Goal: Task Accomplishment & Management: Complete application form

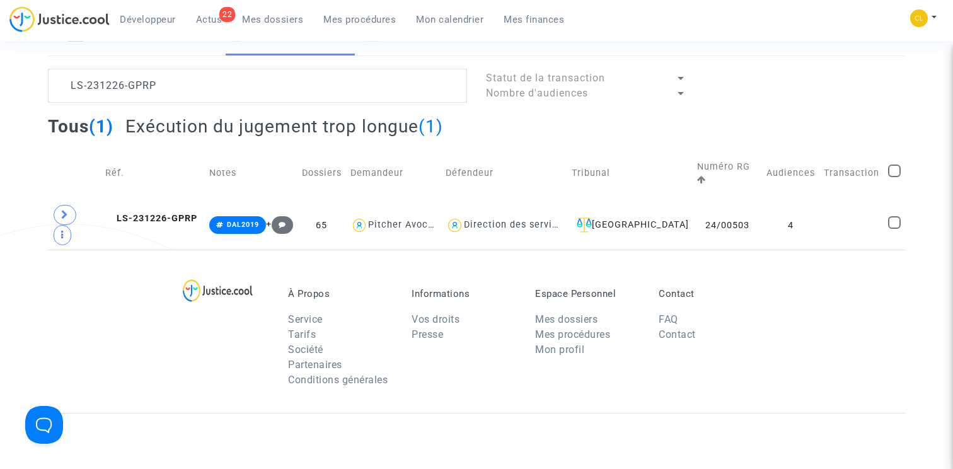
click at [357, 21] on span "Mes procédures" at bounding box center [359, 19] width 72 height 11
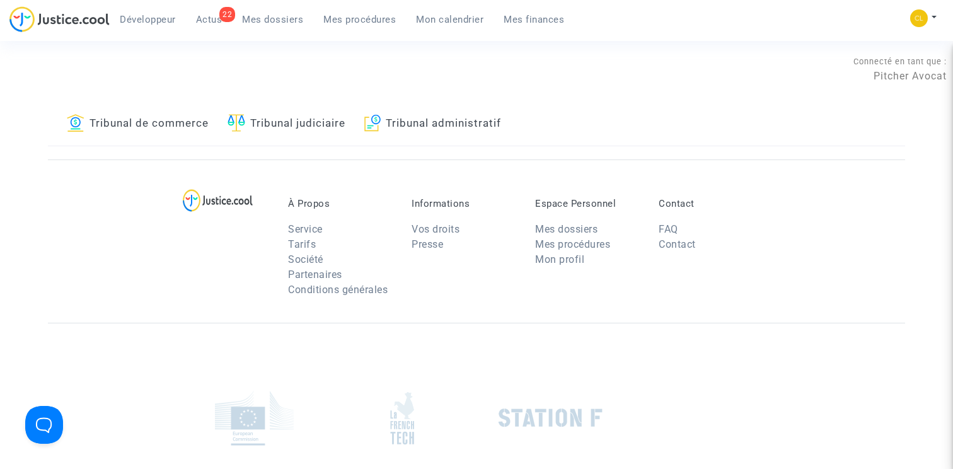
click at [170, 127] on link "Tribunal de commerce" at bounding box center [138, 124] width 142 height 43
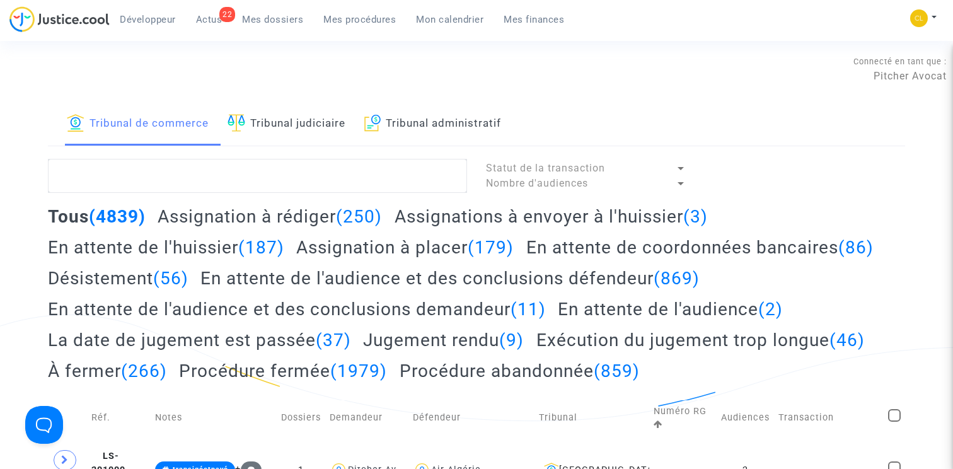
click at [275, 212] on h2 "Assignation à rédiger (250)" at bounding box center [270, 216] width 224 height 22
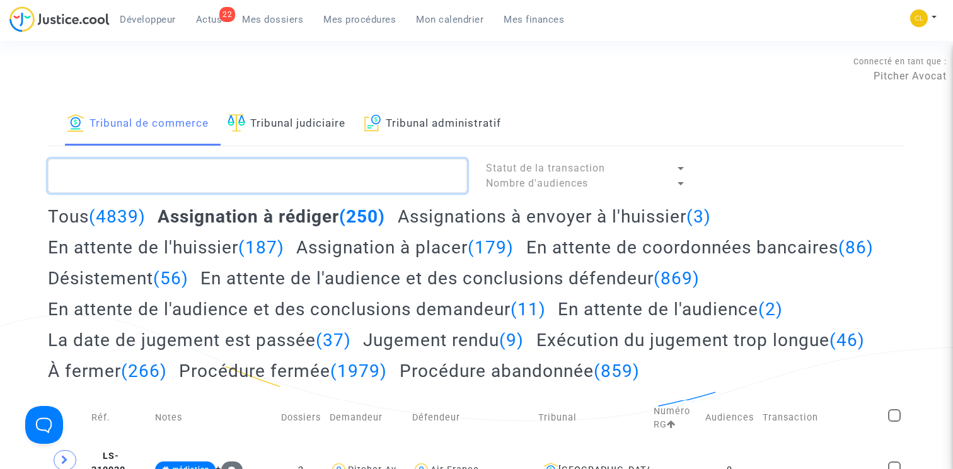
click at [149, 173] on textarea at bounding box center [257, 176] width 419 height 34
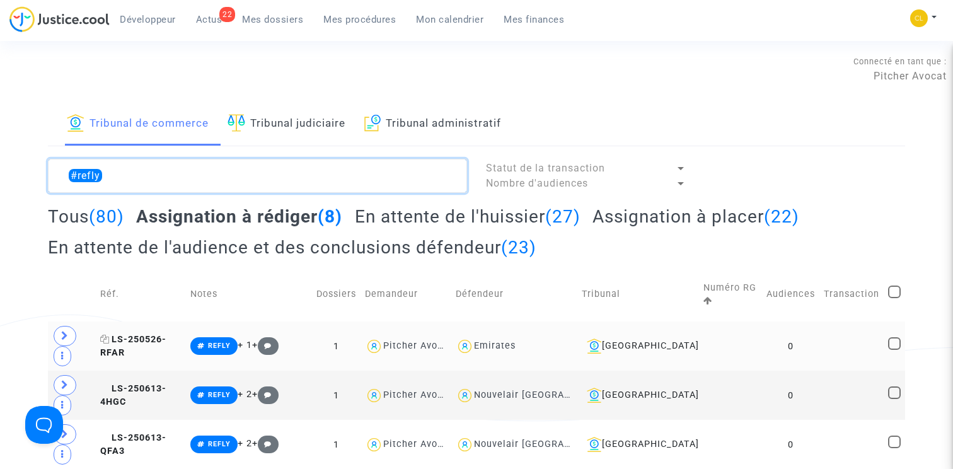
type textarea "#refly"
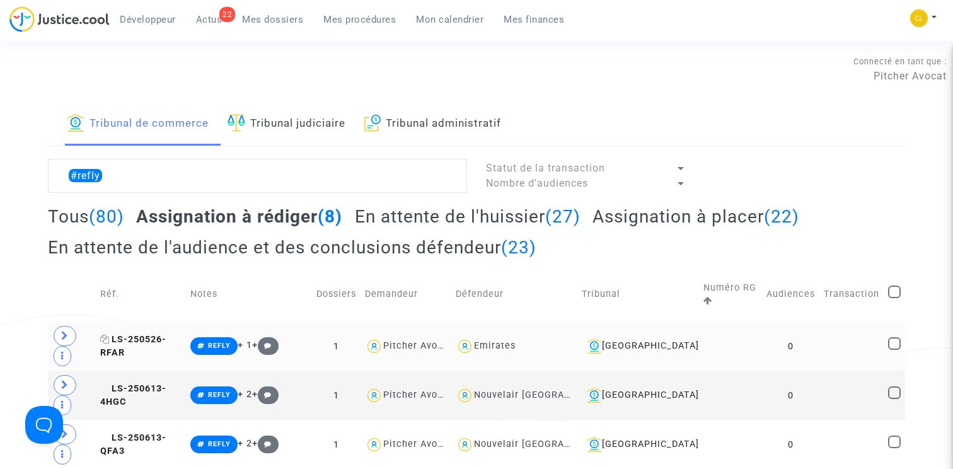
click at [166, 334] on span "LS-250526-RFAR" at bounding box center [133, 346] width 66 height 25
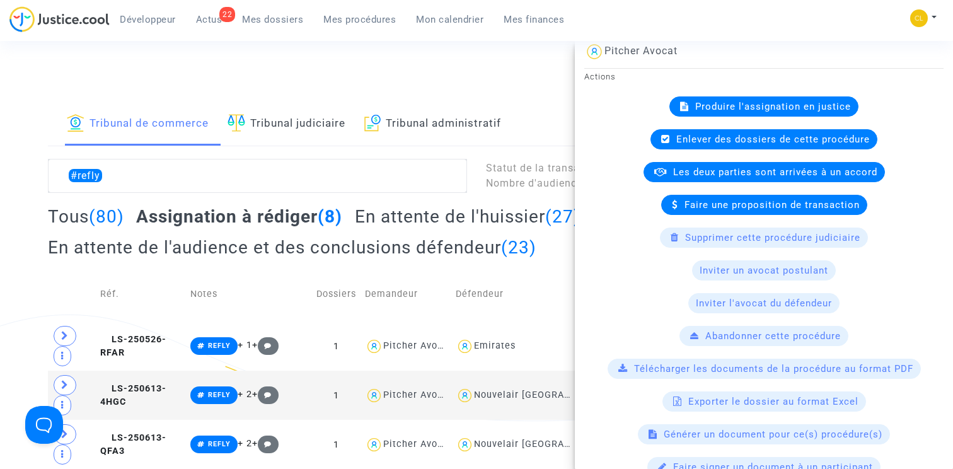
scroll to position [359, 0]
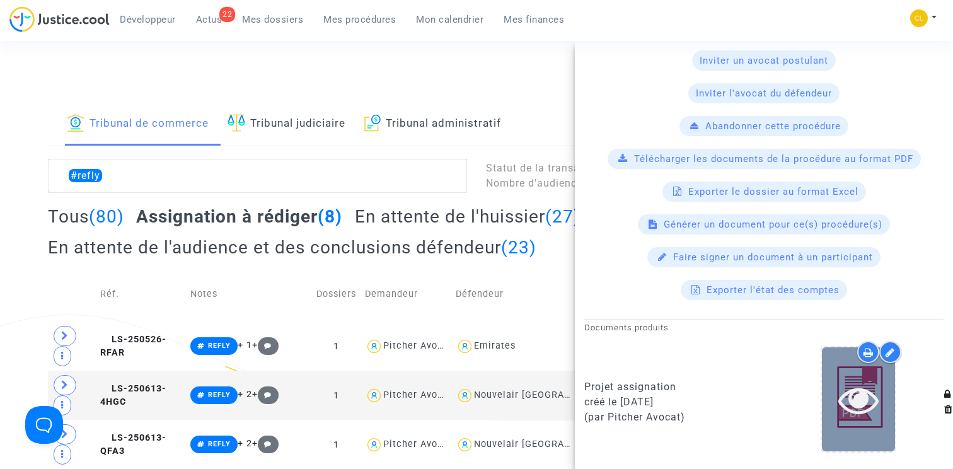
click at [864, 391] on icon at bounding box center [858, 399] width 41 height 40
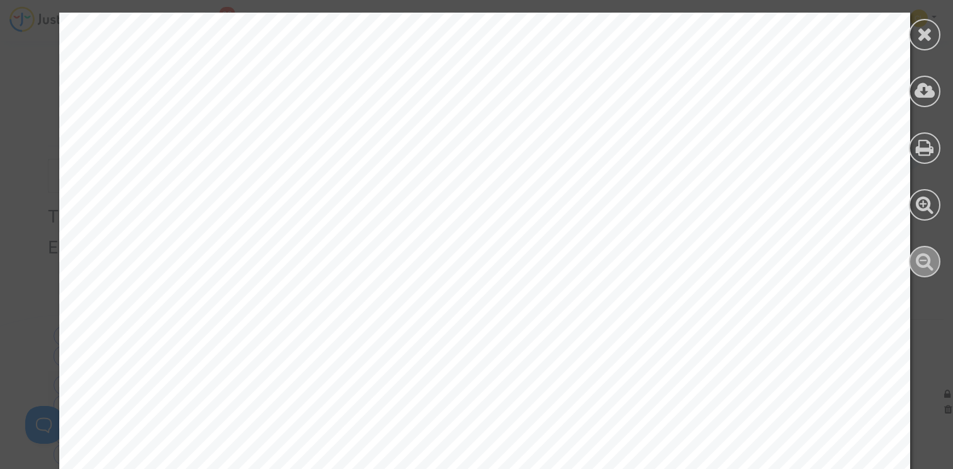
click at [923, 260] on icon at bounding box center [925, 260] width 18 height 19
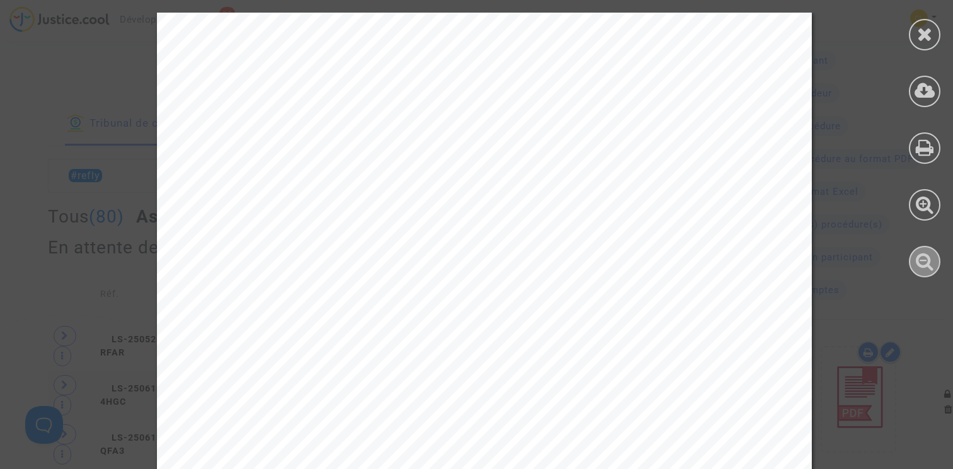
click at [923, 260] on icon at bounding box center [925, 260] width 18 height 19
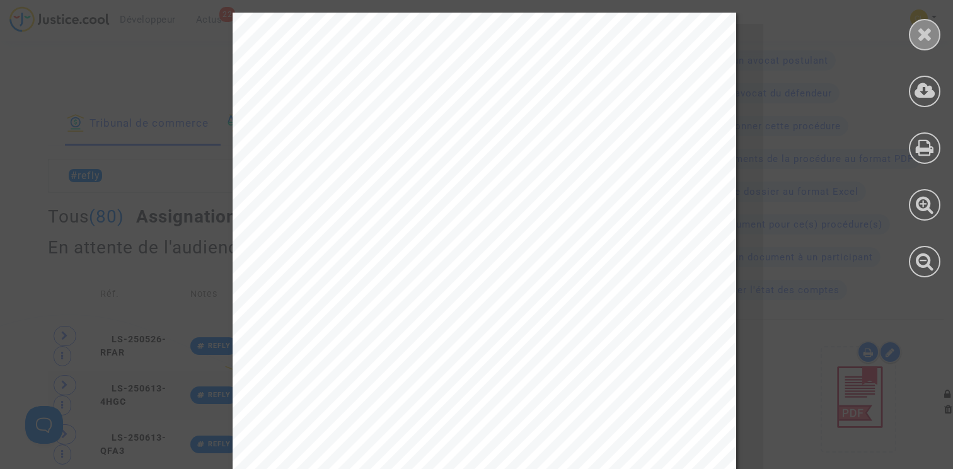
click at [921, 43] on div at bounding box center [925, 35] width 32 height 32
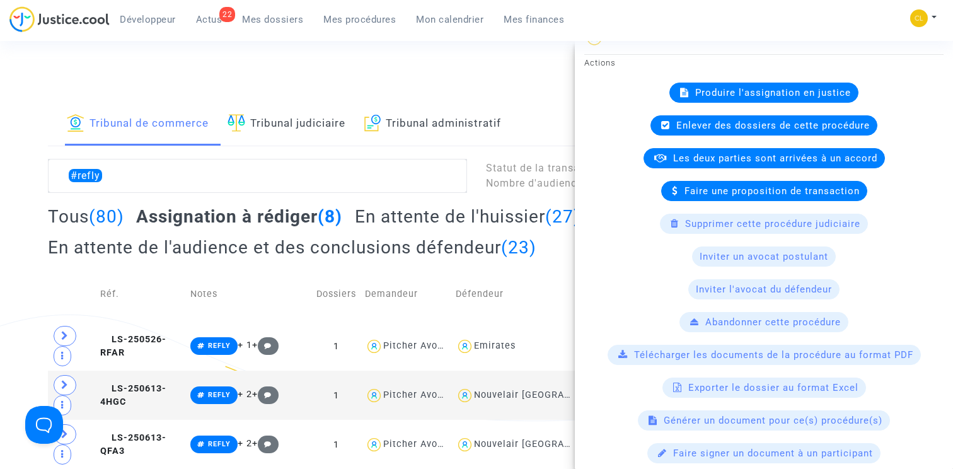
scroll to position [158, 0]
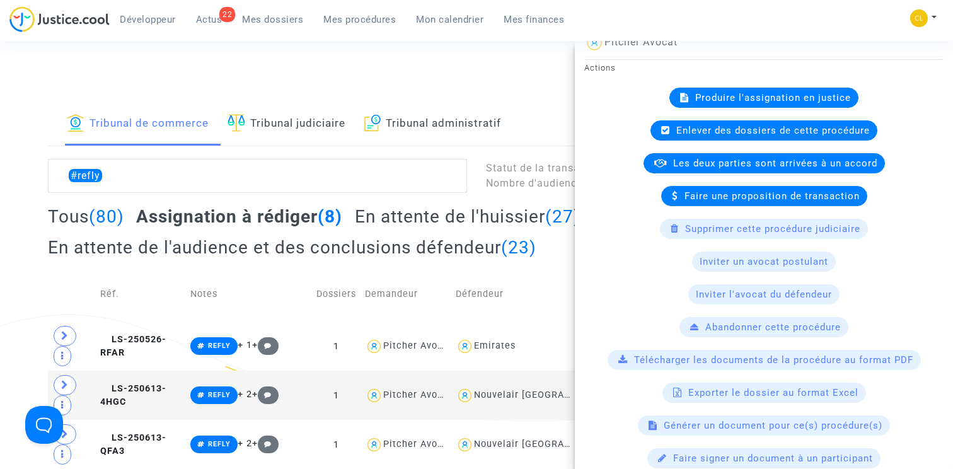
click at [808, 93] on span "Produire l'assignation en justice" at bounding box center [773, 97] width 156 height 11
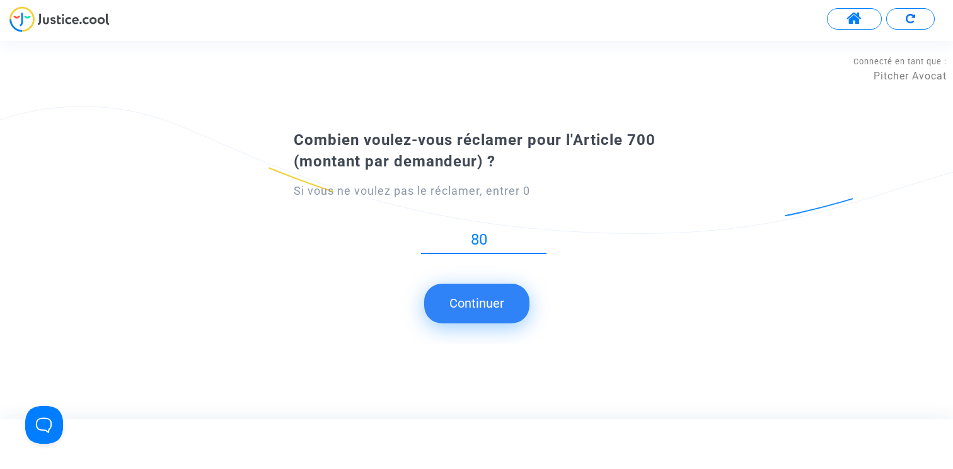
type input "80"
click at [483, 314] on button "Continuer" at bounding box center [476, 303] width 105 height 39
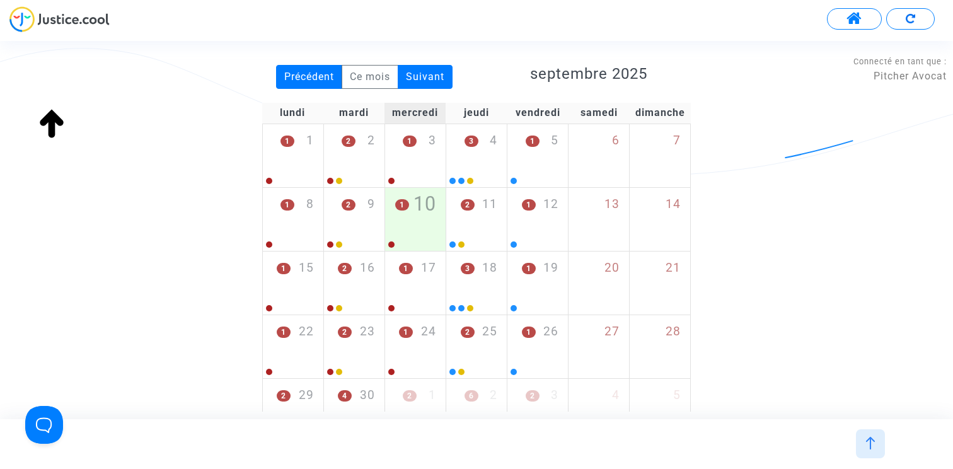
scroll to position [223, 0]
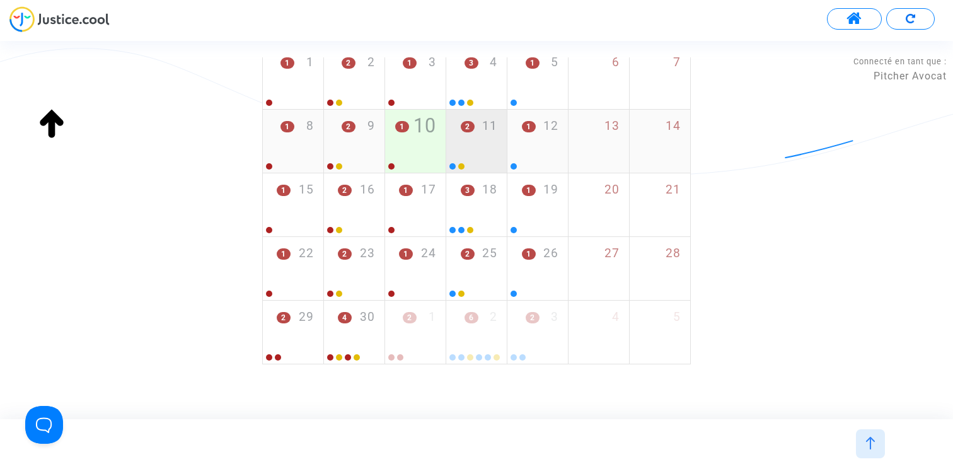
click at [471, 148] on div "2 11" at bounding box center [476, 134] width 61 height 49
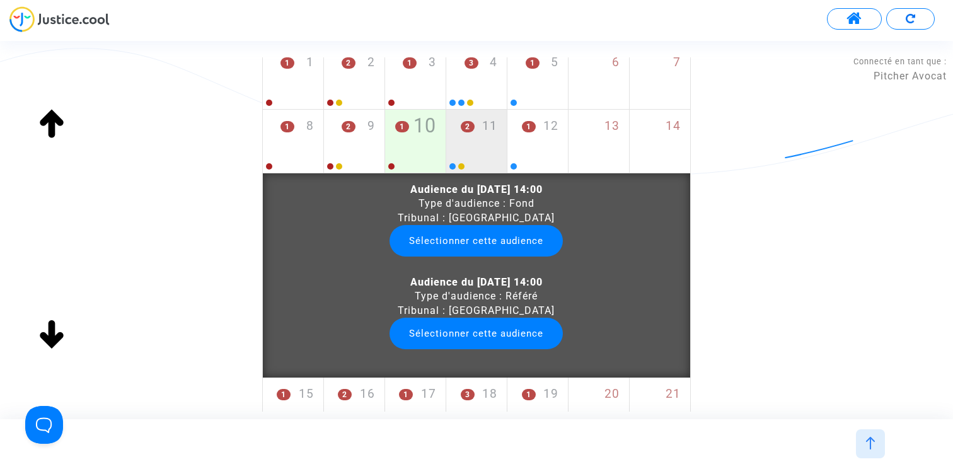
click at [465, 241] on button "Sélectionner cette audience" at bounding box center [476, 241] width 173 height 32
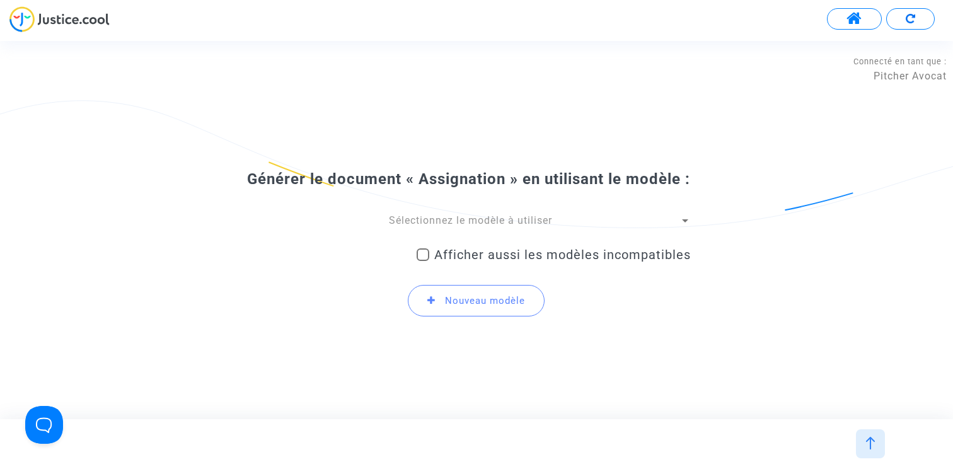
click at [443, 226] on span "Sélectionnez le modèle à utiliser" at bounding box center [470, 220] width 163 height 12
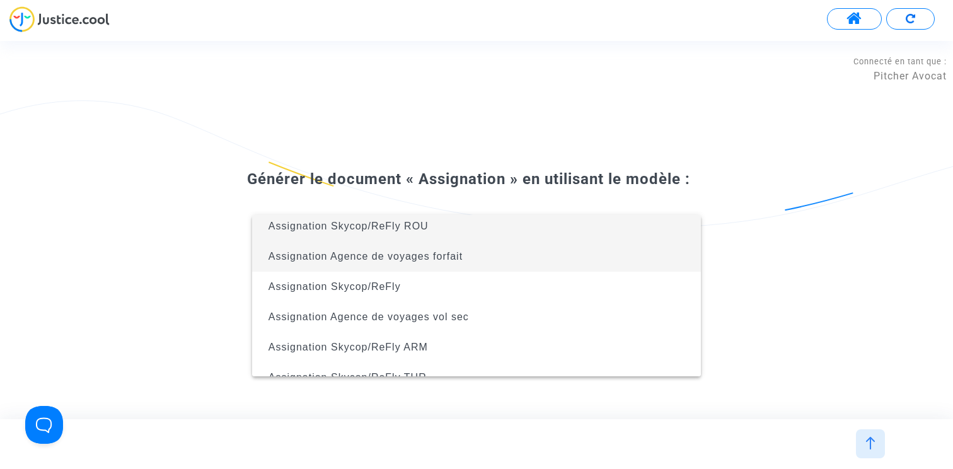
scroll to position [0, 0]
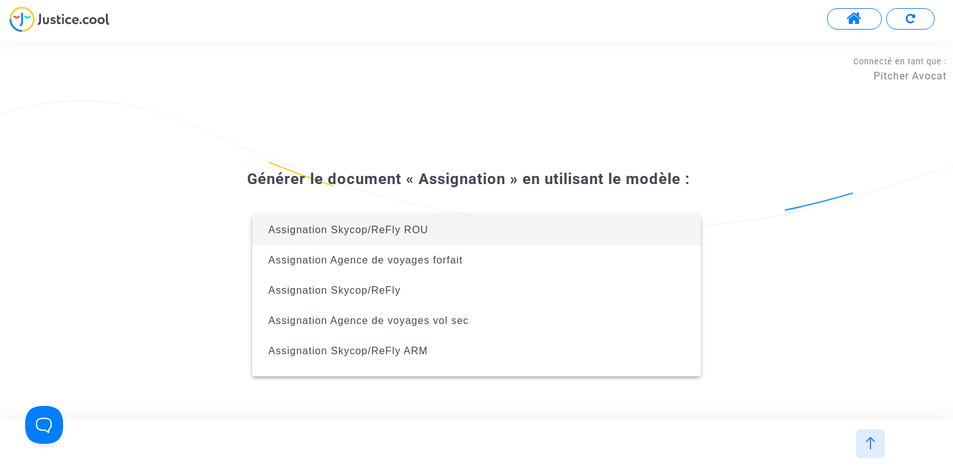
click at [461, 156] on div at bounding box center [476, 234] width 953 height 469
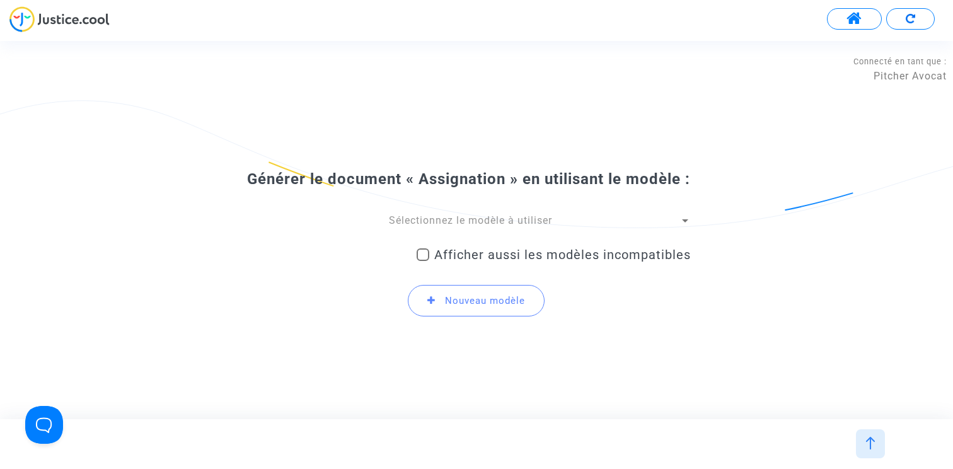
click at [874, 436] on div at bounding box center [870, 443] width 29 height 29
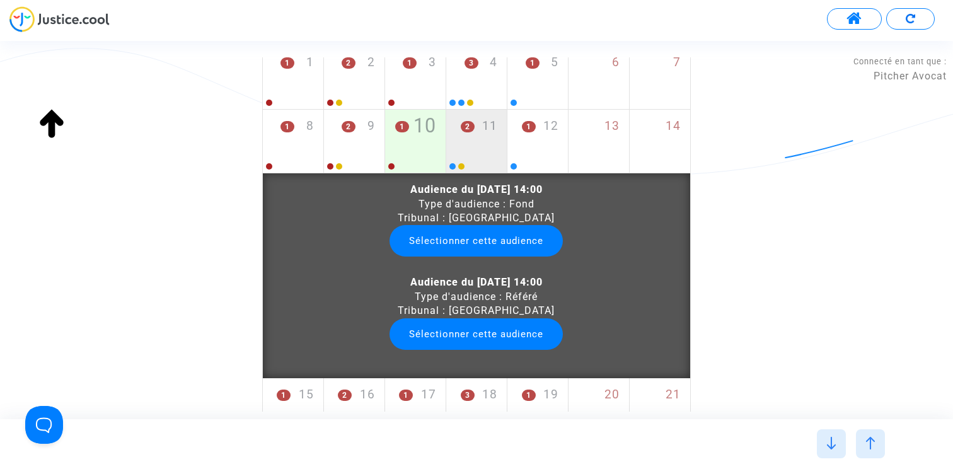
click at [867, 439] on img at bounding box center [870, 443] width 13 height 13
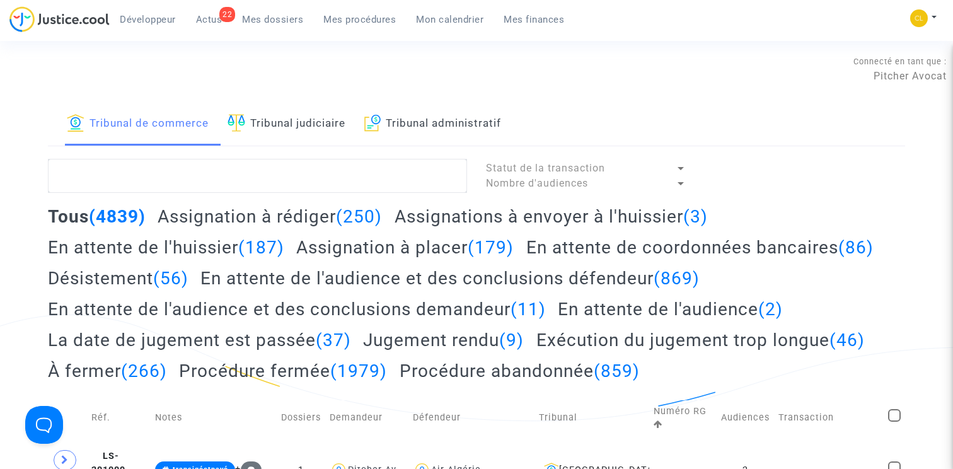
click at [251, 209] on h2 "Assignation à rédiger (250)" at bounding box center [270, 216] width 224 height 22
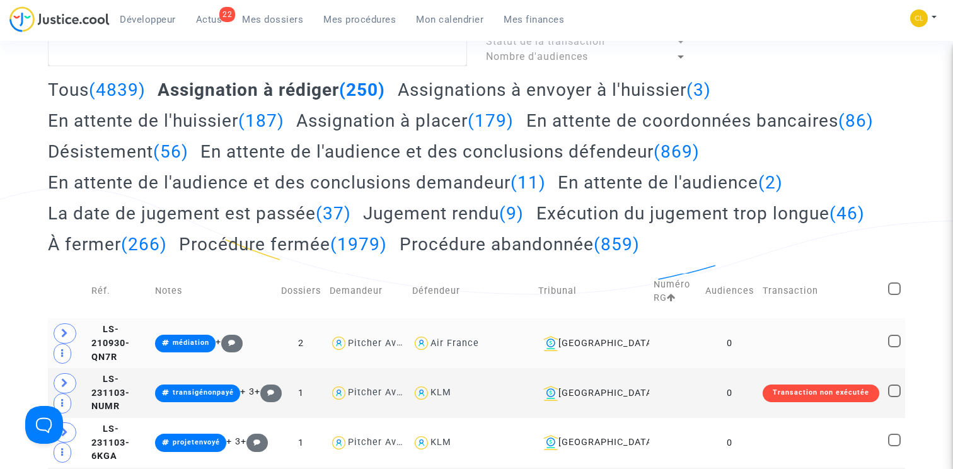
scroll to position [61, 0]
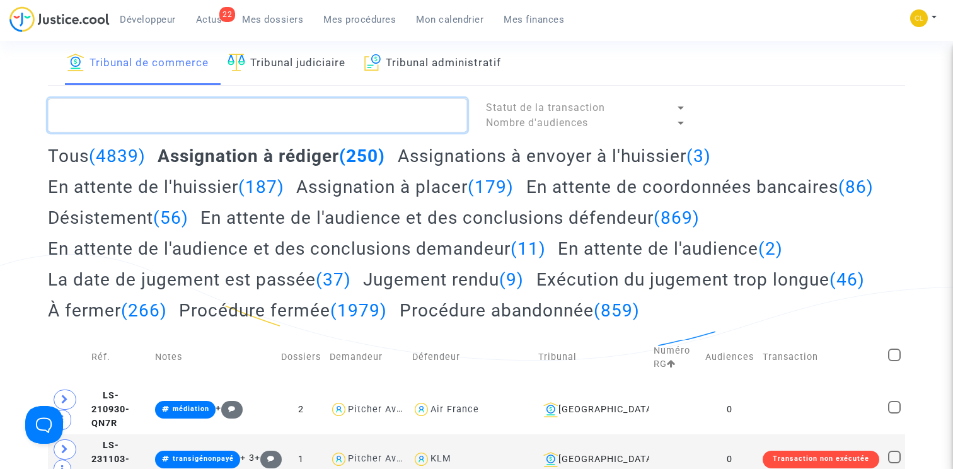
click at [123, 117] on textarea at bounding box center [257, 115] width 419 height 34
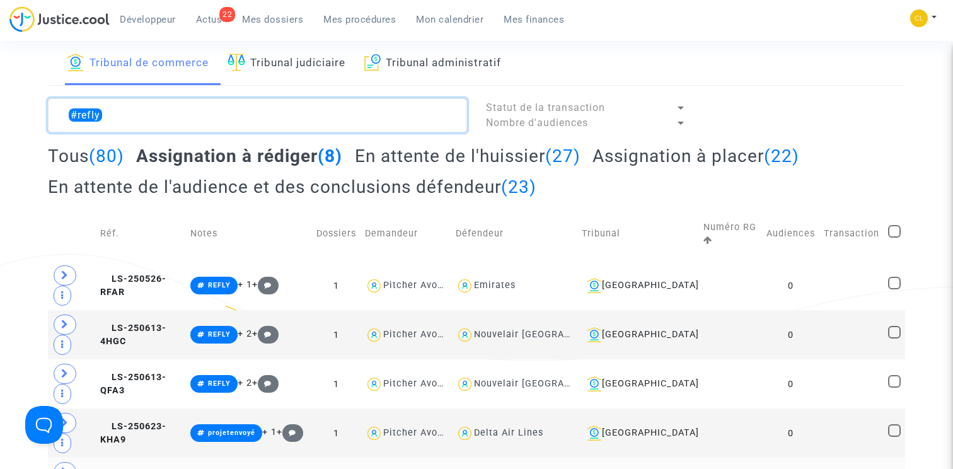
type textarea "#refly"
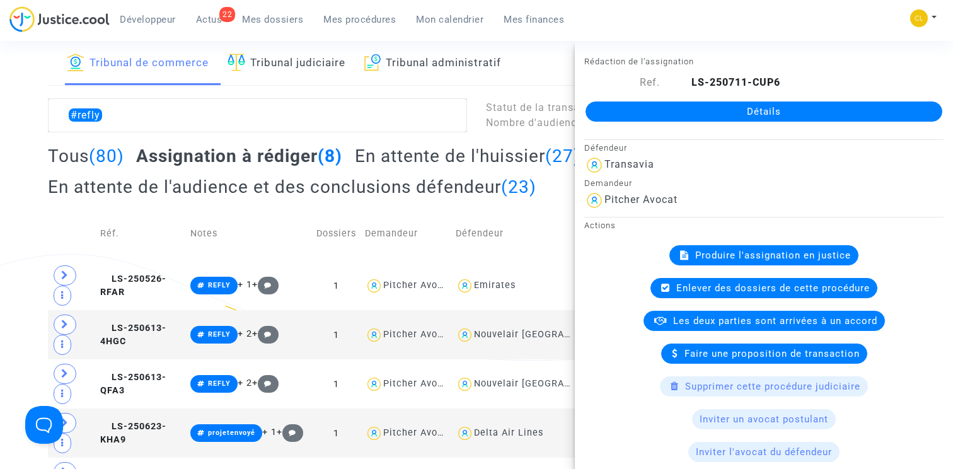
click at [791, 255] on span "Produire l'assignation en justice" at bounding box center [773, 255] width 156 height 11
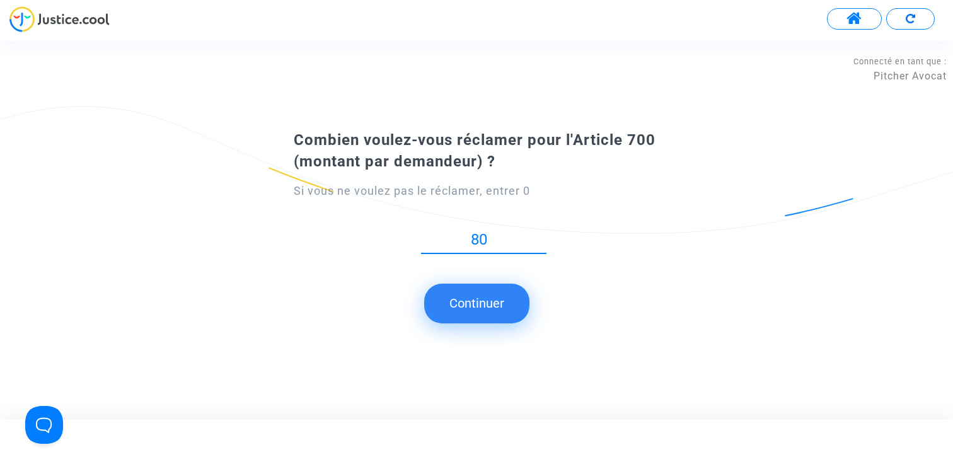
type input "80"
click at [490, 293] on button "Continuer" at bounding box center [476, 303] width 105 height 39
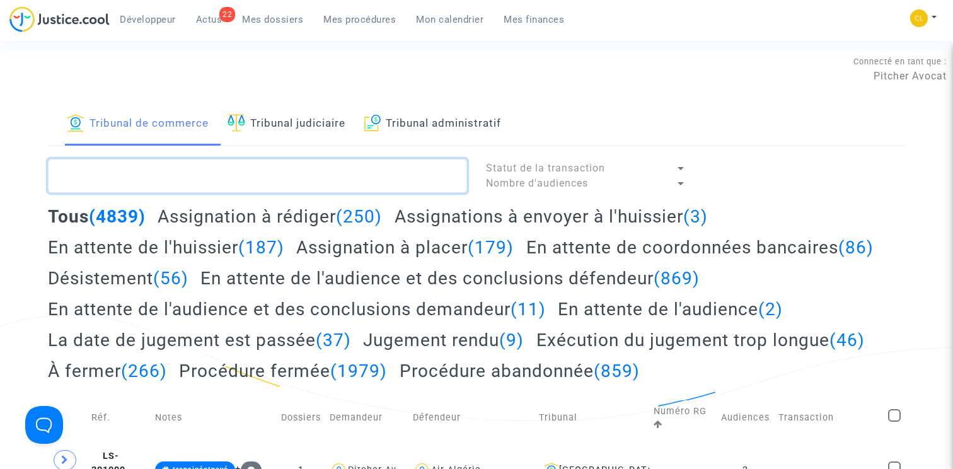
click at [212, 176] on textarea at bounding box center [257, 176] width 419 height 34
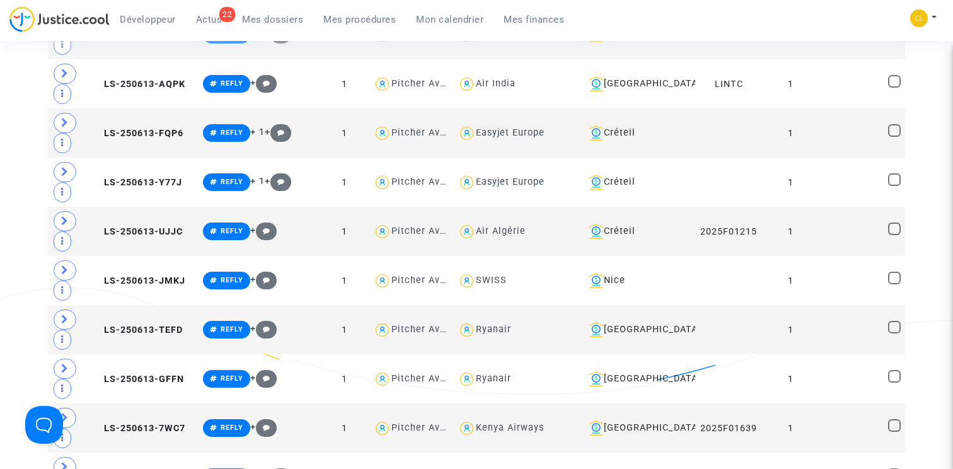
scroll to position [565, 0]
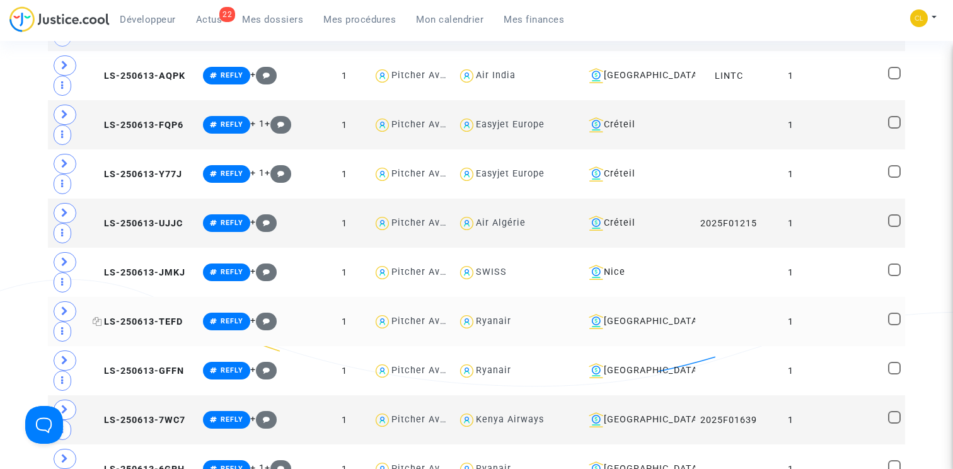
type textarea "#refly"
click at [142, 316] on span "LS-250613-TEFD" at bounding box center [138, 321] width 90 height 11
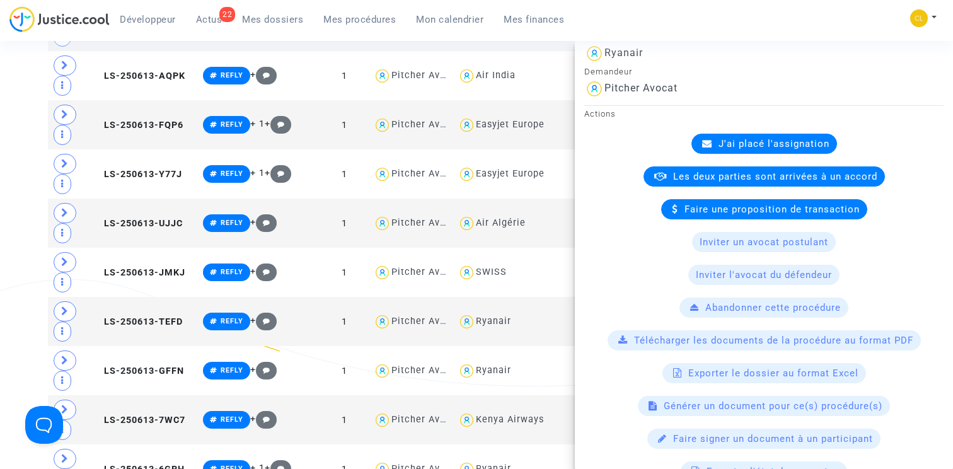
scroll to position [204, 0]
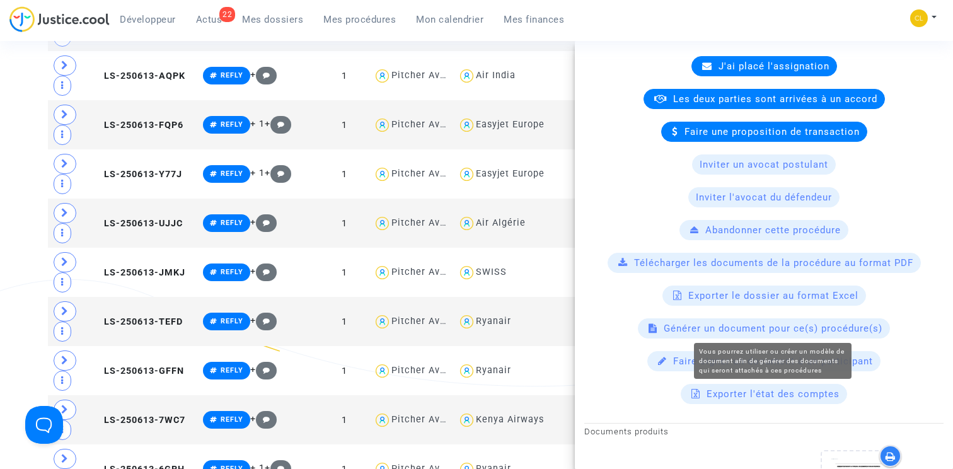
click at [783, 329] on span "Générer un document pour ce(s) procédure(s)" at bounding box center [773, 328] width 219 height 11
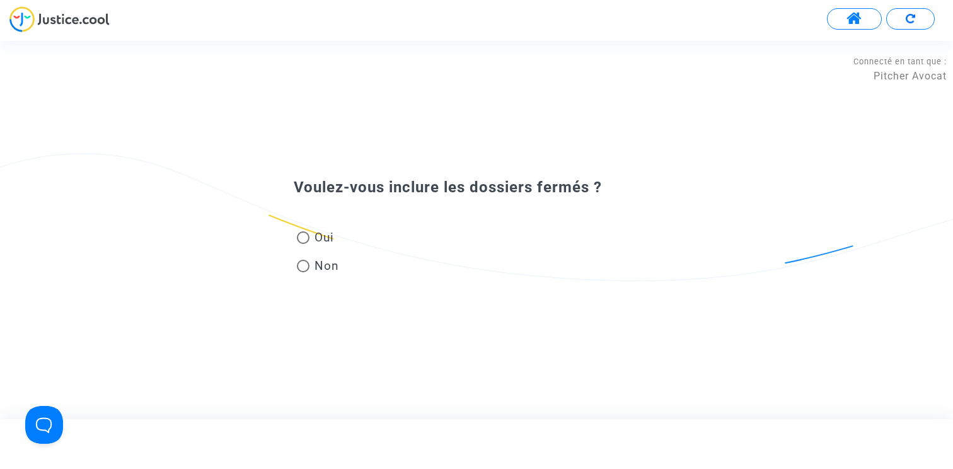
click at [312, 233] on span "Oui" at bounding box center [321, 237] width 25 height 17
click at [303, 244] on input "Oui" at bounding box center [303, 244] width 1 height 1
radio input "true"
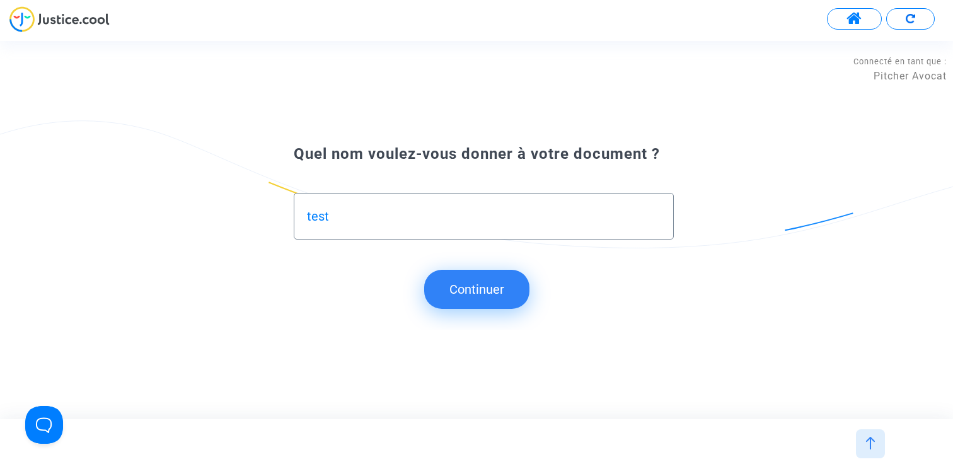
type input "test"
click at [463, 293] on button "Continuer" at bounding box center [476, 289] width 105 height 39
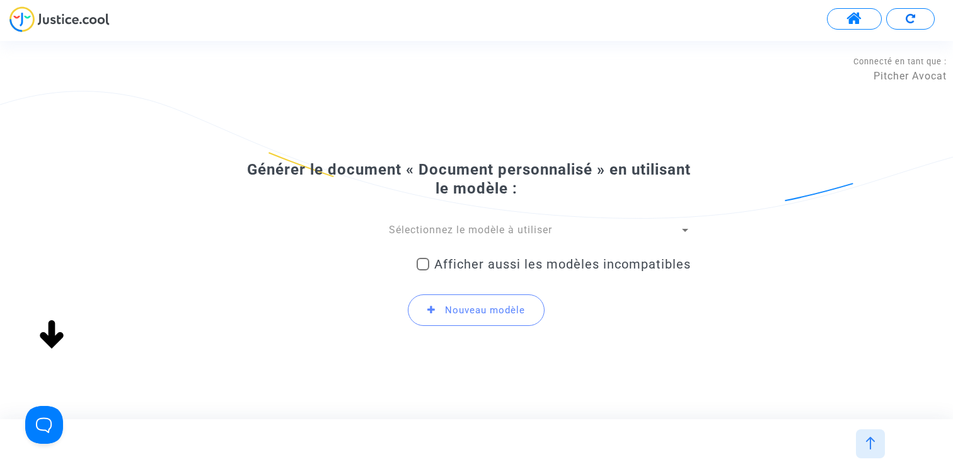
click at [478, 229] on span "Sélectionnez le modèle à utiliser" at bounding box center [470, 230] width 163 height 12
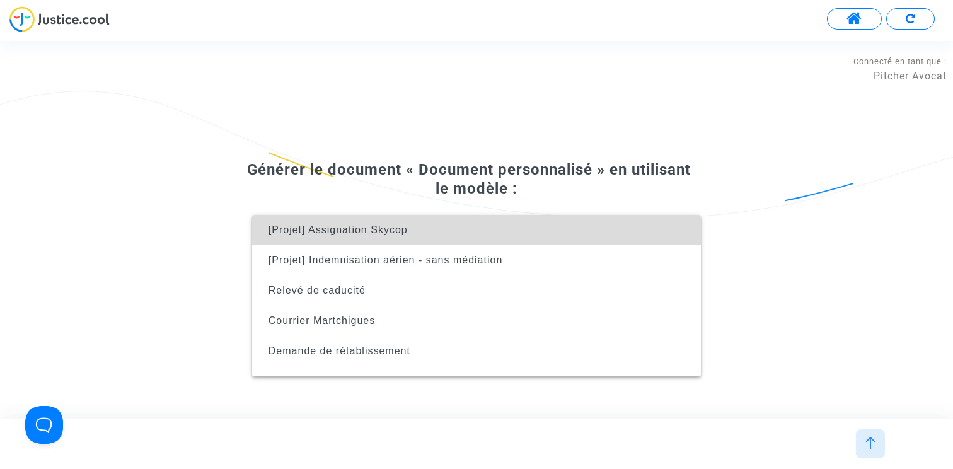
click at [456, 235] on span "[Projet] Assignation Skycop" at bounding box center [476, 230] width 429 height 30
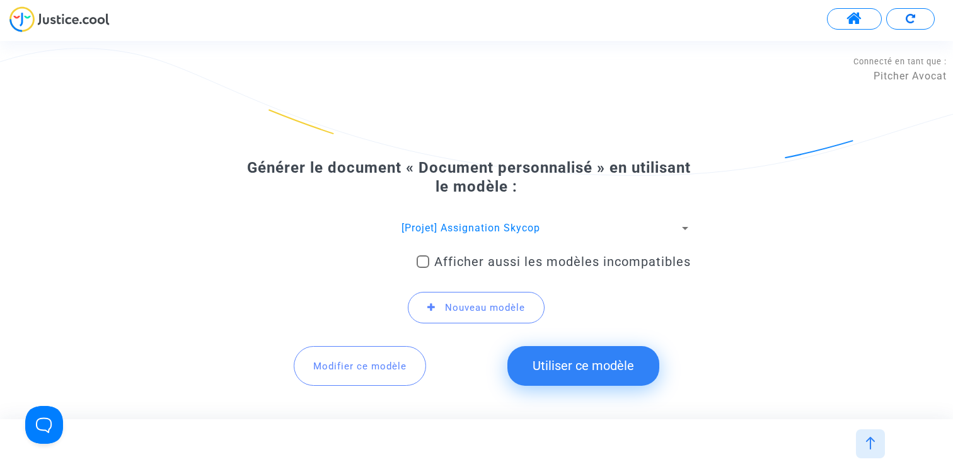
click at [393, 361] on span "Modifier ce modèle" at bounding box center [359, 366] width 93 height 11
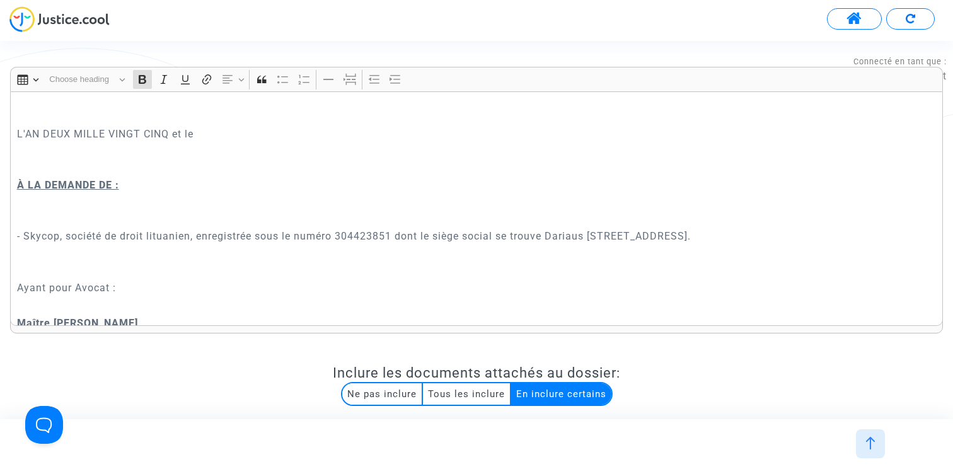
scroll to position [71, 0]
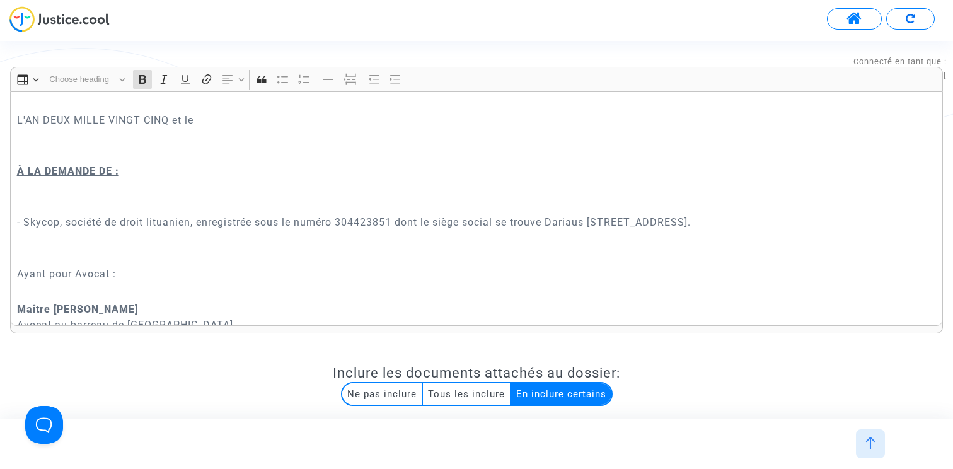
click at [147, 223] on p "- Skycop, société de droit lituanien, enregistrée sous le numéro 304423851 dont…" at bounding box center [477, 222] width 920 height 16
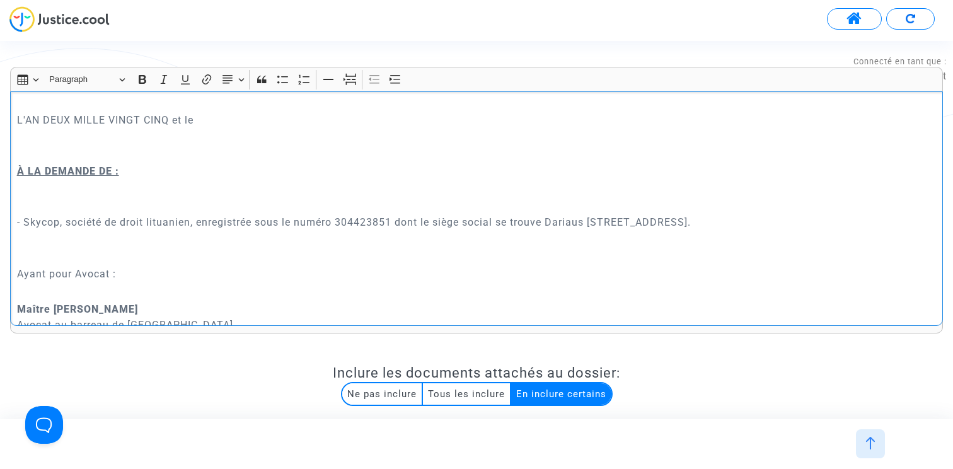
click at [147, 223] on p "- Skycop, société de droit lituanien, enregistrée sous le numéro 304423851 dont…" at bounding box center [477, 222] width 920 height 16
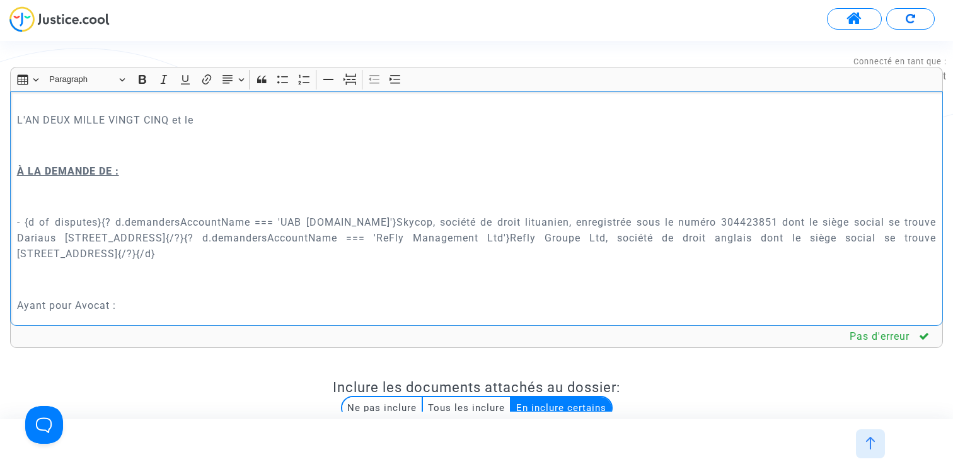
click at [140, 207] on p "Rich Text Editor, main" at bounding box center [477, 197] width 920 height 32
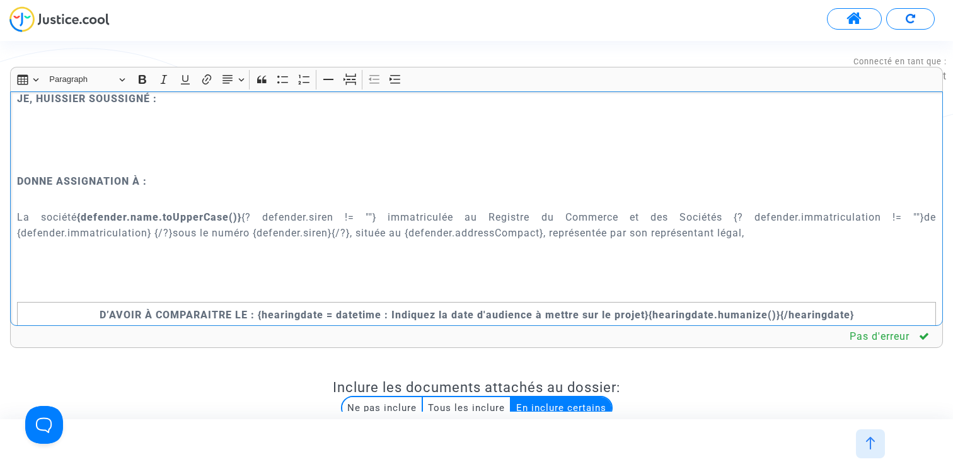
scroll to position [468, 0]
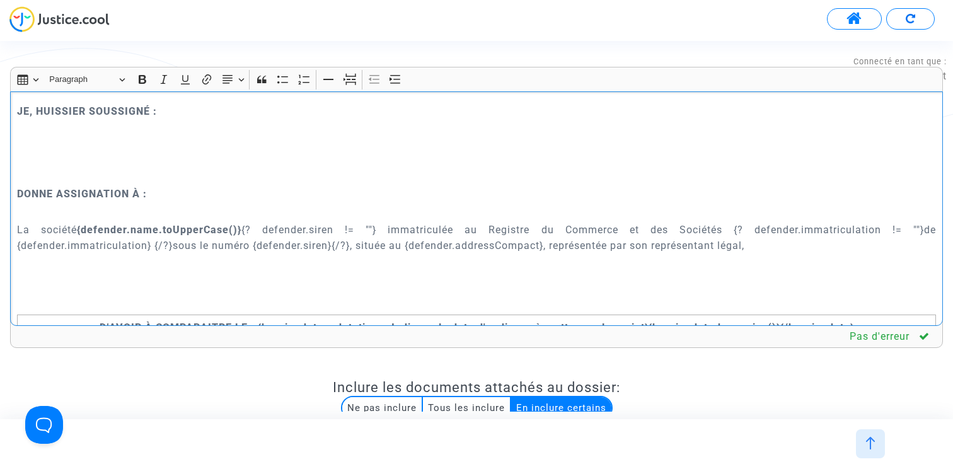
click at [306, 194] on p "DONNE ASSIGNATION À :" at bounding box center [477, 194] width 920 height 16
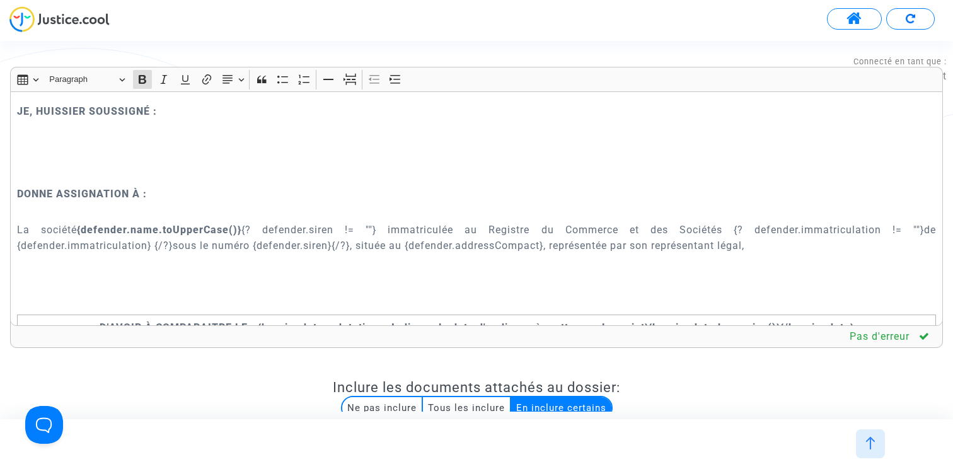
scroll to position [1505, 0]
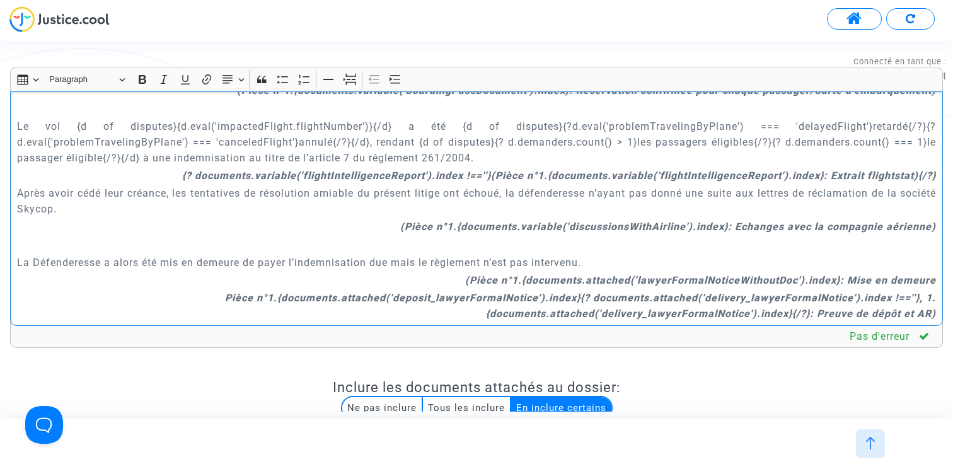
drag, startPoint x: 50, startPoint y: 210, endPoint x: 0, endPoint y: 210, distance: 50.4
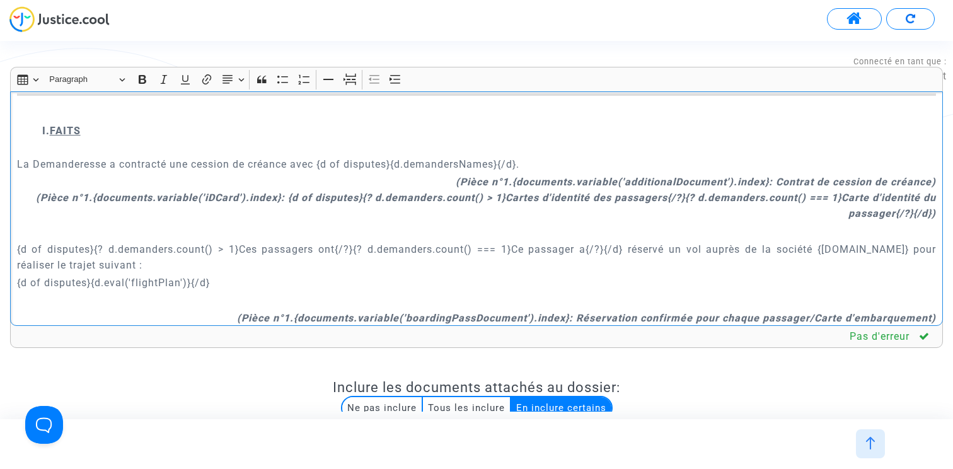
scroll to position [1274, 0]
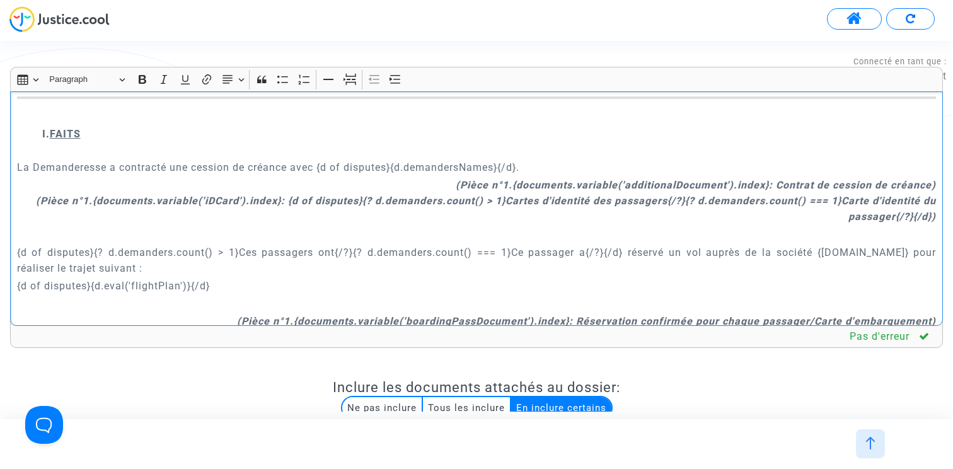
click at [467, 185] on strong "(Pièce n°1.{documents.variable('additionalDocument').index}: Contrat de cession…" at bounding box center [696, 185] width 480 height 12
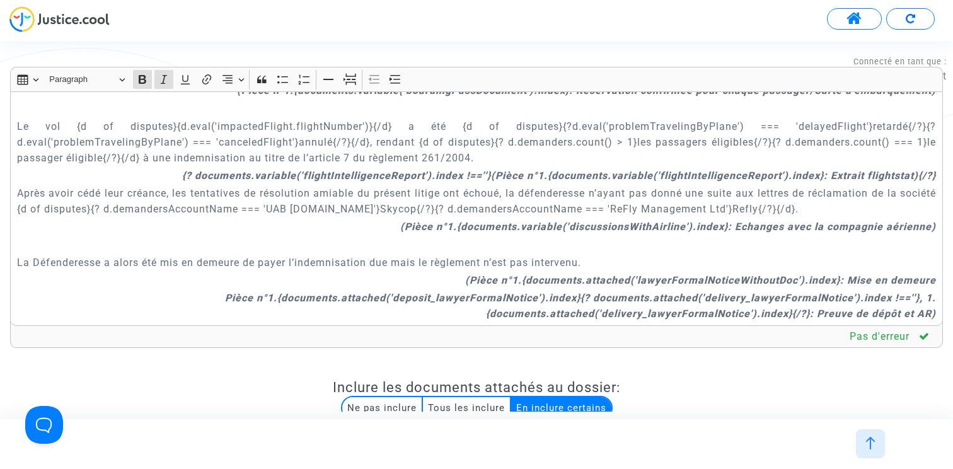
scroll to position [5002, 0]
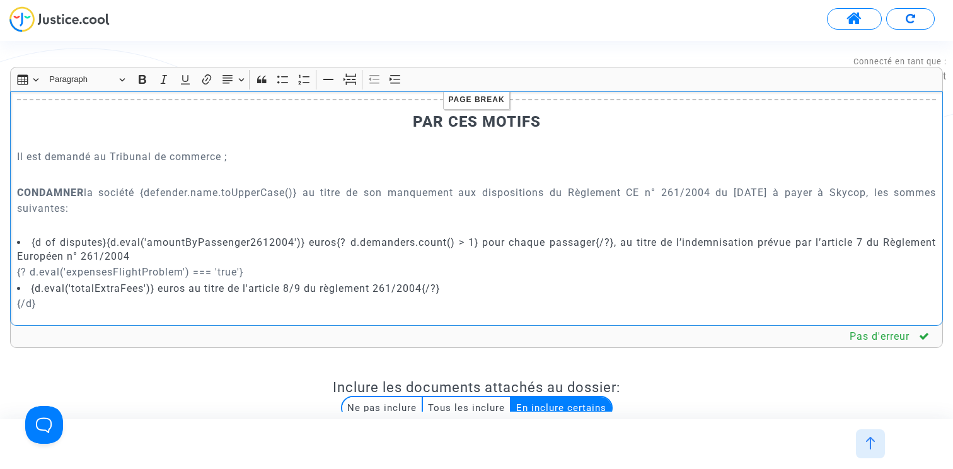
click at [893, 209] on p "CONDAMNER la société {defender.name.toUpperCase()} au titre de son manquement a…" at bounding box center [477, 201] width 920 height 32
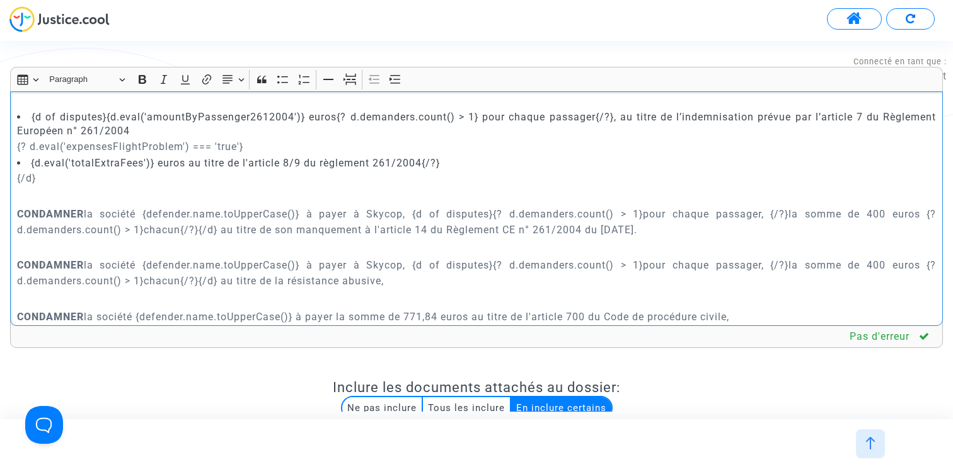
scroll to position [5130, 0]
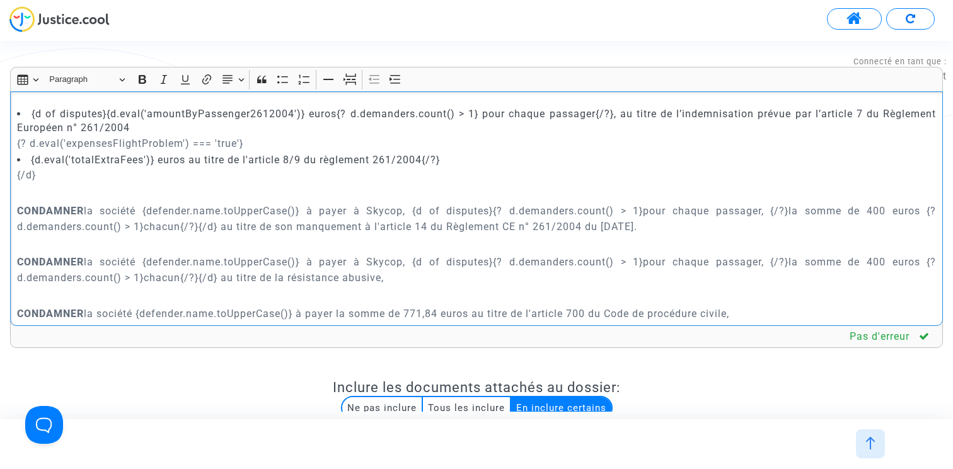
click at [394, 233] on p "CONDAMNER la société {defender.name.toUpperCase()} à payer à Skycop, {d of disp…" at bounding box center [477, 219] width 920 height 32
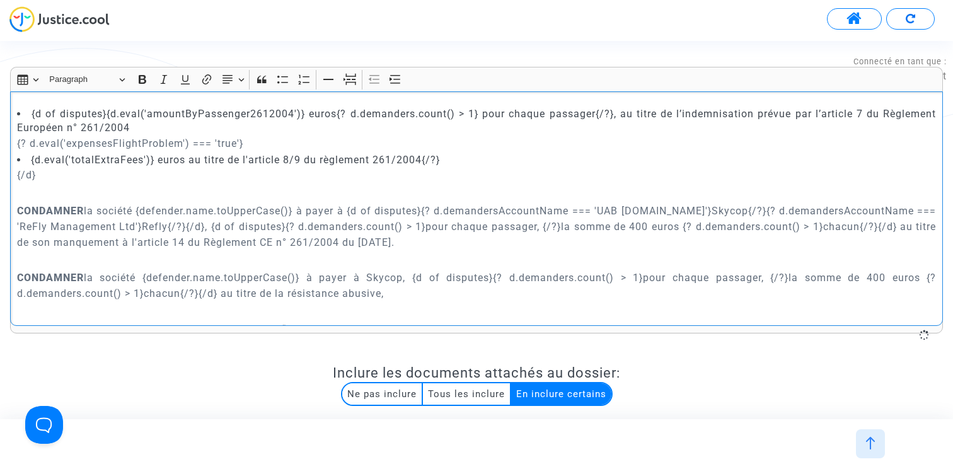
click at [389, 292] on p "CONDAMNER la société {defender.name.toUpperCase()} à payer à Skycop, {d of disp…" at bounding box center [477, 286] width 920 height 32
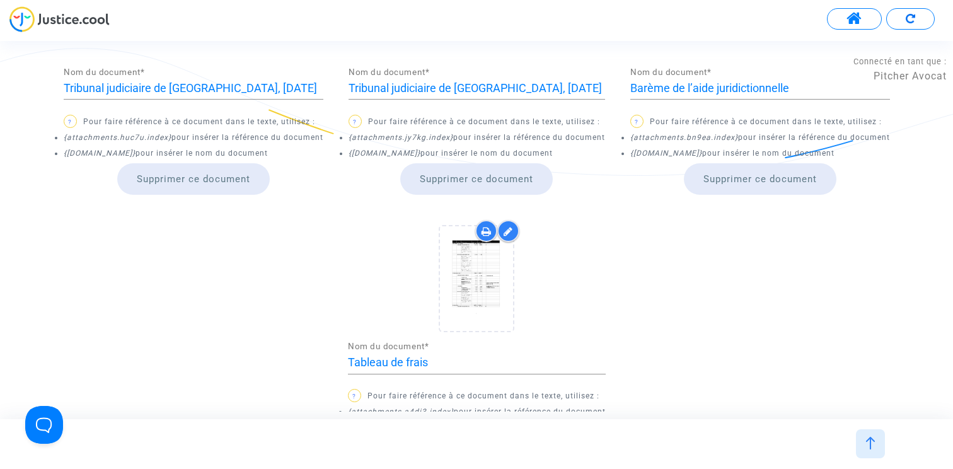
scroll to position [1281, 0]
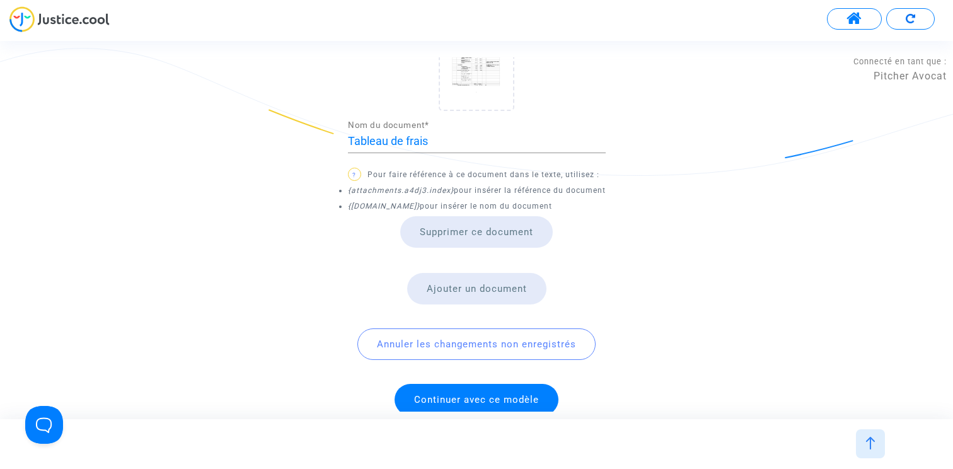
click at [477, 394] on span "Continuer avec ce modèle" at bounding box center [476, 399] width 125 height 11
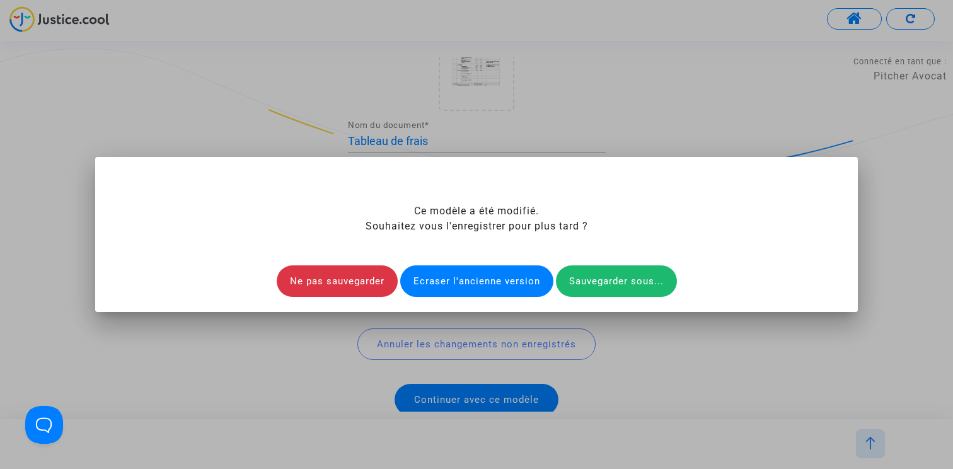
click at [478, 281] on div "Ecraser l'ancienne version" at bounding box center [476, 281] width 153 height 32
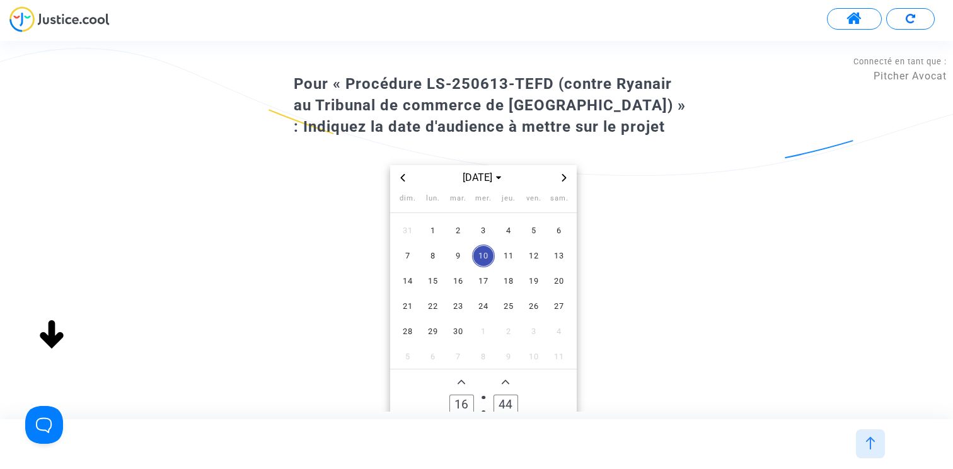
scroll to position [73, 0]
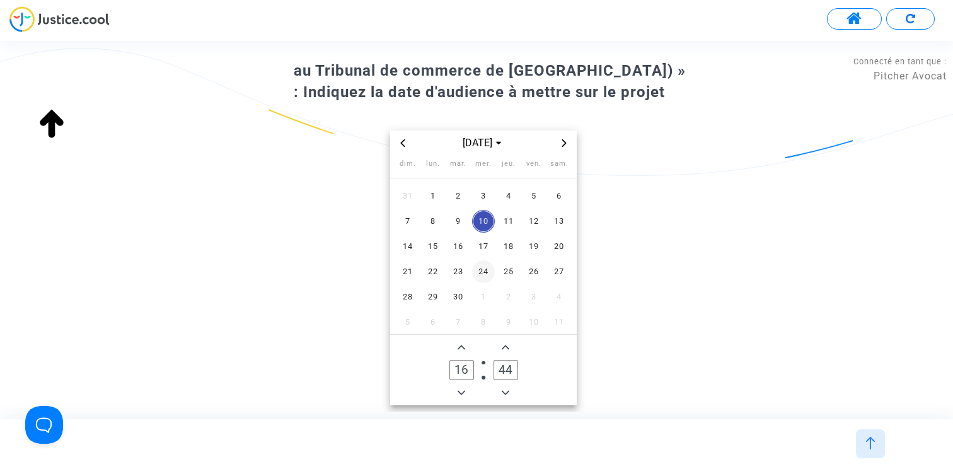
click at [486, 270] on span "24" at bounding box center [483, 271] width 23 height 23
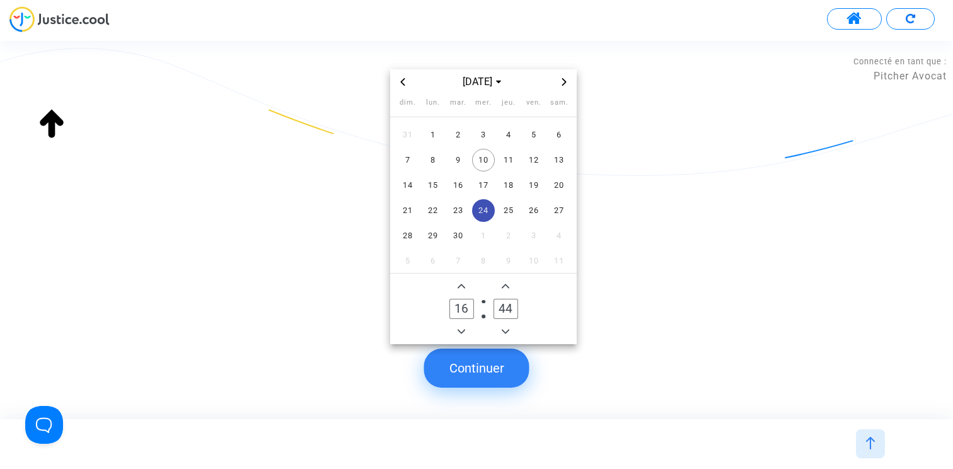
click at [494, 371] on button "Continuer" at bounding box center [476, 368] width 105 height 39
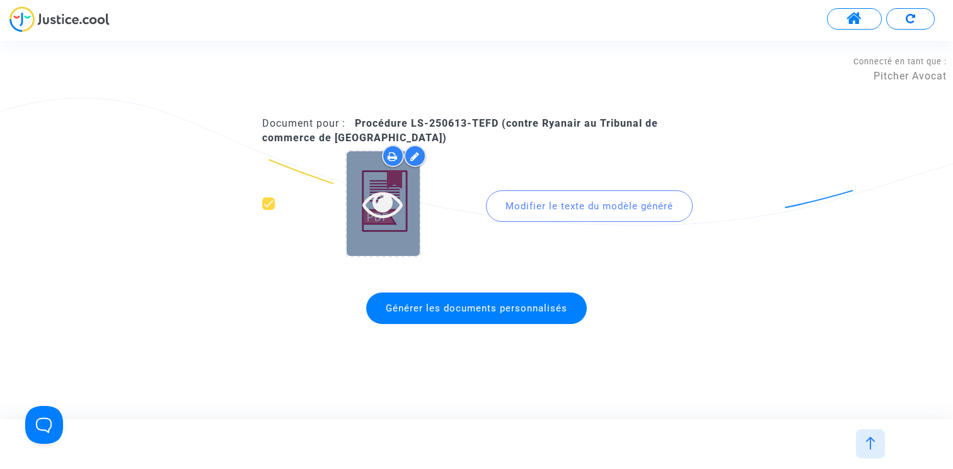
click at [393, 199] on icon at bounding box center [382, 203] width 41 height 40
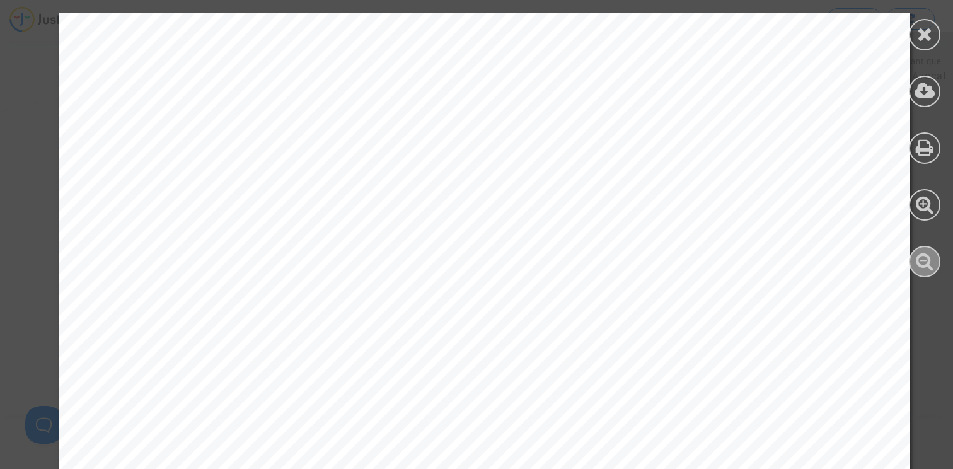
click at [923, 269] on icon at bounding box center [925, 260] width 18 height 19
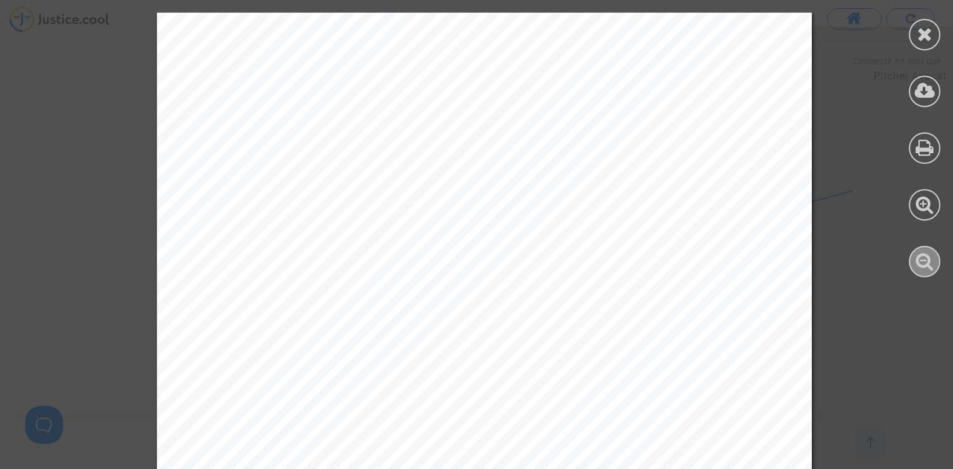
click at [923, 269] on icon at bounding box center [925, 260] width 18 height 19
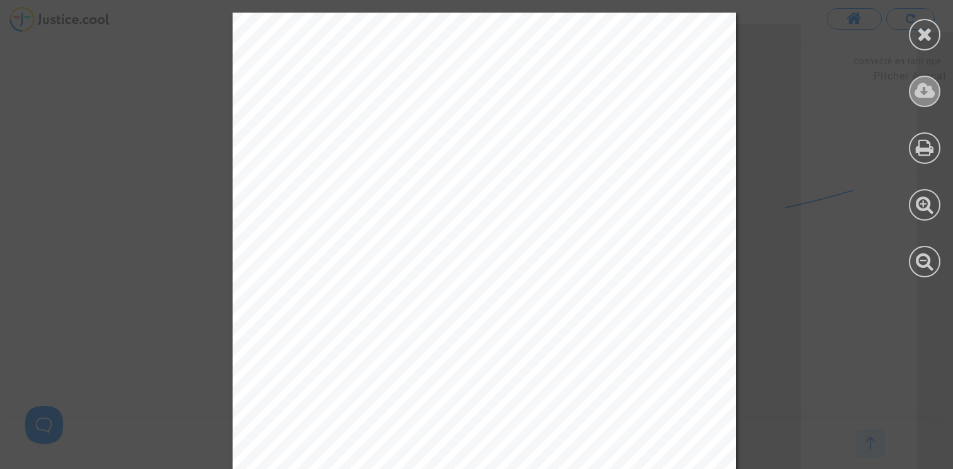
click at [934, 95] on icon at bounding box center [925, 90] width 21 height 19
click at [918, 41] on icon at bounding box center [925, 34] width 16 height 19
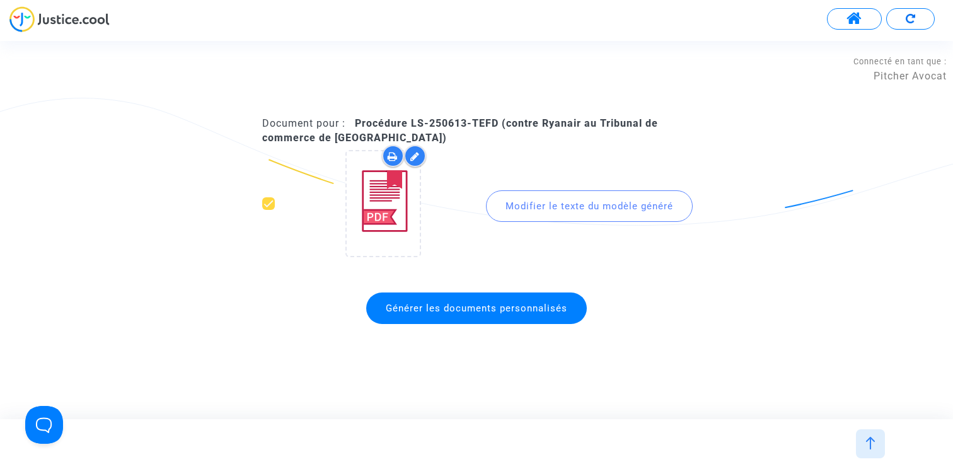
click at [872, 448] on img at bounding box center [870, 443] width 13 height 13
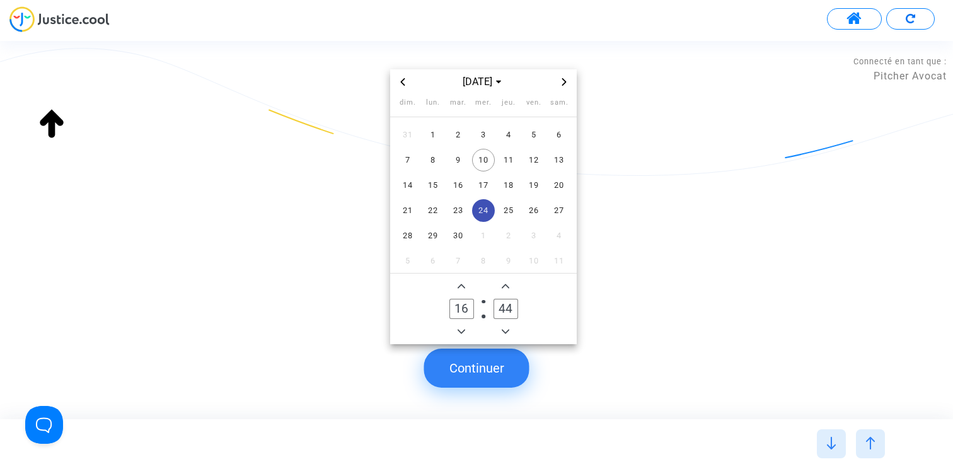
click at [872, 433] on div at bounding box center [870, 443] width 29 height 29
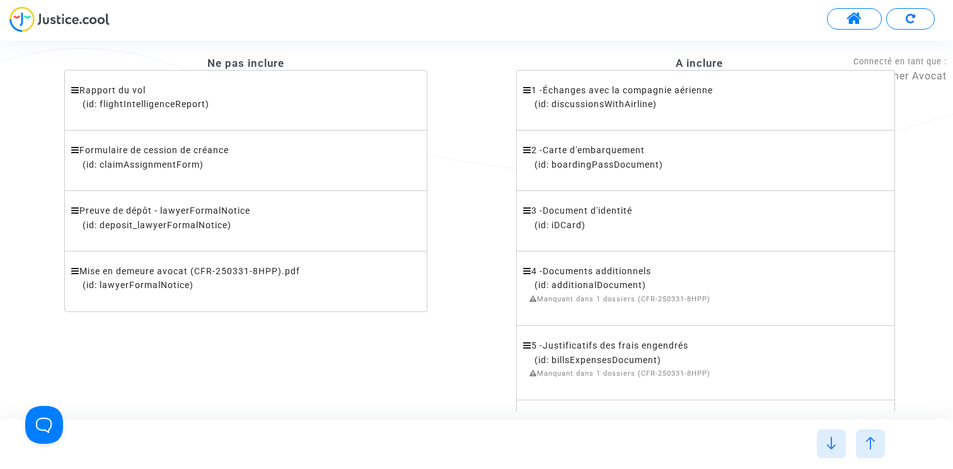
scroll to position [405, 0]
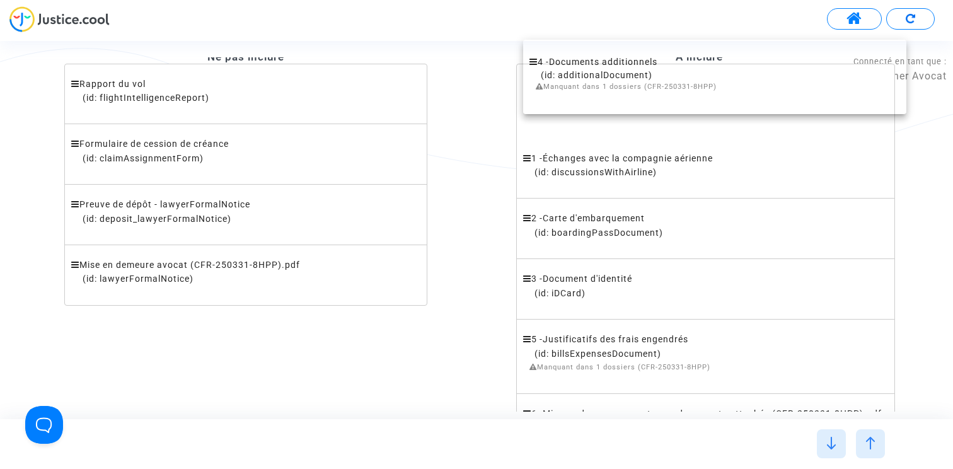
drag, startPoint x: 572, startPoint y: 294, endPoint x: 582, endPoint y: 90, distance: 205.1
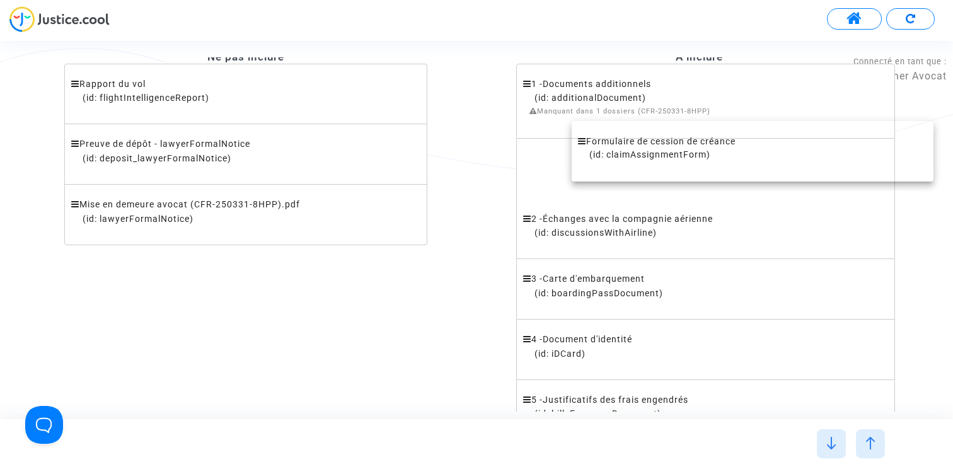
drag, startPoint x: 208, startPoint y: 163, endPoint x: 709, endPoint y: 159, distance: 501.1
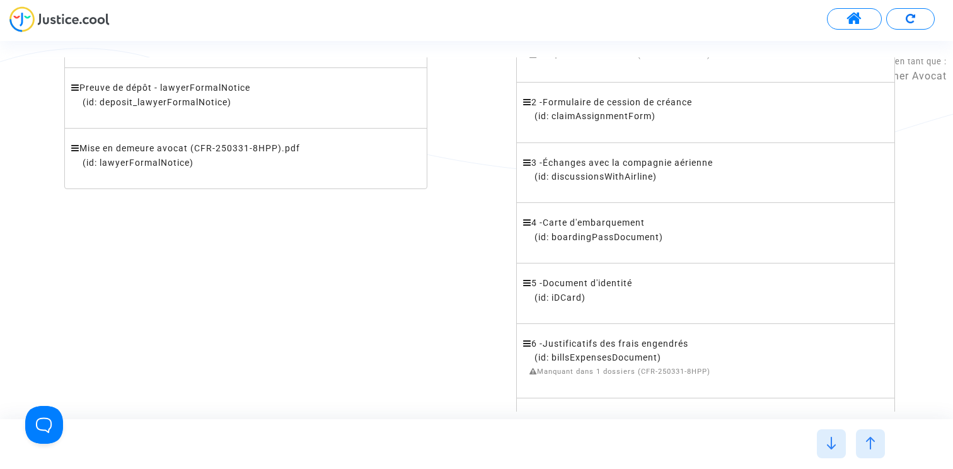
scroll to position [471, 0]
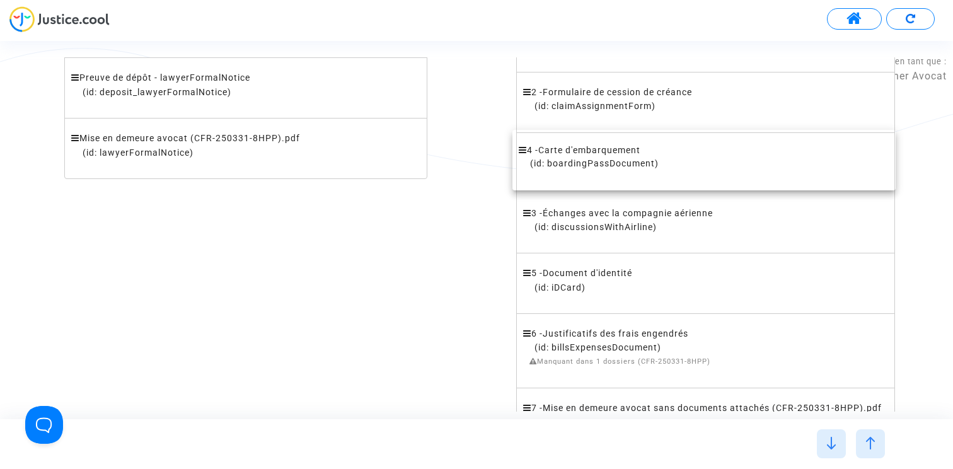
drag, startPoint x: 647, startPoint y: 228, endPoint x: 647, endPoint y: 190, distance: 37.8
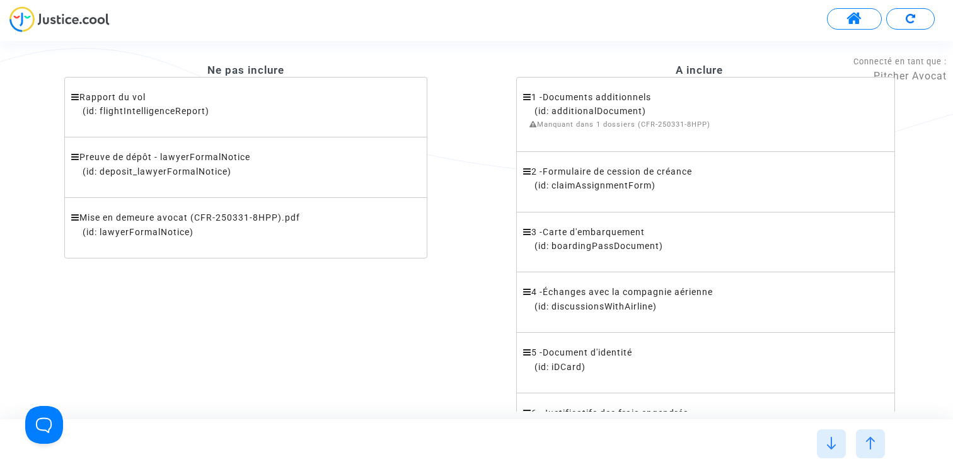
scroll to position [321, 0]
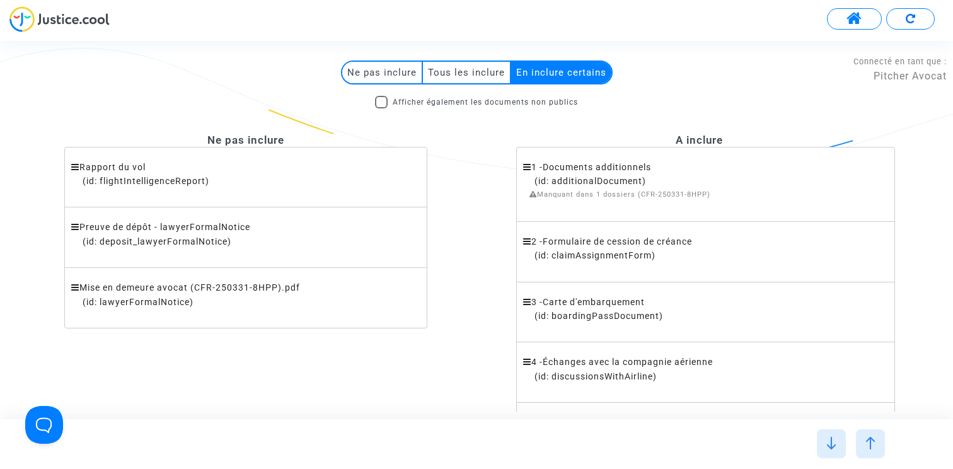
click at [409, 98] on span "Afficher également les documents non publics" at bounding box center [485, 102] width 185 height 15
click at [381, 108] on input "Afficher également les documents non publics" at bounding box center [381, 108] width 1 height 1
checkbox input "true"
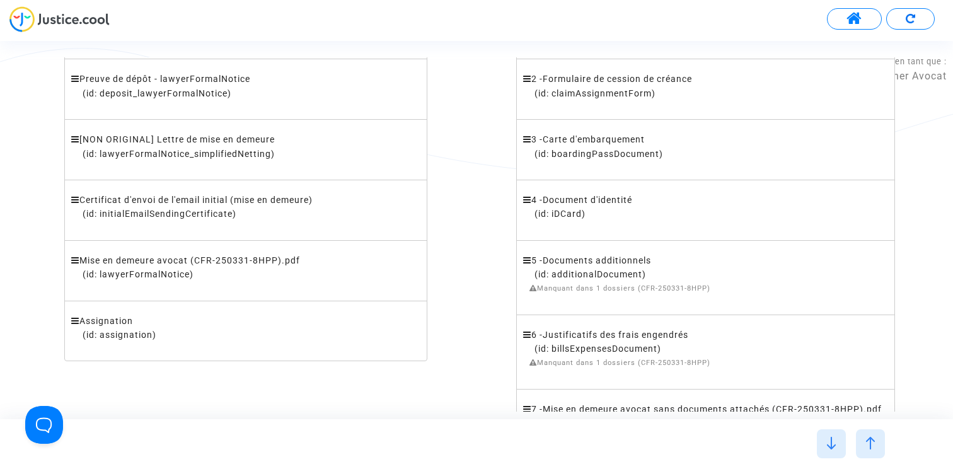
scroll to position [451, 0]
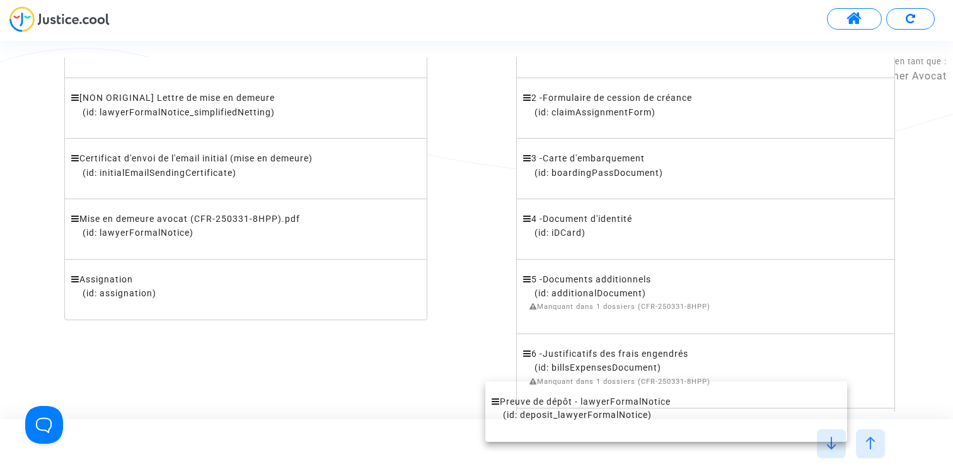
drag, startPoint x: 291, startPoint y: 110, endPoint x: 714, endPoint y: 412, distance: 519.5
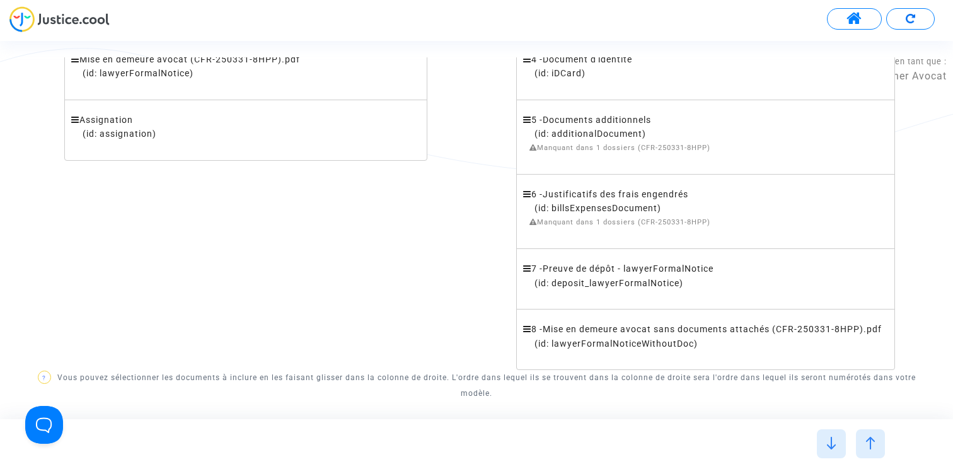
scroll to position [604, 0]
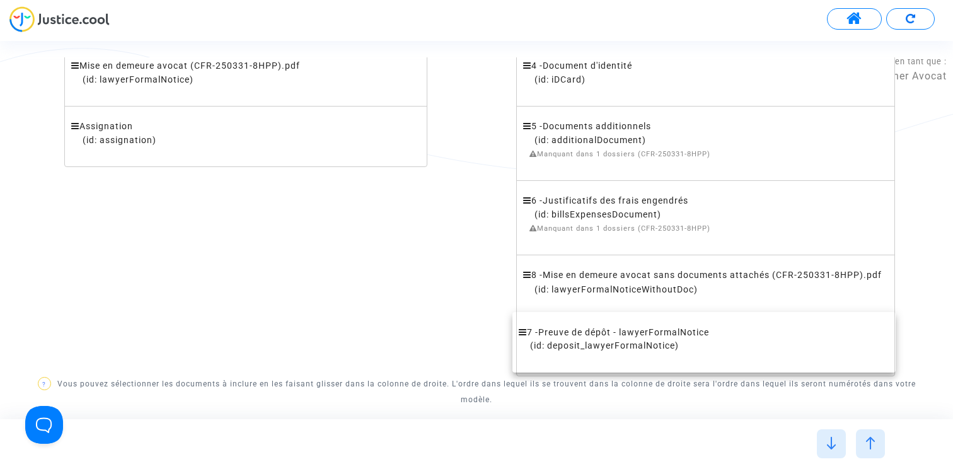
drag, startPoint x: 670, startPoint y: 288, endPoint x: 670, endPoint y: 344, distance: 56.1
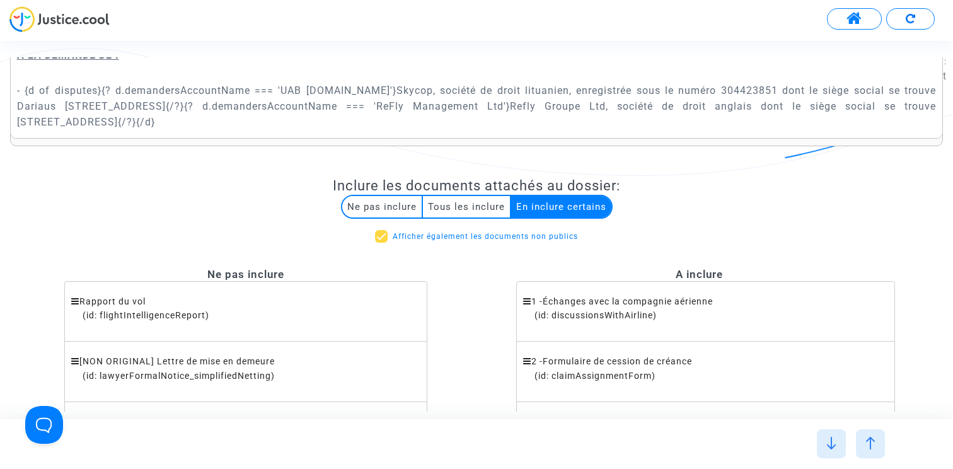
scroll to position [0, 0]
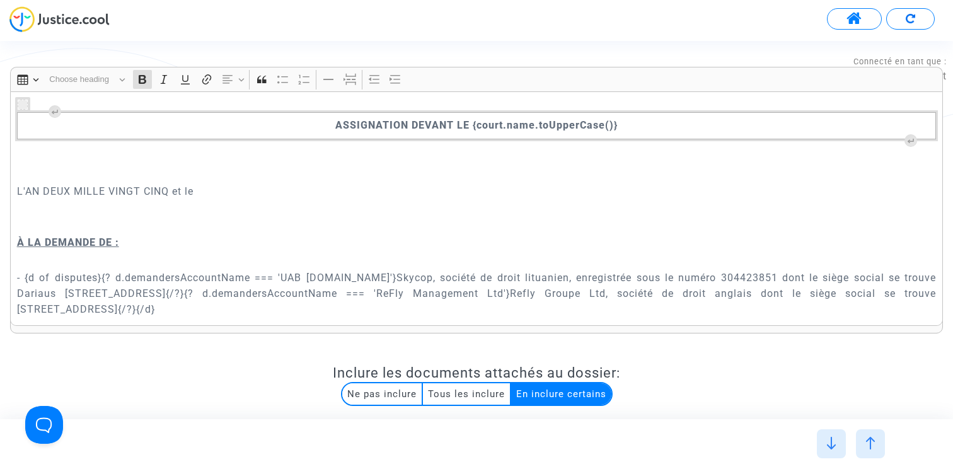
click at [591, 231] on p "Rich Text Editor, main" at bounding box center [477, 217] width 920 height 32
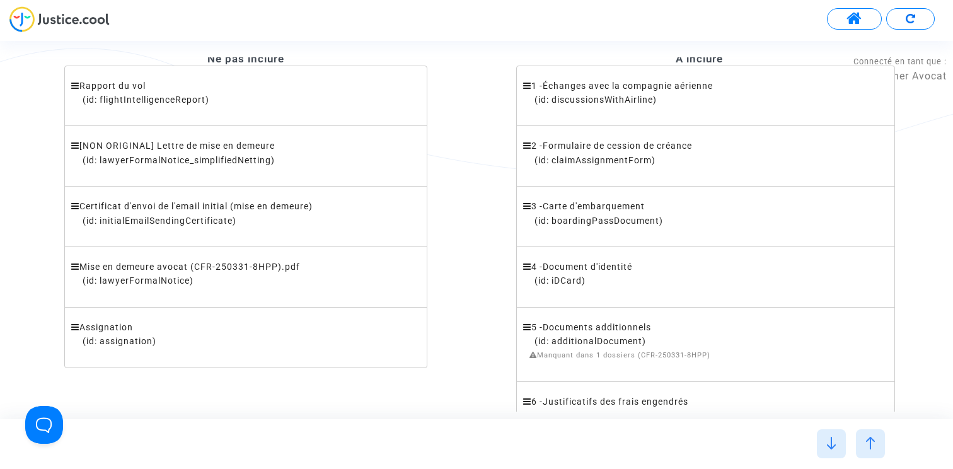
scroll to position [388, 0]
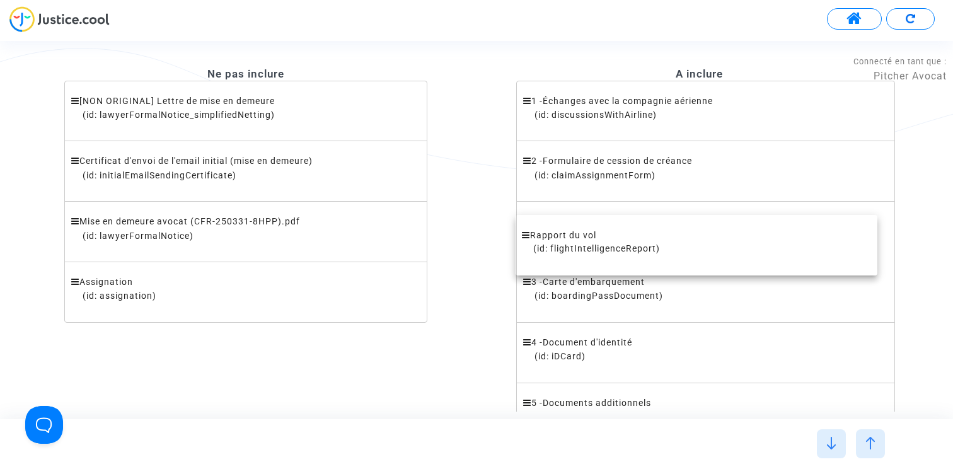
drag, startPoint x: 269, startPoint y: 115, endPoint x: 720, endPoint y: 251, distance: 471.6
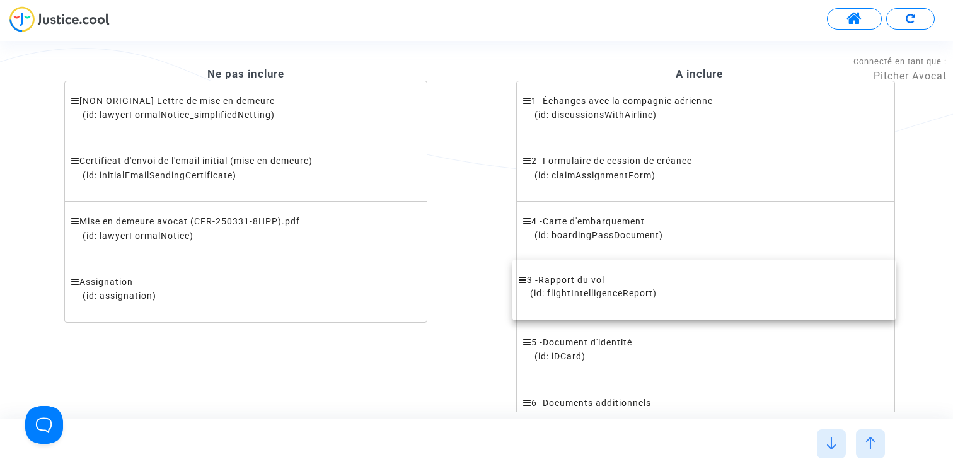
drag, startPoint x: 685, startPoint y: 224, endPoint x: 685, endPoint y: 282, distance: 58.0
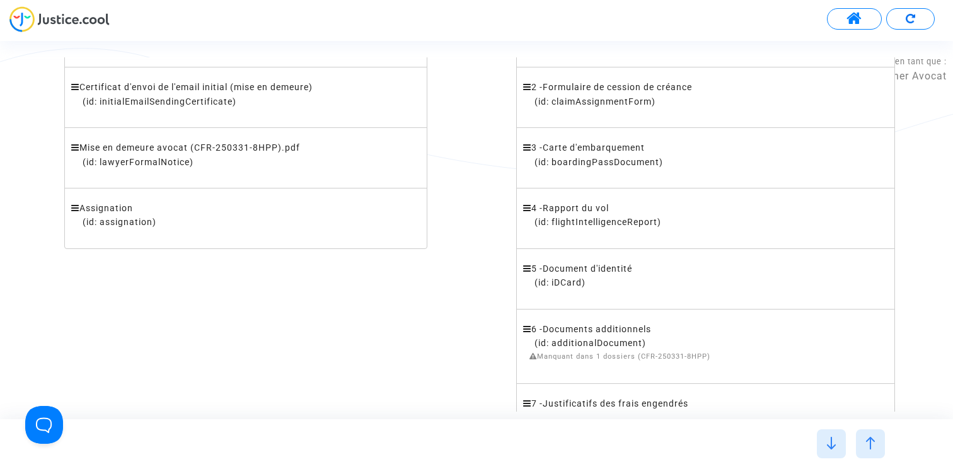
scroll to position [515, 0]
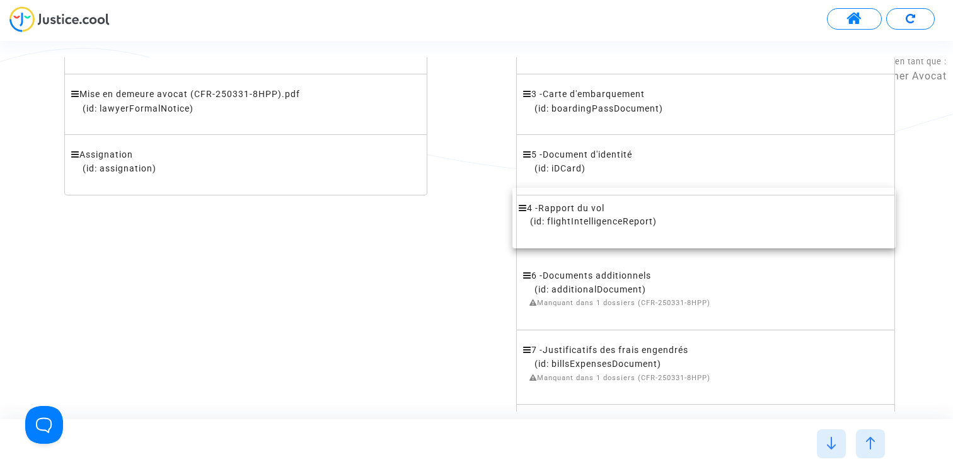
drag, startPoint x: 657, startPoint y: 173, endPoint x: 657, endPoint y: 226, distance: 52.9
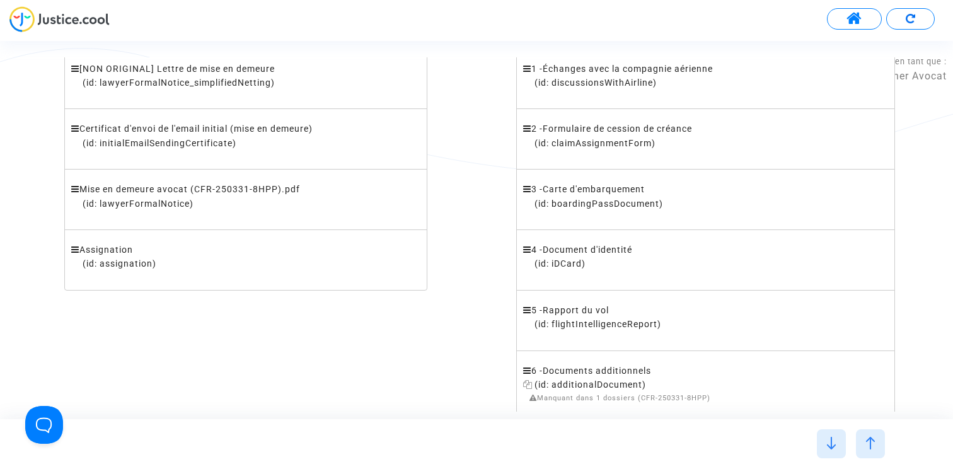
scroll to position [424, 0]
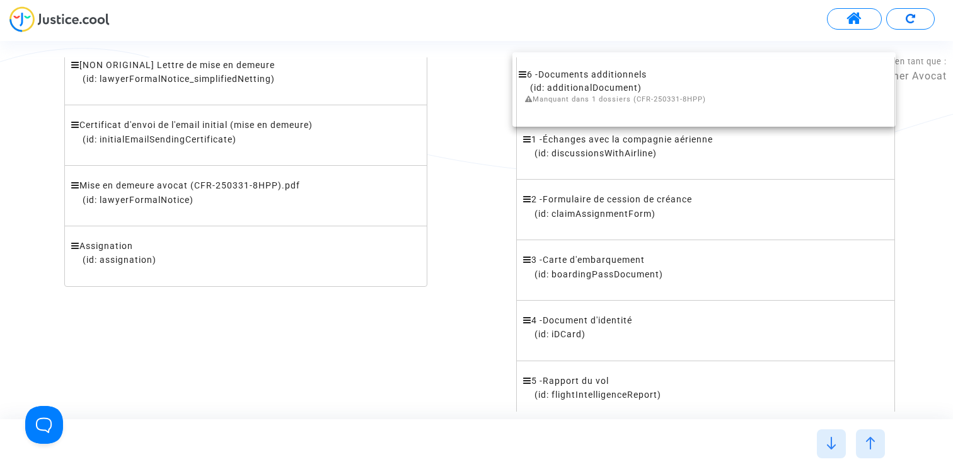
drag, startPoint x: 618, startPoint y: 379, endPoint x: 618, endPoint y: 84, distance: 294.4
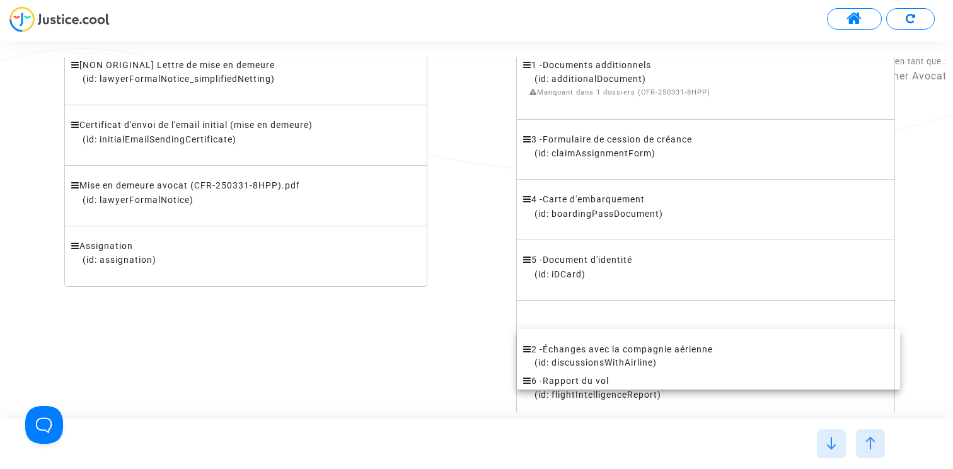
drag, startPoint x: 605, startPoint y: 140, endPoint x: 608, endPoint y: 345, distance: 204.9
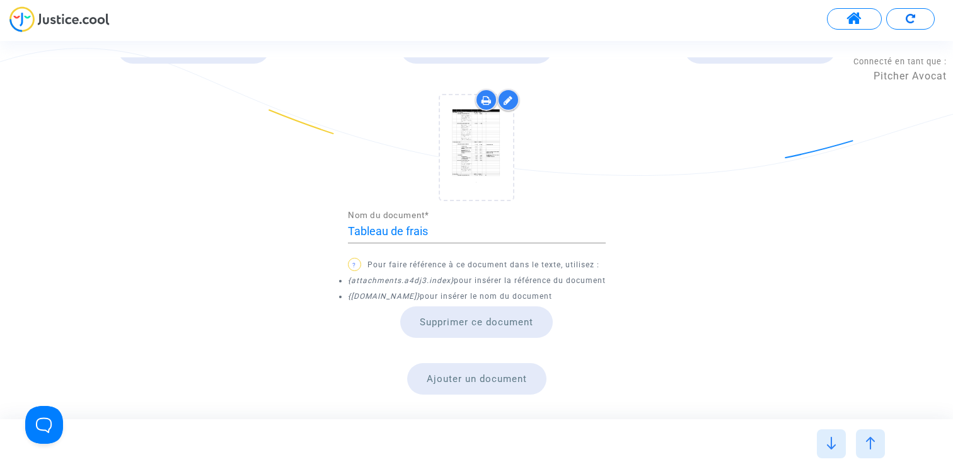
scroll to position [1448, 0]
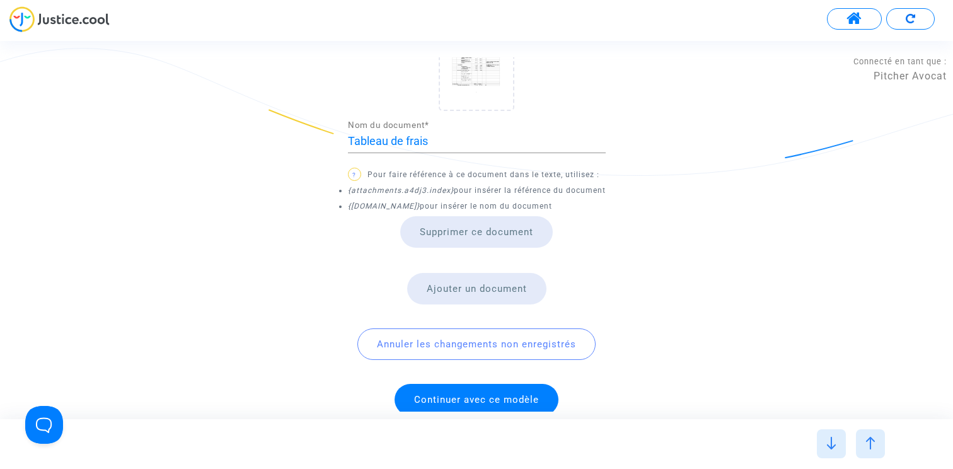
click at [475, 394] on span "Continuer avec ce modèle" at bounding box center [476, 399] width 125 height 11
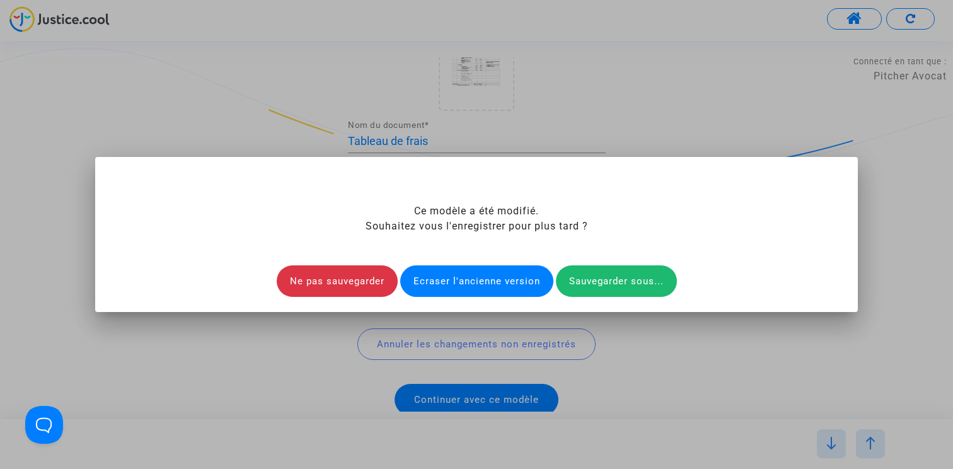
click at [489, 280] on div "Ecraser l'ancienne version" at bounding box center [476, 281] width 153 height 32
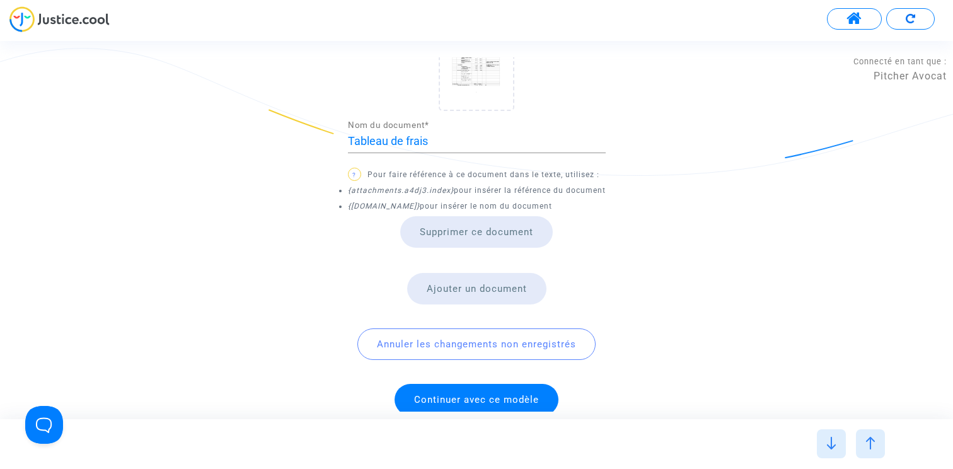
scroll to position [0, 0]
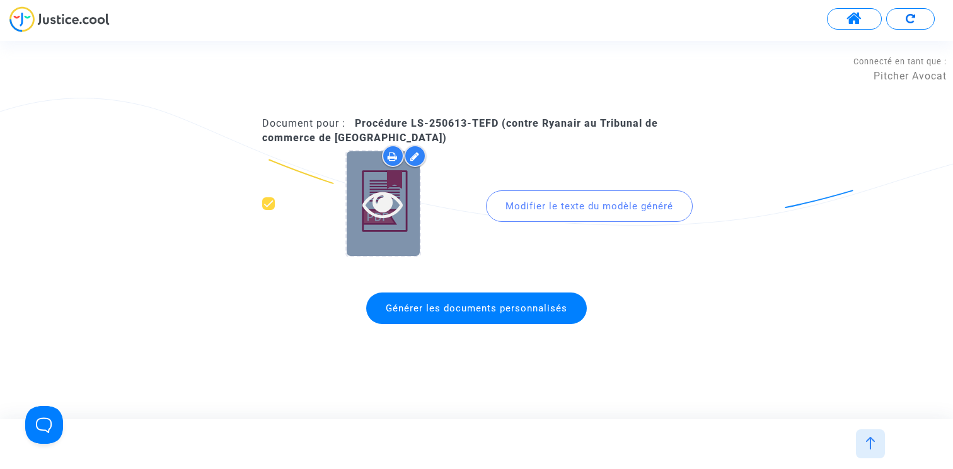
click at [390, 202] on icon at bounding box center [382, 203] width 41 height 40
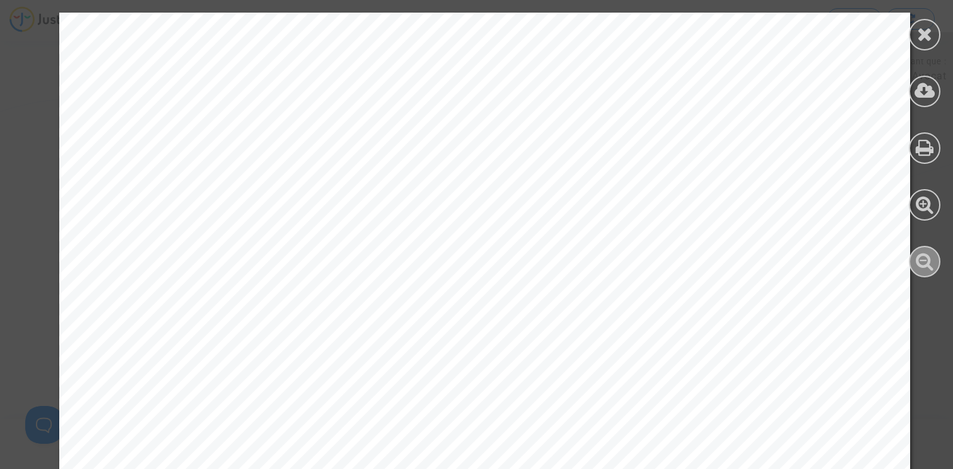
click at [921, 260] on icon at bounding box center [925, 260] width 18 height 19
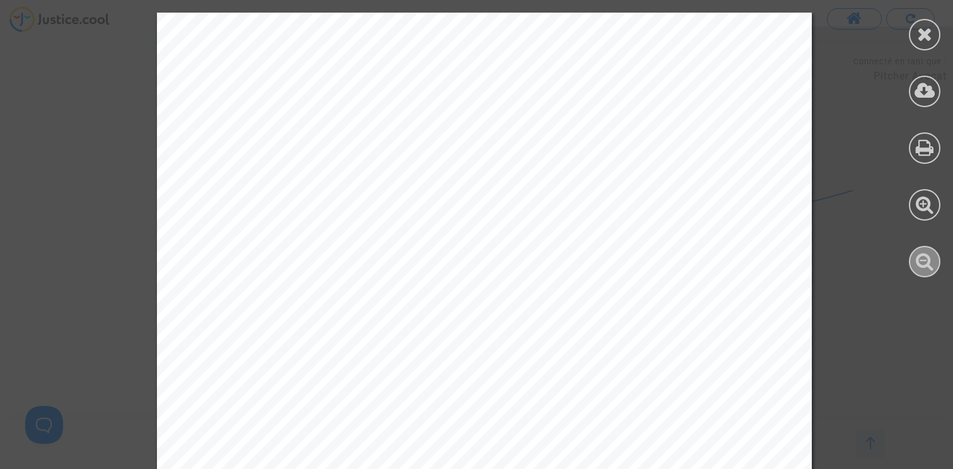
click at [921, 260] on icon at bounding box center [925, 260] width 18 height 19
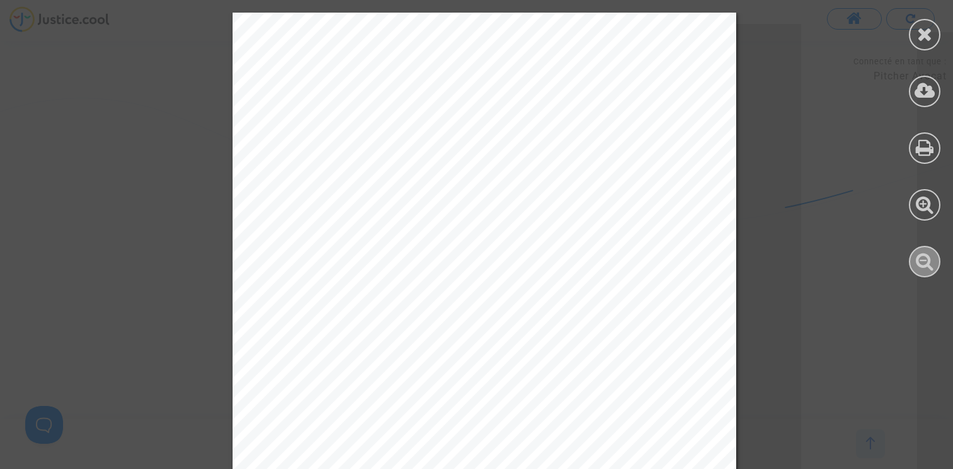
click at [921, 260] on icon at bounding box center [925, 260] width 18 height 19
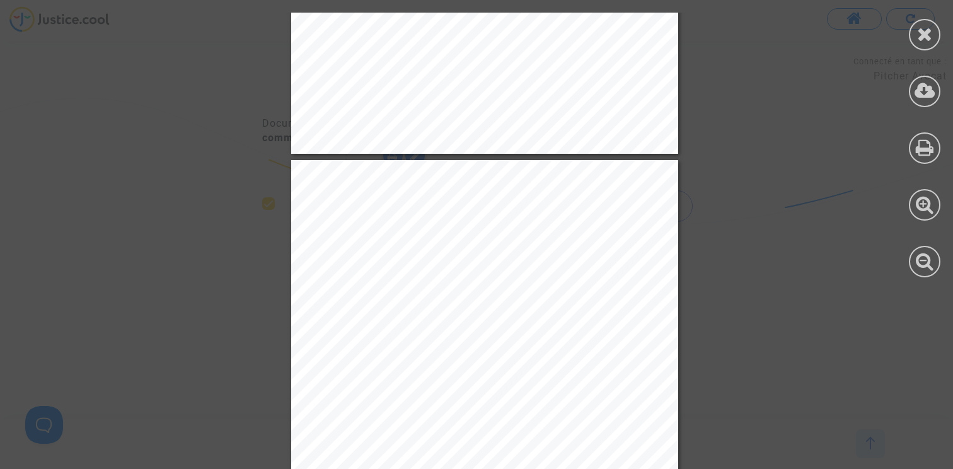
scroll to position [5388, 0]
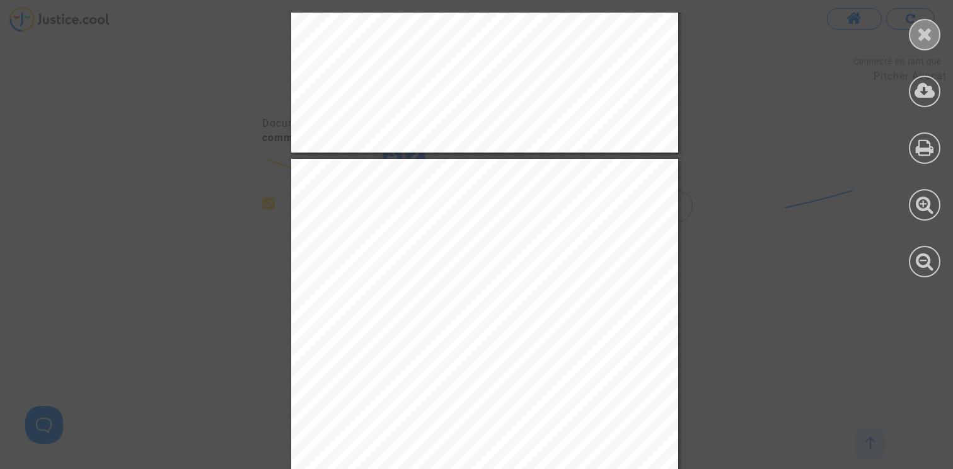
click at [922, 42] on icon at bounding box center [925, 34] width 16 height 19
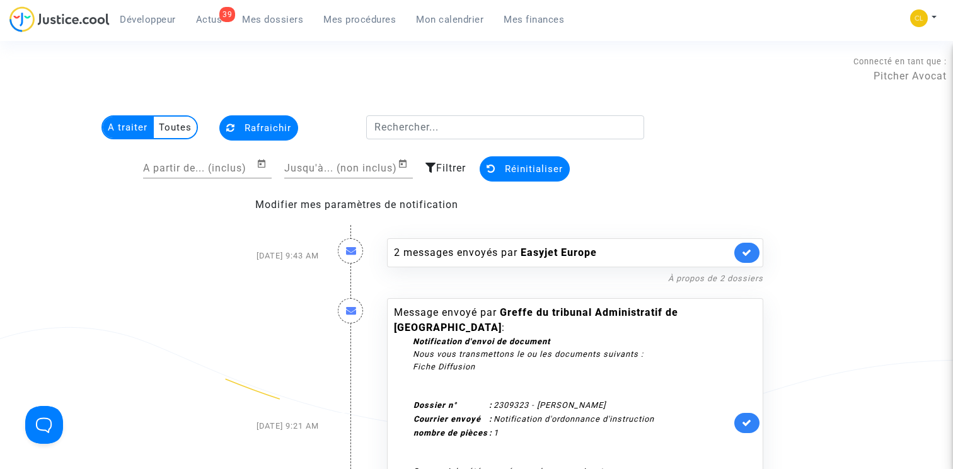
click at [341, 21] on span "Mes procédures" at bounding box center [359, 19] width 72 height 11
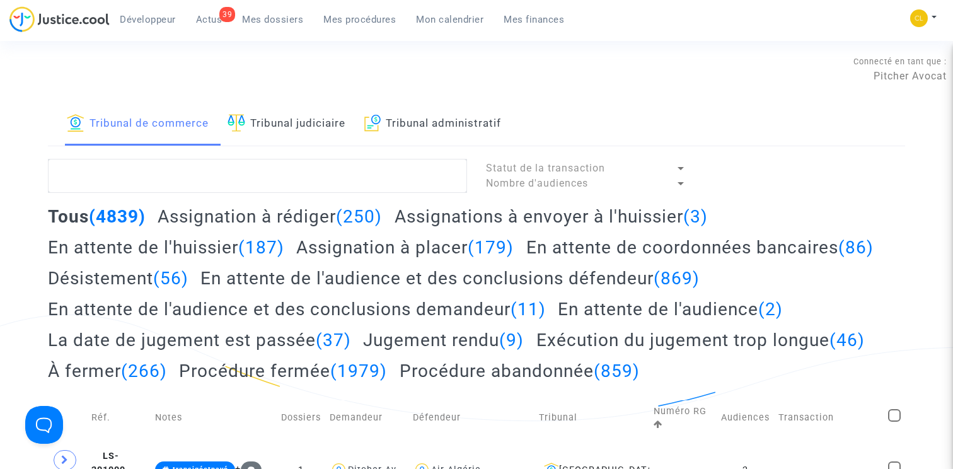
click at [247, 215] on h2 "Assignation à rédiger (250)" at bounding box center [270, 216] width 224 height 22
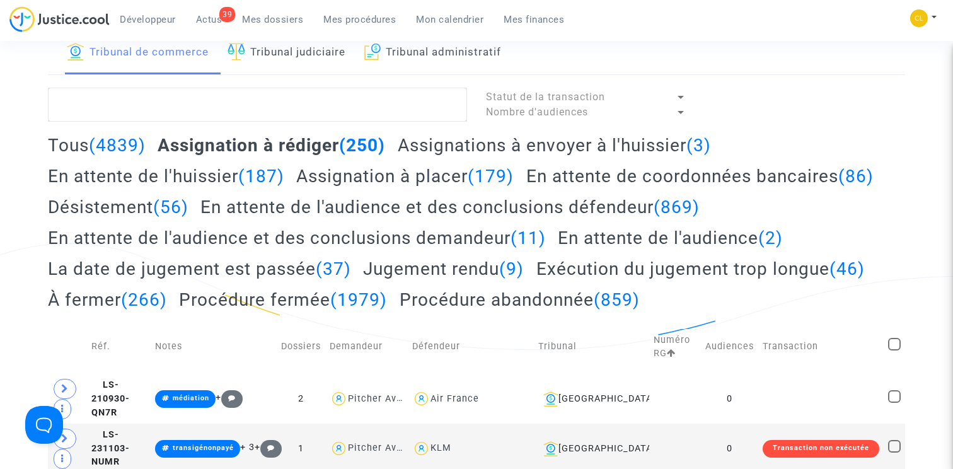
scroll to position [28, 0]
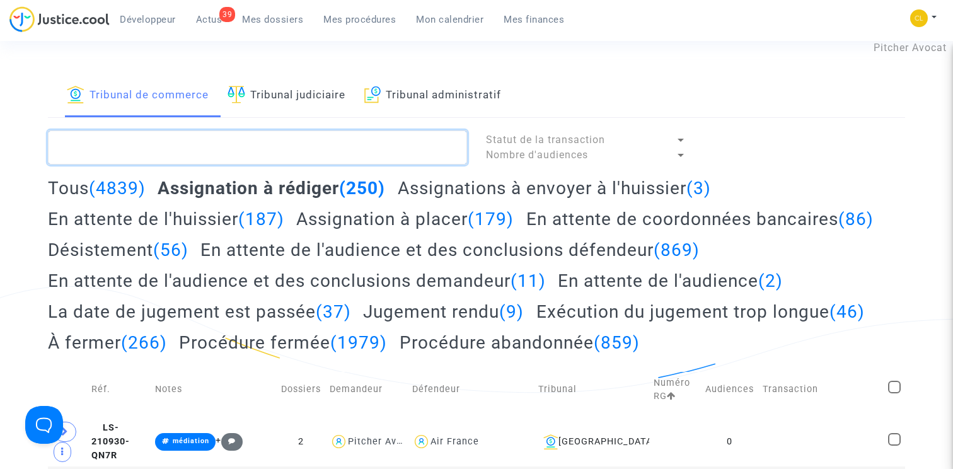
click at [148, 146] on textarea at bounding box center [257, 147] width 419 height 34
click at [117, 151] on textarea at bounding box center [257, 147] width 419 height 34
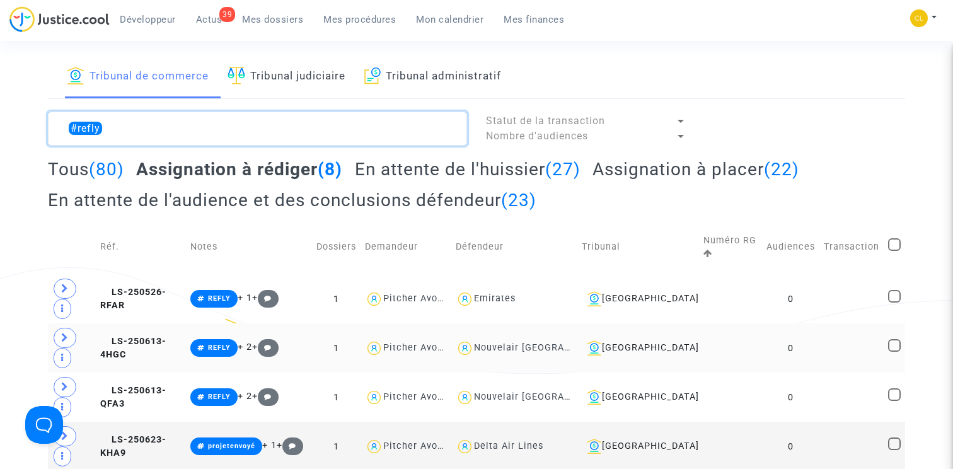
scroll to position [66, 0]
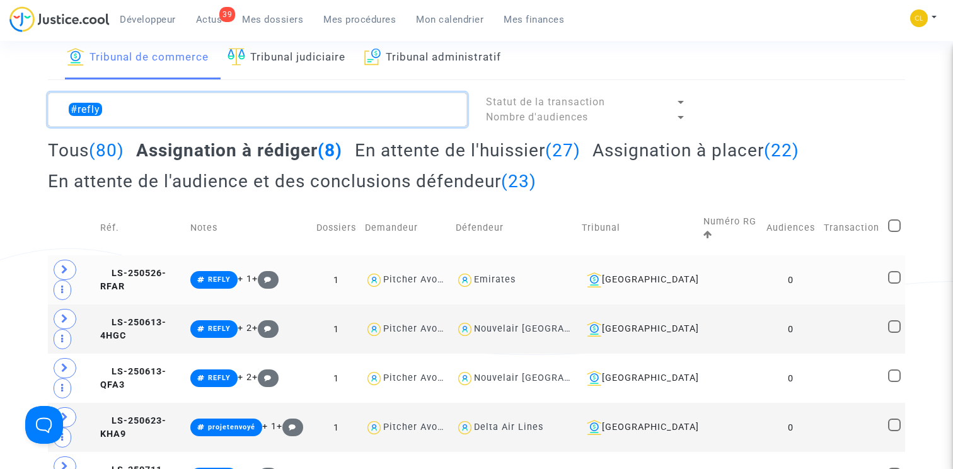
type textarea "#refly"
click at [178, 266] on td "LS-250526-RFAR" at bounding box center [141, 279] width 90 height 49
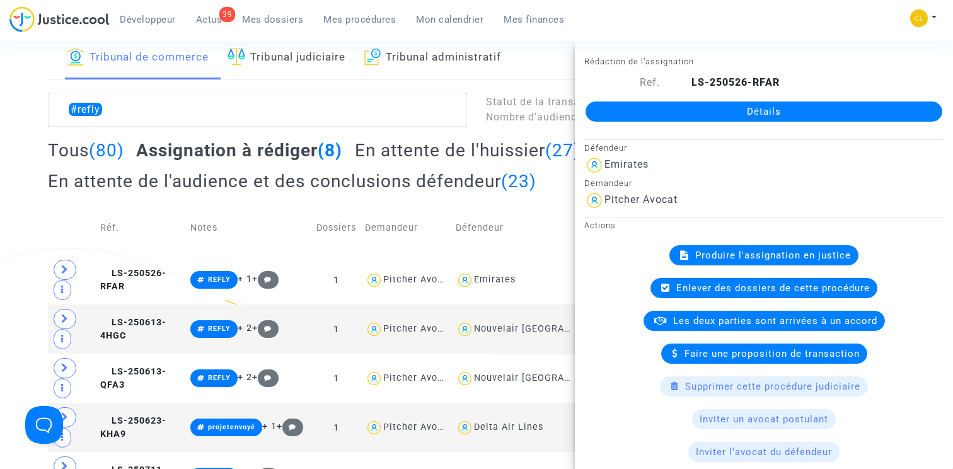
click at [741, 265] on div "Produire l'assignation en justice" at bounding box center [763, 255] width 189 height 20
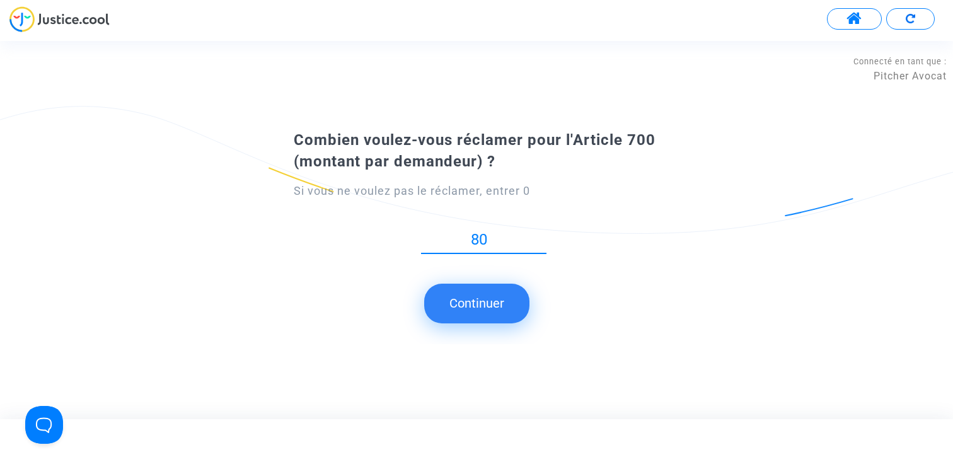
type input "80"
click at [472, 308] on button "Continuer" at bounding box center [476, 303] width 105 height 39
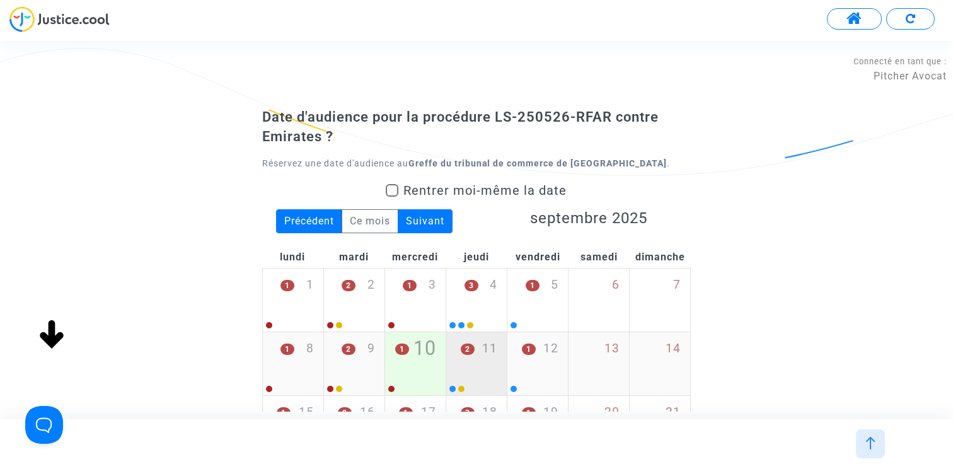
click at [460, 352] on div "2 11" at bounding box center [476, 356] width 61 height 49
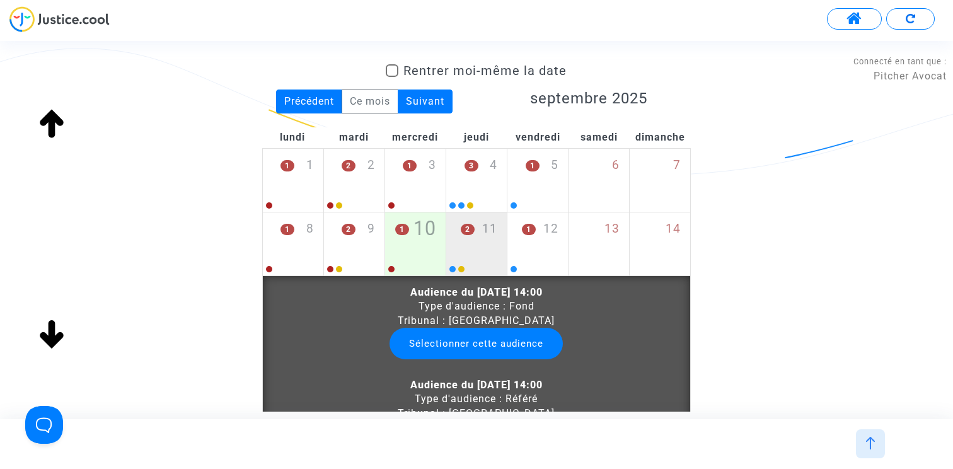
click at [468, 337] on button "Sélectionner cette audience" at bounding box center [476, 344] width 173 height 32
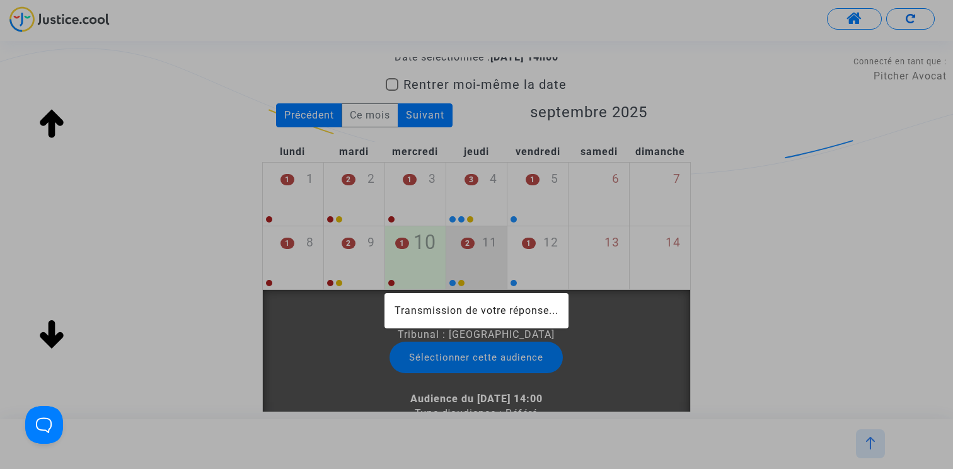
scroll to position [134, 0]
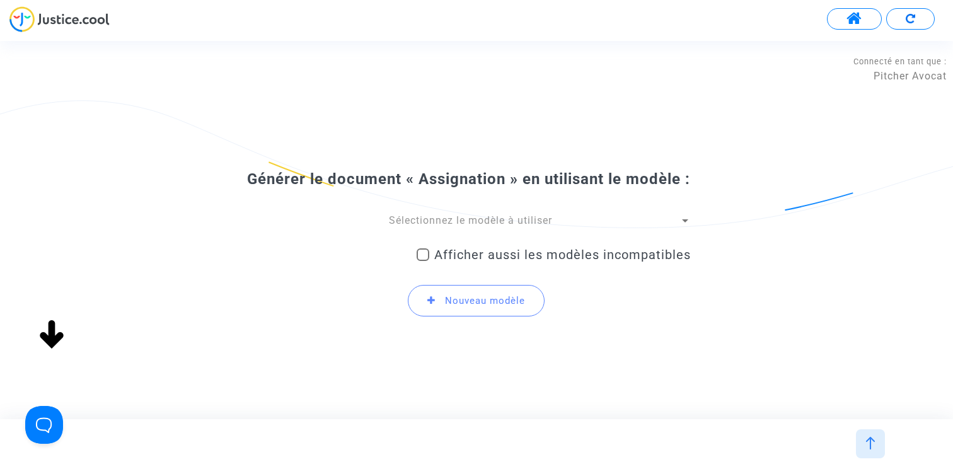
click at [451, 222] on div "Générer le document « Assignation » en utilisant le modèle : Sélectionnez le mo…" at bounding box center [476, 249] width 429 height 158
click at [451, 226] on span "Sélectionnez le modèle à utiliser" at bounding box center [470, 220] width 163 height 12
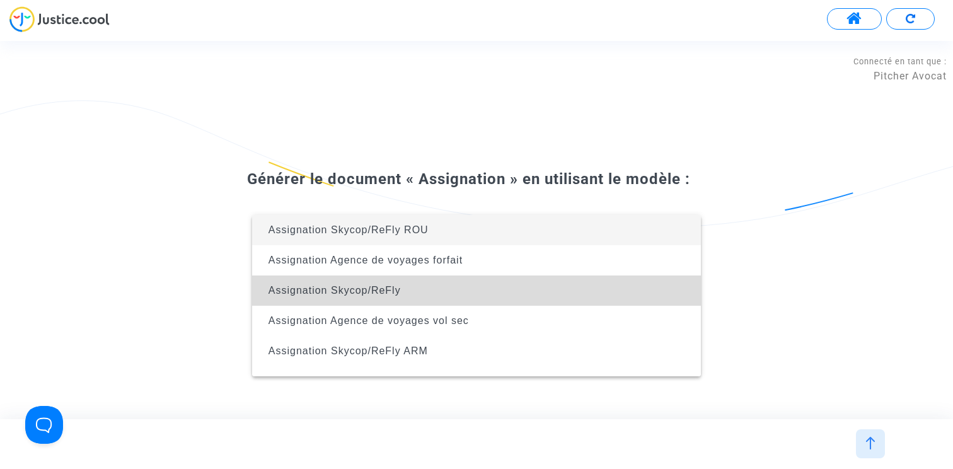
click at [425, 289] on span "Assignation Skycop/ReFly" at bounding box center [476, 290] width 429 height 30
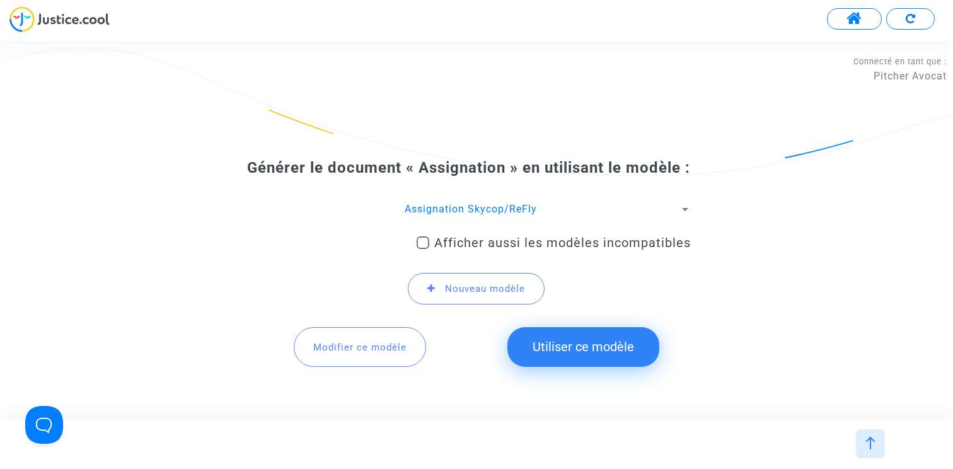
click at [370, 360] on button "Modifier ce modèle" at bounding box center [360, 346] width 132 height 39
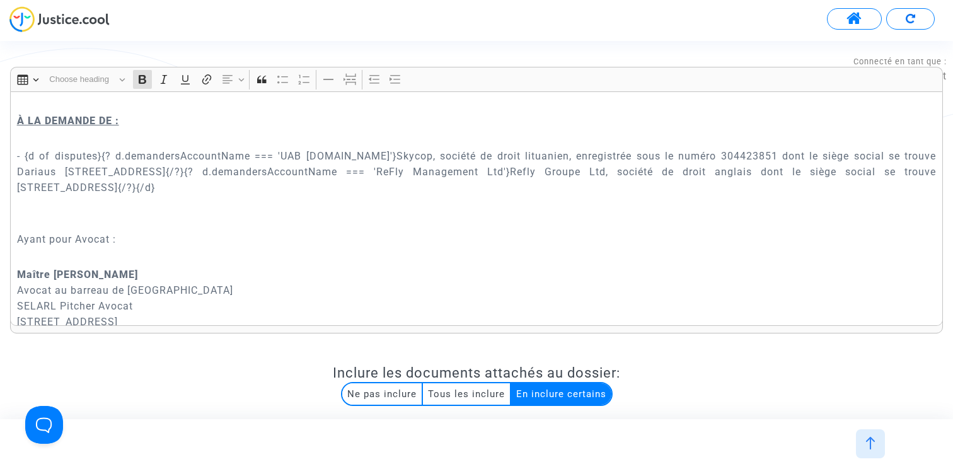
scroll to position [131, 0]
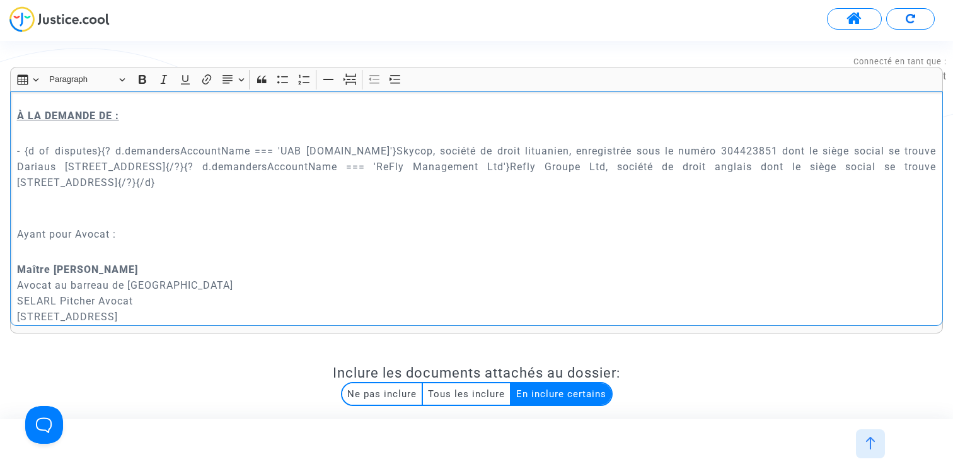
drag, startPoint x: 249, startPoint y: 185, endPoint x: 2, endPoint y: 157, distance: 248.6
copy p "- {d of disputes}{? d.demandersAccountName === 'UAB [DOMAIN_NAME]'}Skycop, soci…"
click at [369, 192] on div "ASSIGNATION DEVANT LE {court.frenchName.toUpperCase()} L'AN DEUX MILLE VINGT CI…" at bounding box center [476, 208] width 933 height 234
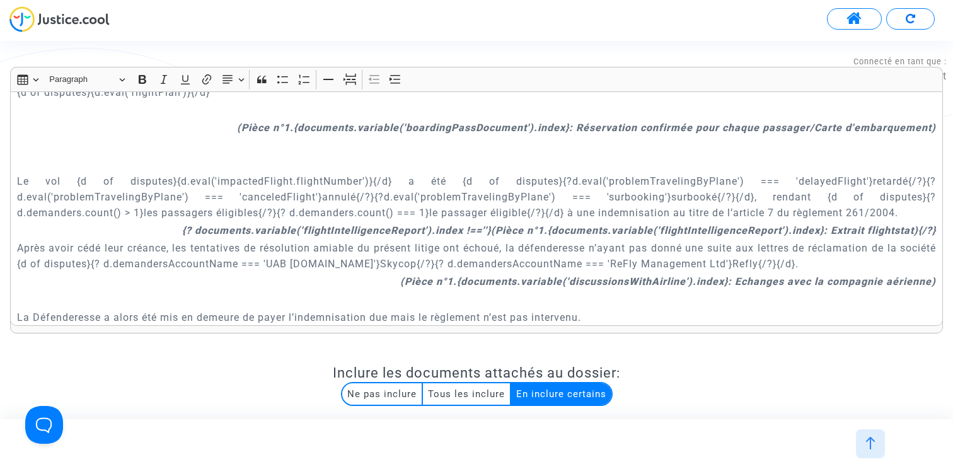
scroll to position [1509, 0]
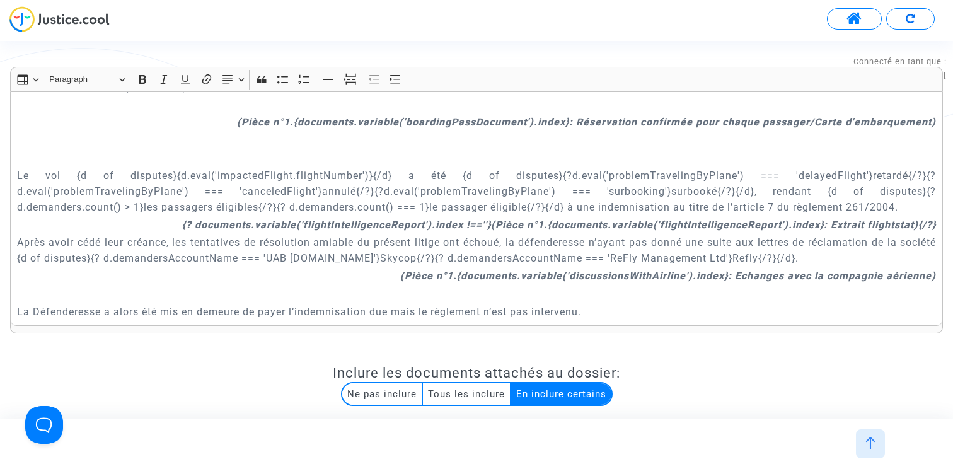
click at [775, 258] on p "Après avoir cédé leur créance, les tentatives de résolution amiable du présent …" at bounding box center [477, 250] width 920 height 32
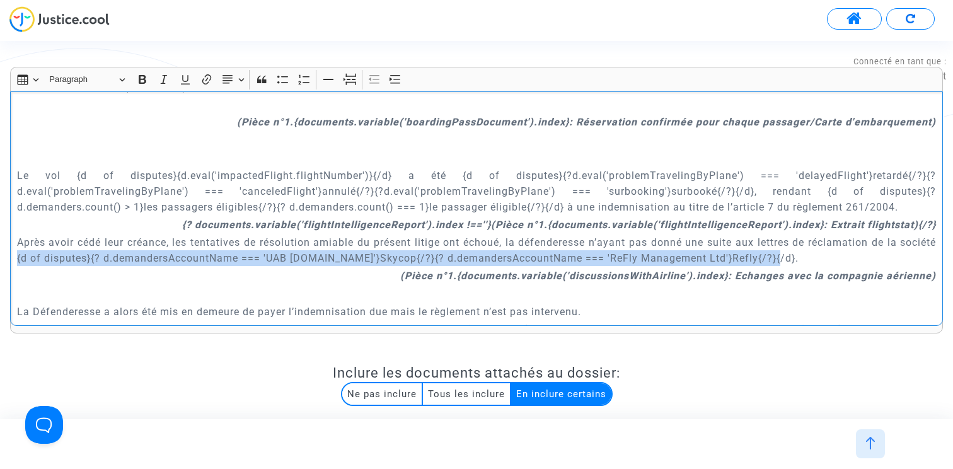
click at [17, 255] on p "Après avoir cédé leur créance, les tentatives de résolution amiable du présent …" at bounding box center [477, 250] width 920 height 32
copy p "{d of disputes}{? d.demandersAccountName === 'UAB Skycop.com'}Skycop{/?}{? d.de…"
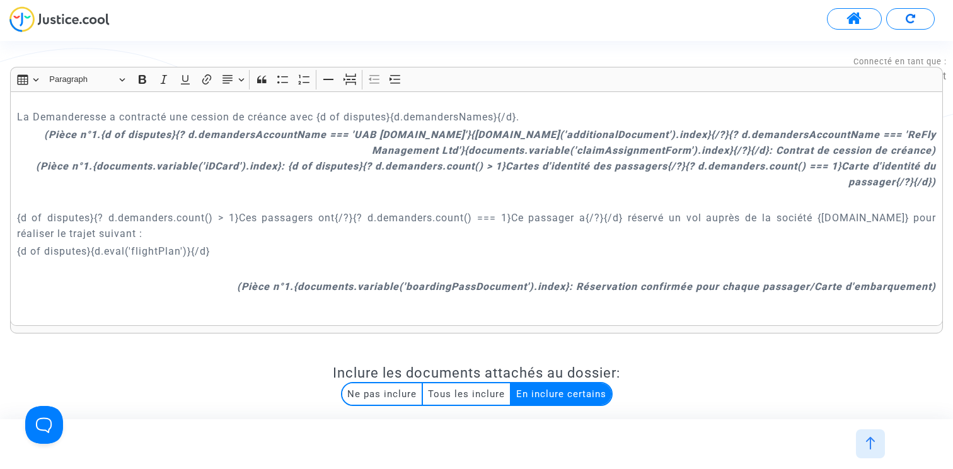
scroll to position [1313, 0]
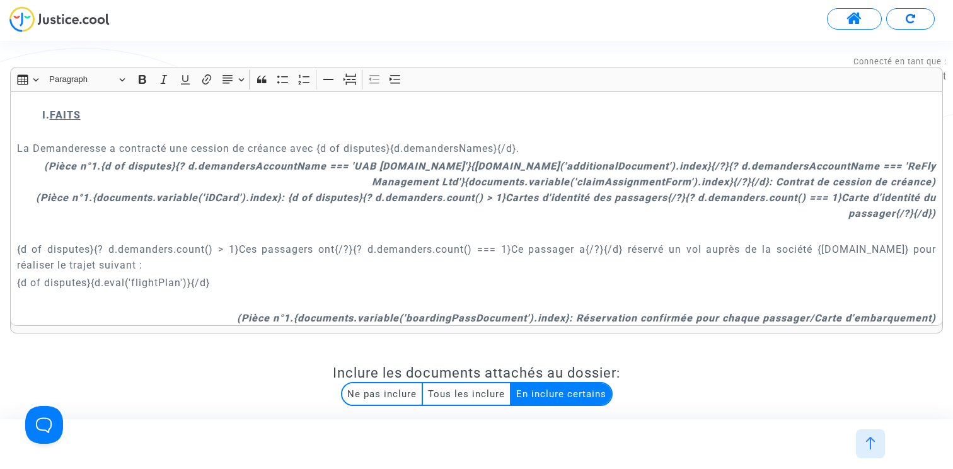
click at [410, 167] on strong "(Pièce n°1.{d of disputes}{? d.demandersAccountName === 'UAB [DOMAIN_NAME]'}{[D…" at bounding box center [490, 174] width 892 height 28
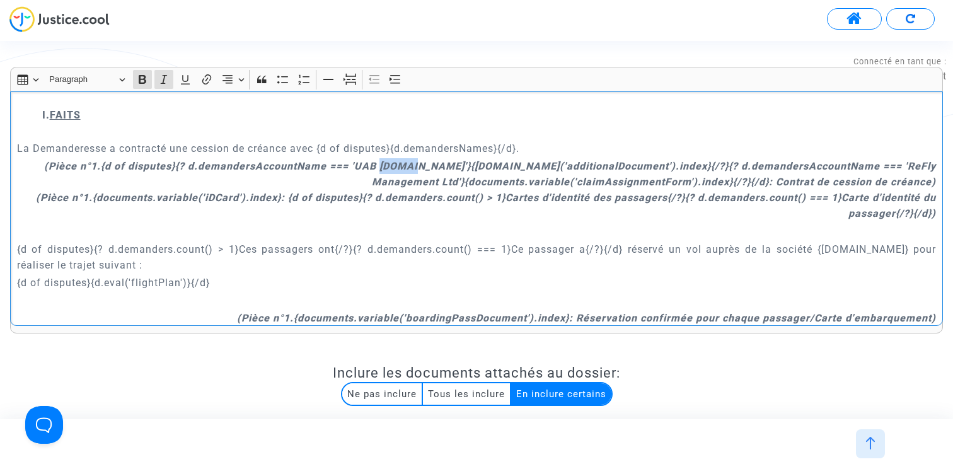
click at [410, 167] on strong "(Pièce n°1.{d of disputes}{? d.demandersAccountName === 'UAB [DOMAIN_NAME]'}{[D…" at bounding box center [490, 174] width 892 height 28
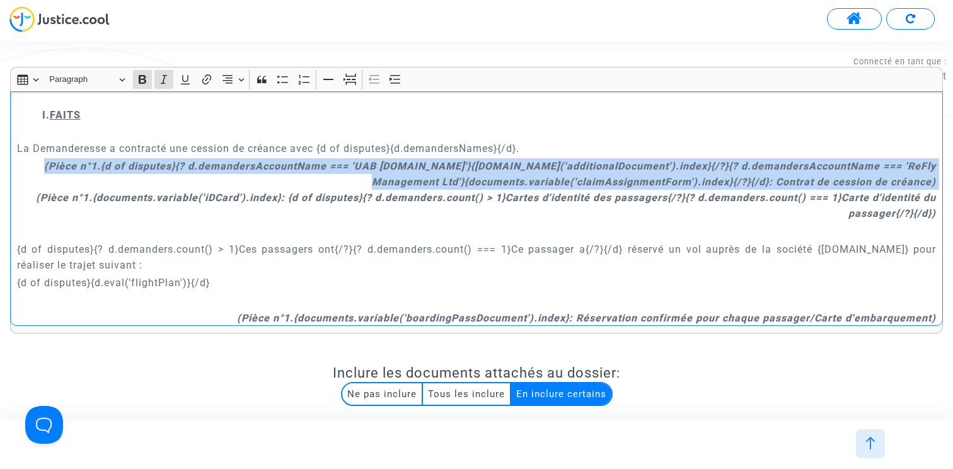
click at [410, 167] on strong "(Pièce n°1.{d of disputes}{? d.demandersAccountName === 'UAB [DOMAIN_NAME]'}{[D…" at bounding box center [490, 174] width 892 height 28
copy strong "(Pièce n°1.{d of disputes}{? d.demandersAccountName === 'UAB [DOMAIN_NAME]'}{[D…"
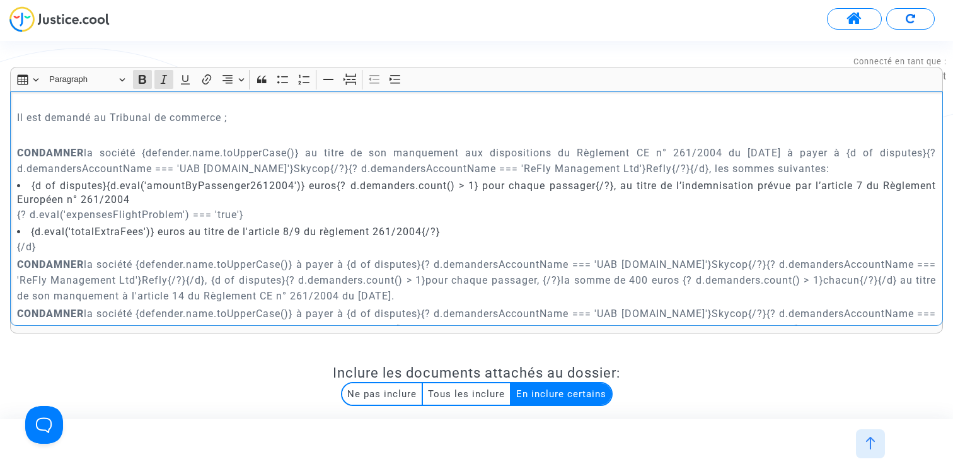
scroll to position [3846, 0]
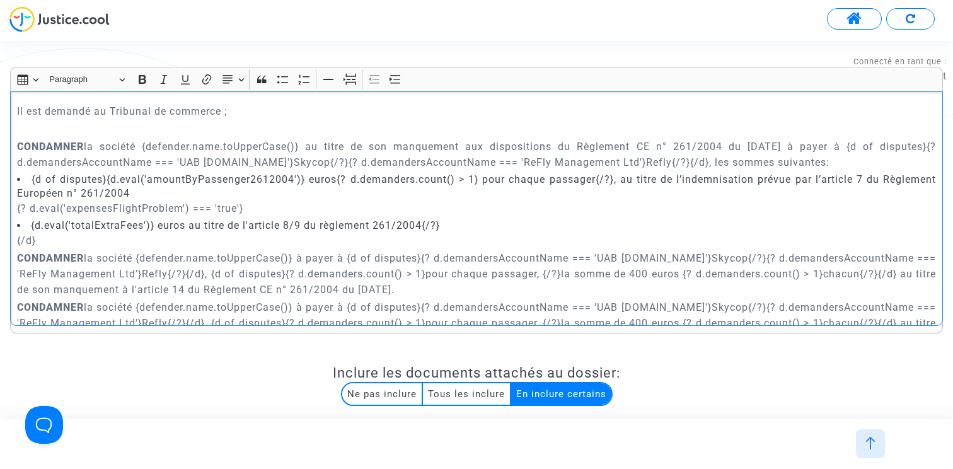
click at [334, 170] on p "CONDAMNER la société {defender.name.toUpperCase()} au titre de son manquement a…" at bounding box center [477, 155] width 920 height 32
click at [688, 170] on p "CONDAMNER la société {defender.name.toUpperCase()} au titre de son manquement a…" at bounding box center [477, 155] width 920 height 32
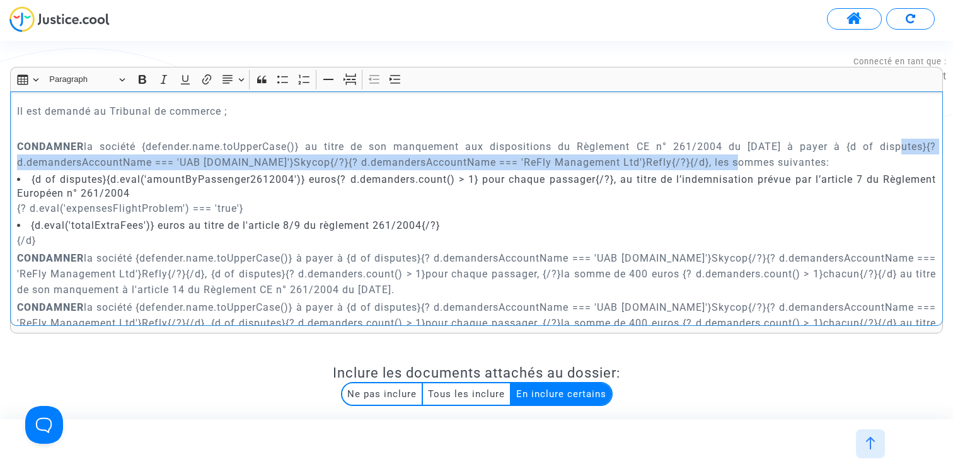
click at [852, 170] on p "CONDAMNER la société {defender.name.toUpperCase()} au titre de son manquement a…" at bounding box center [477, 155] width 920 height 32
copy p "{d of disputes}{? d.demandersAccountName === 'UAB Skycop.com'}Skycop{/?}{? d.de…"
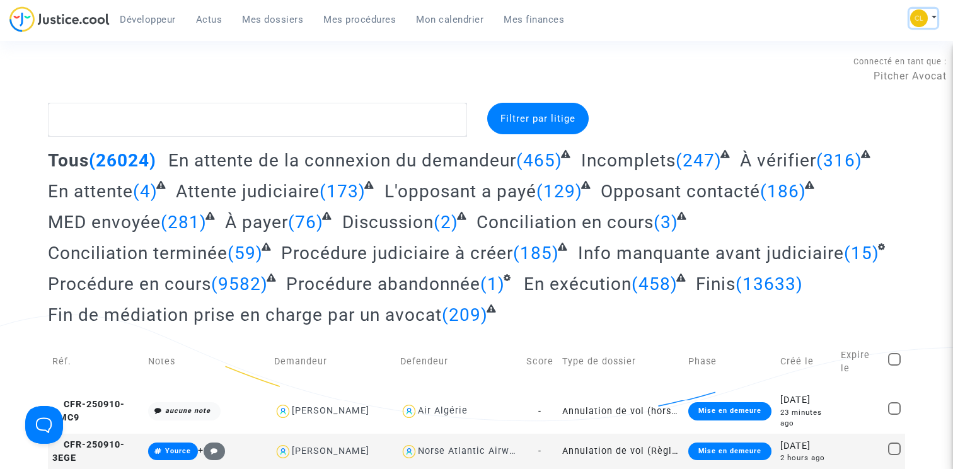
click at [930, 18] on button at bounding box center [924, 18] width 28 height 19
click at [857, 83] on link "Paramètres" at bounding box center [872, 85] width 127 height 20
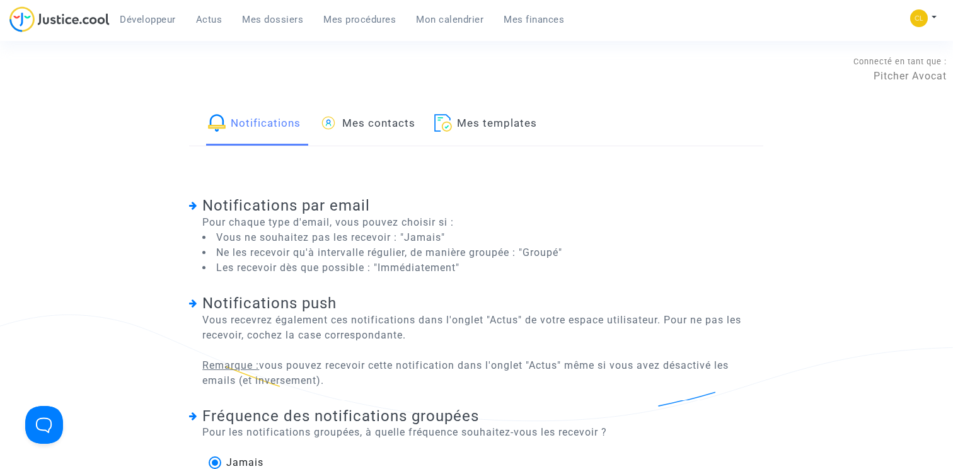
click at [482, 114] on link "Mes templates" at bounding box center [485, 124] width 103 height 43
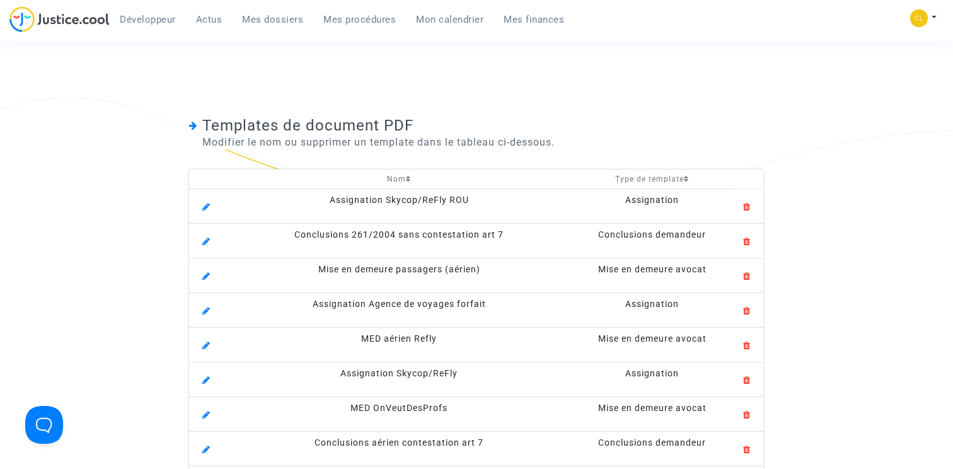
scroll to position [195, 0]
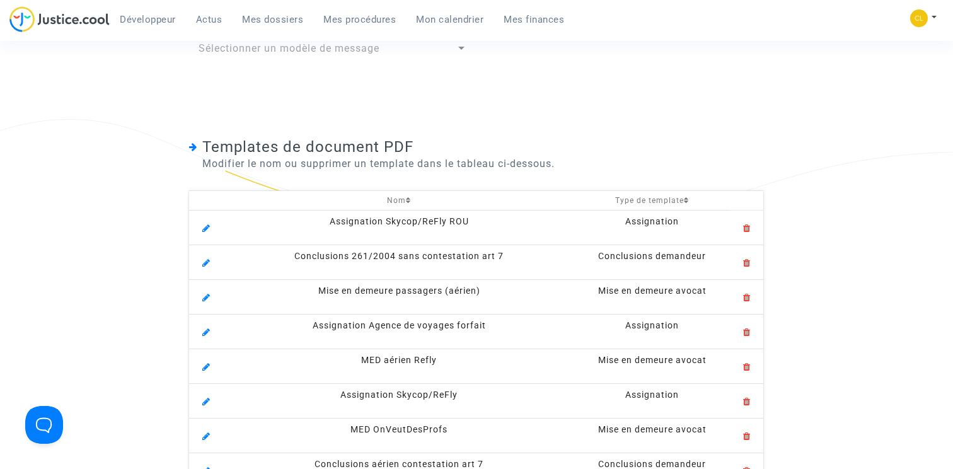
click at [398, 206] on th "Nom" at bounding box center [399, 200] width 352 height 20
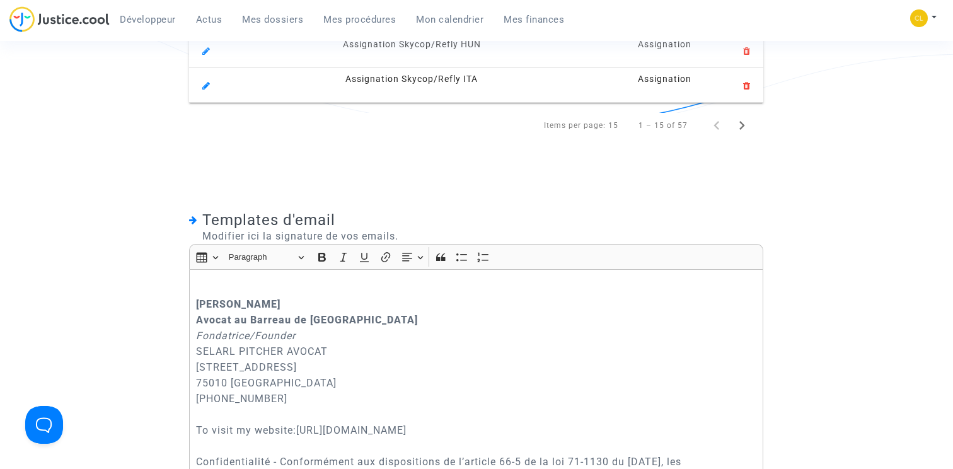
scroll to position [695, 0]
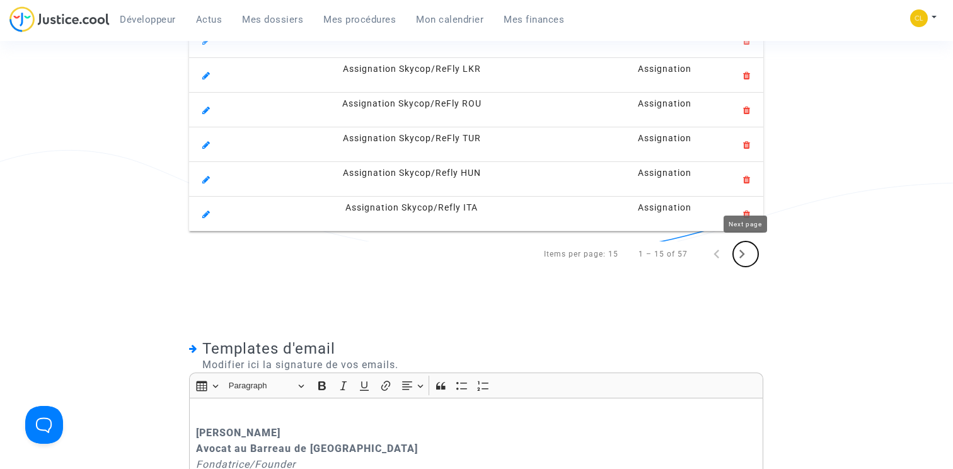
click at [739, 257] on icon "Next page" at bounding box center [742, 254] width 18 height 18
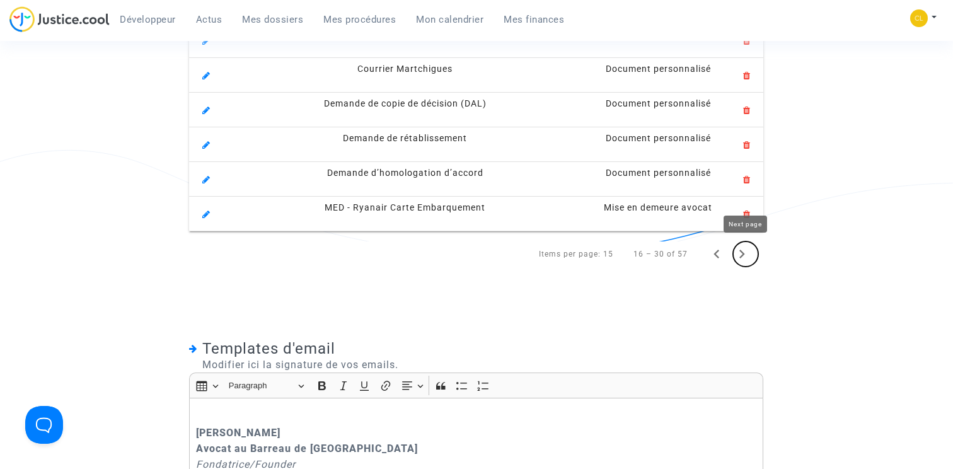
click at [739, 257] on icon "Next page" at bounding box center [742, 254] width 18 height 18
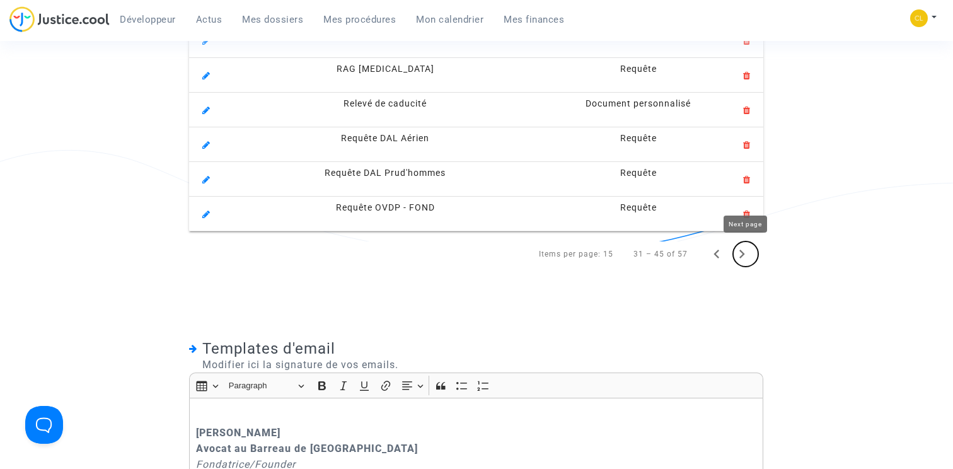
click at [739, 257] on icon "Next page" at bounding box center [742, 254] width 18 height 18
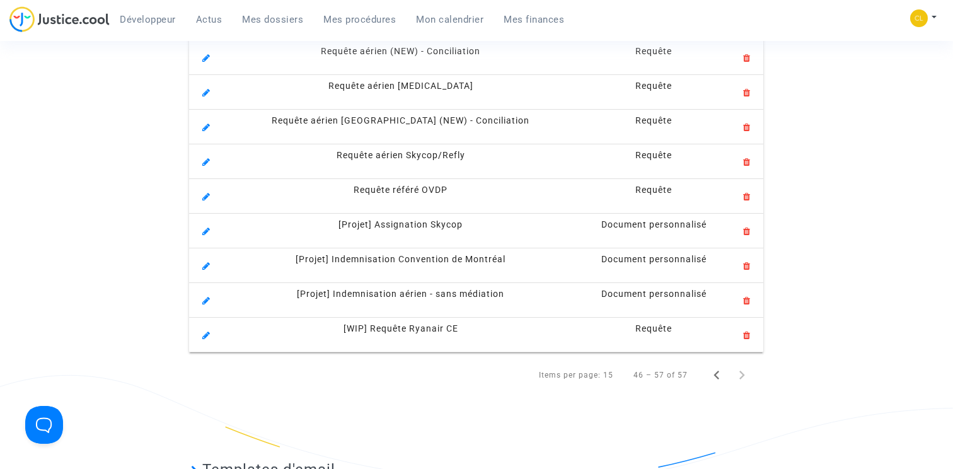
scroll to position [451, 0]
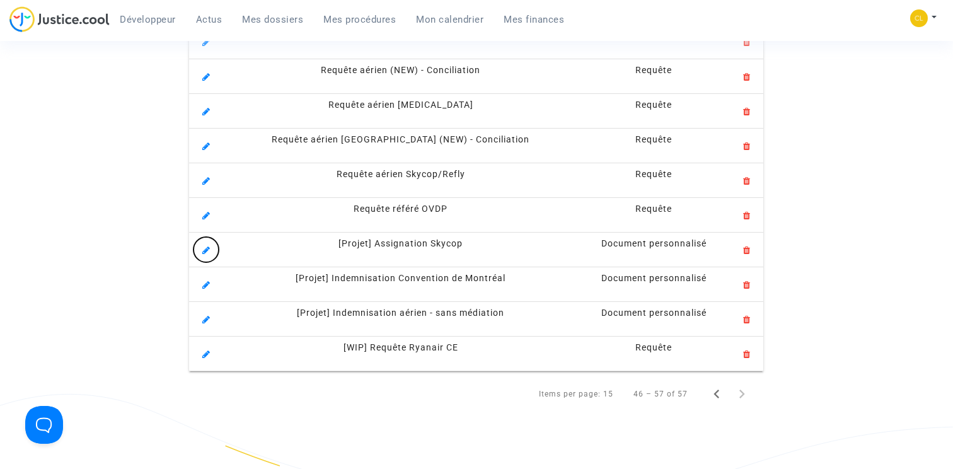
click at [202, 249] on icon at bounding box center [206, 248] width 8 height 11
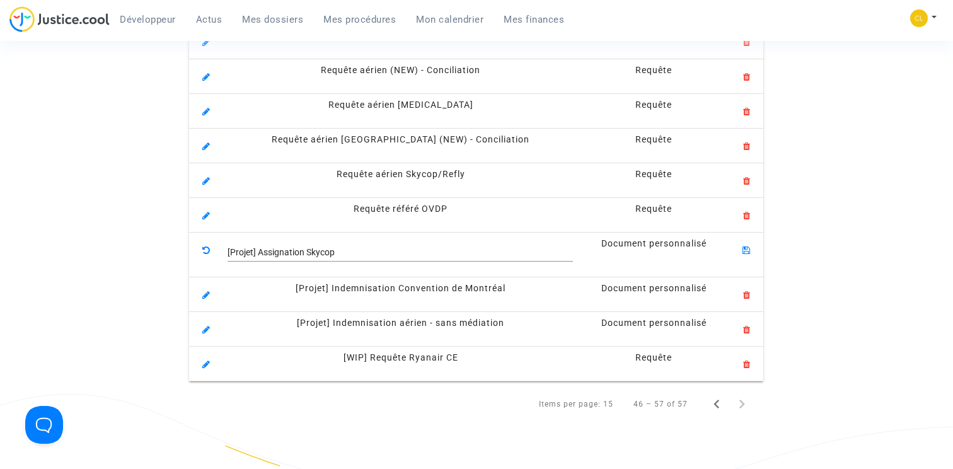
click at [465, 257] on input "[Projet] Assignation Skycop" at bounding box center [400, 253] width 345 height 10
type input "[Projet] Assignation Skycop/Refly"
click at [748, 251] on icon at bounding box center [747, 248] width 8 height 11
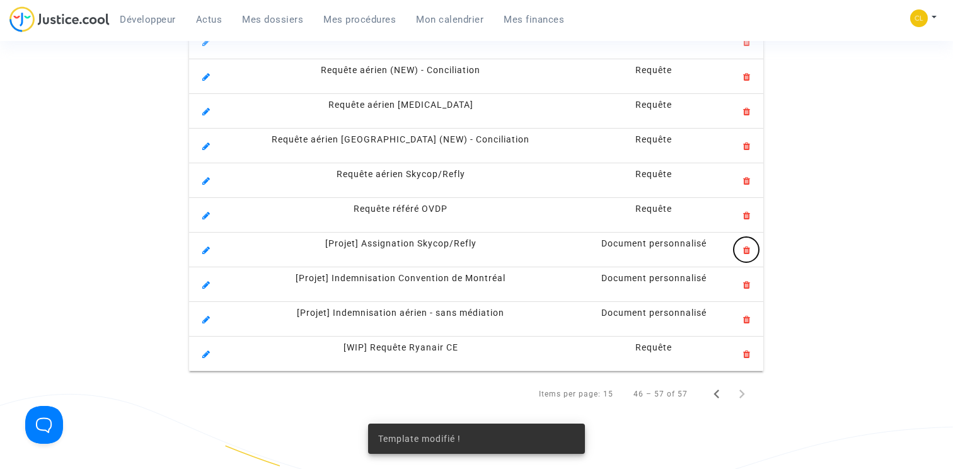
scroll to position [0, 0]
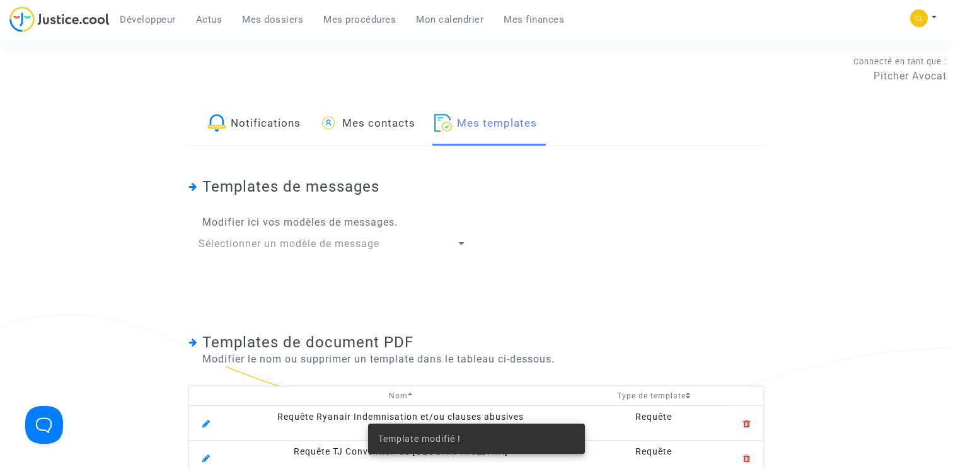
click at [292, 16] on span "Mes dossiers" at bounding box center [272, 19] width 61 height 11
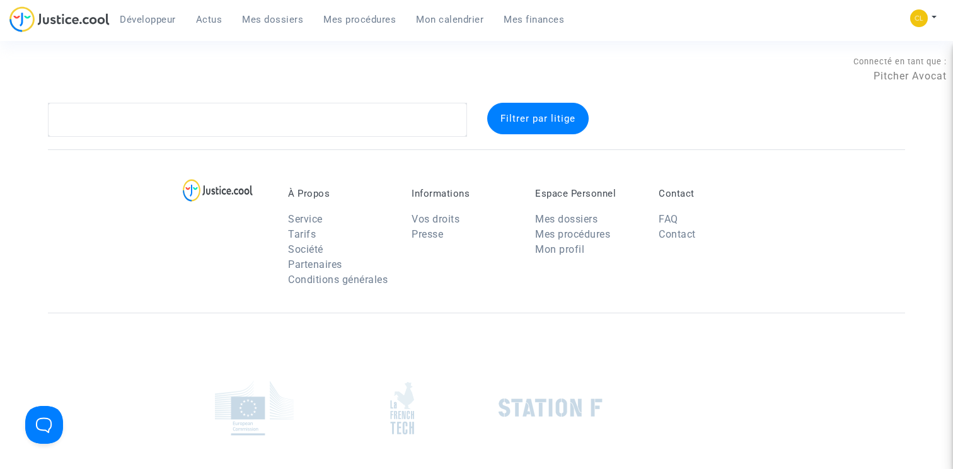
click at [342, 20] on span "Mes procédures" at bounding box center [359, 19] width 72 height 11
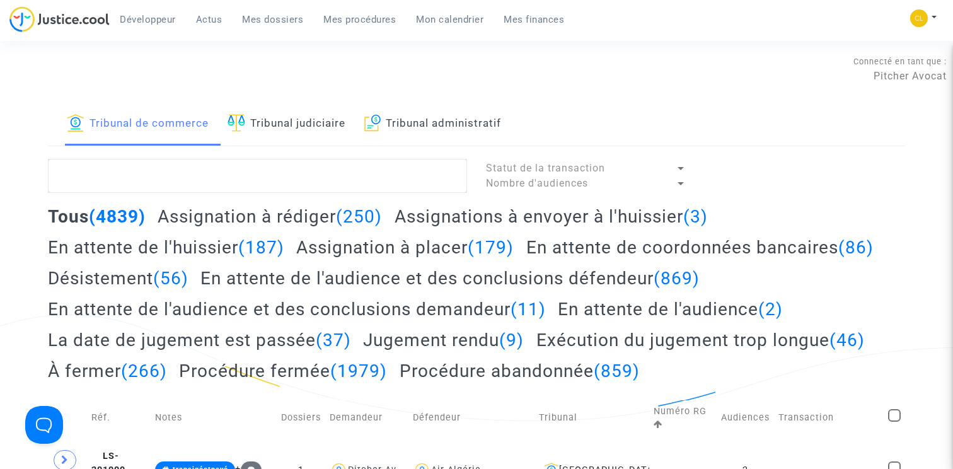
click at [204, 213] on h2 "Assignation à rédiger (250)" at bounding box center [270, 216] width 224 height 22
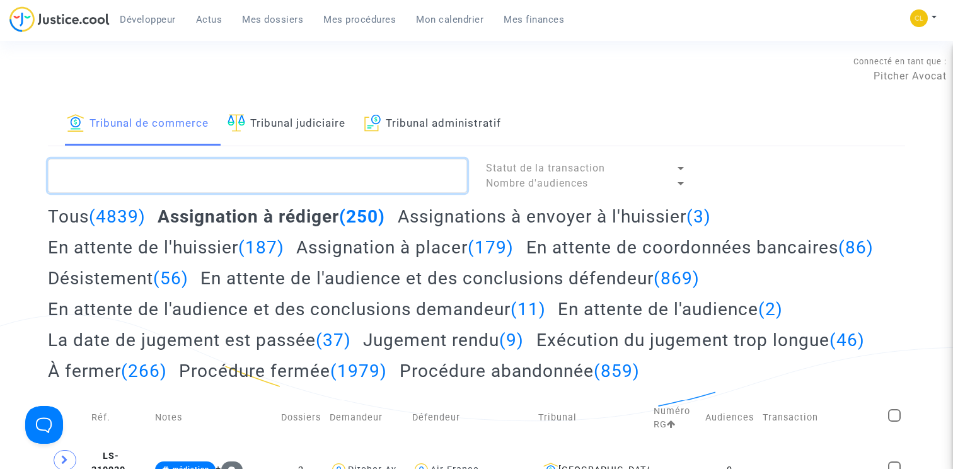
click at [146, 174] on textarea at bounding box center [257, 176] width 419 height 34
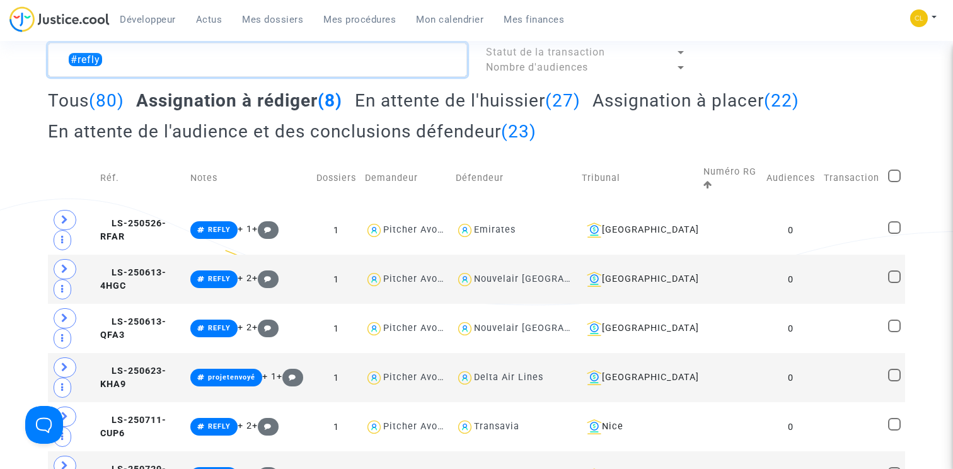
scroll to position [158, 0]
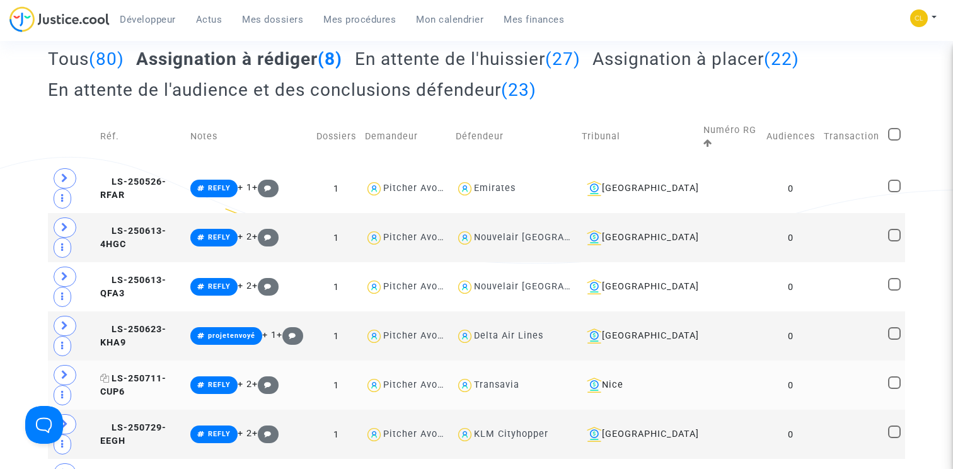
type textarea "#refly"
click at [166, 373] on span "LS-250711-CUP6" at bounding box center [133, 385] width 66 height 25
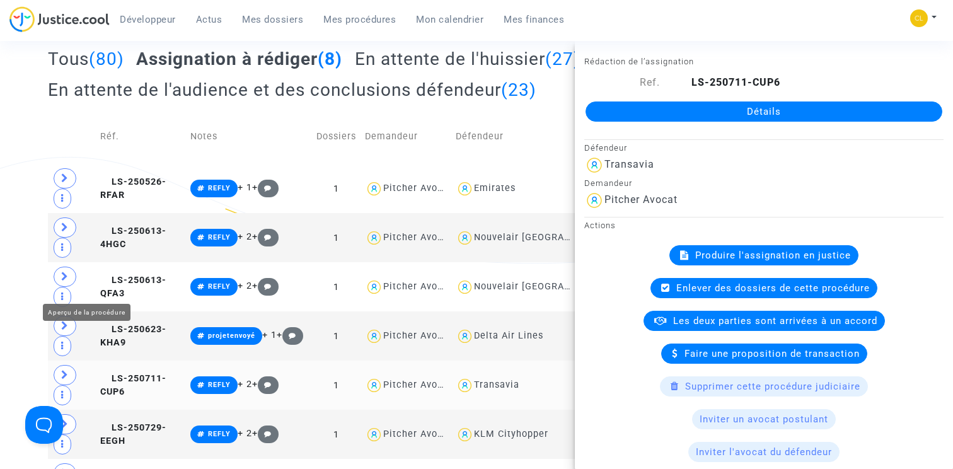
click at [64, 365] on span at bounding box center [65, 375] width 23 height 20
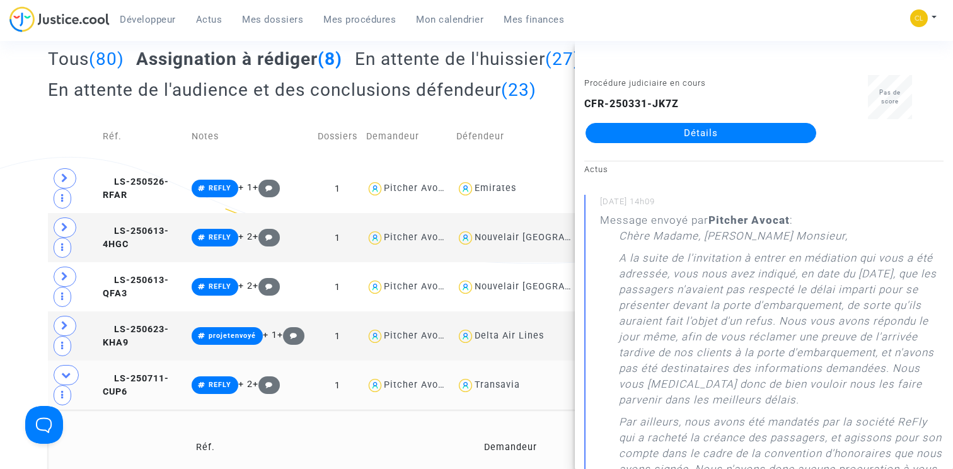
click at [725, 134] on link "Détails" at bounding box center [701, 133] width 231 height 20
click at [68, 370] on icon at bounding box center [66, 374] width 10 height 9
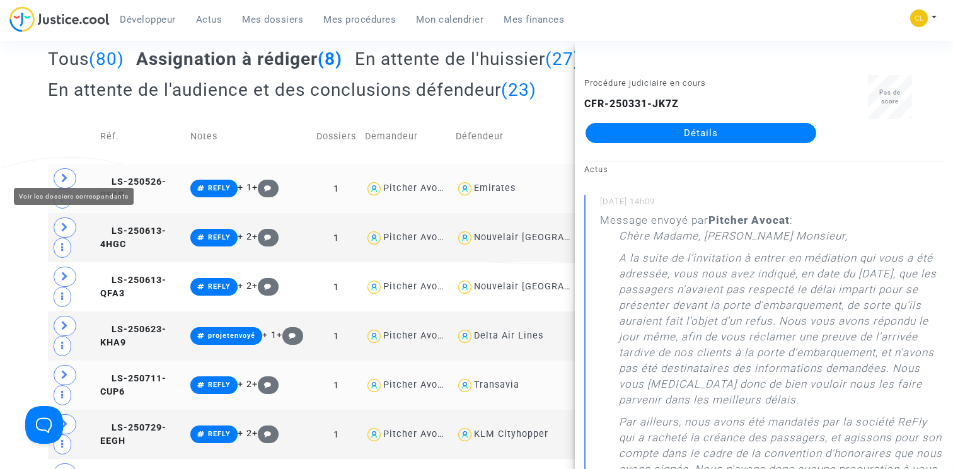
click at [71, 170] on span at bounding box center [65, 178] width 23 height 20
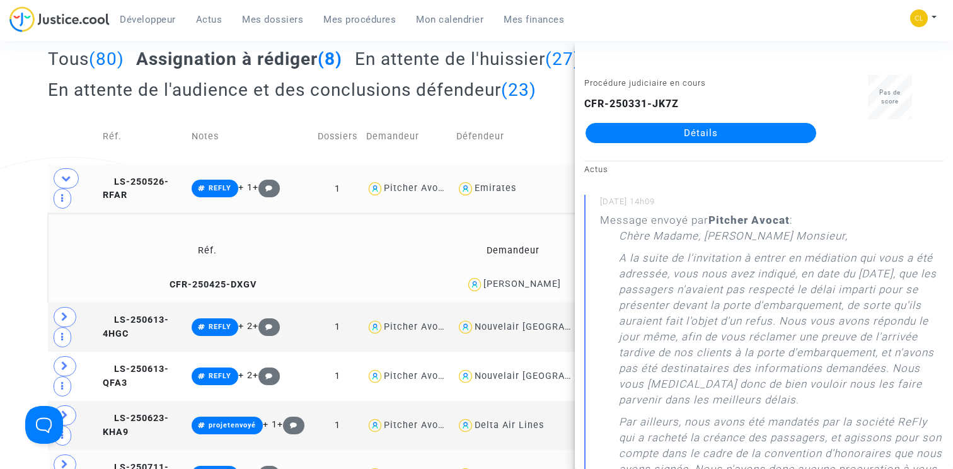
click at [194, 271] on td "CFR-250425-DXGV" at bounding box center [207, 284] width 310 height 27
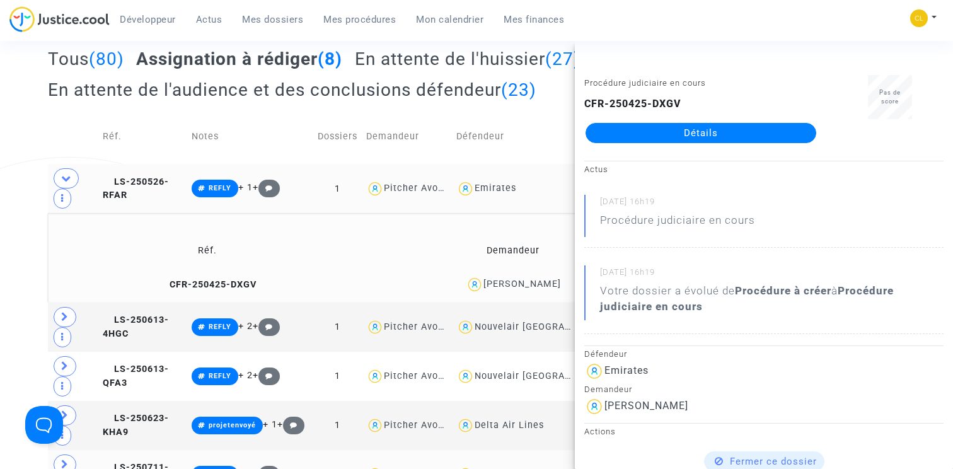
click at [690, 137] on link "Détails" at bounding box center [701, 133] width 231 height 20
click at [169, 176] on span "LS-250526-RFAR" at bounding box center [136, 188] width 66 height 25
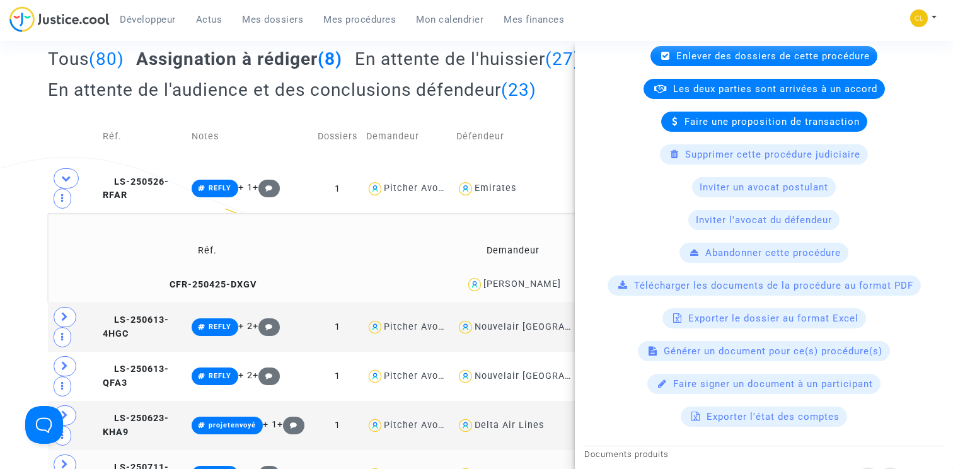
scroll to position [304, 0]
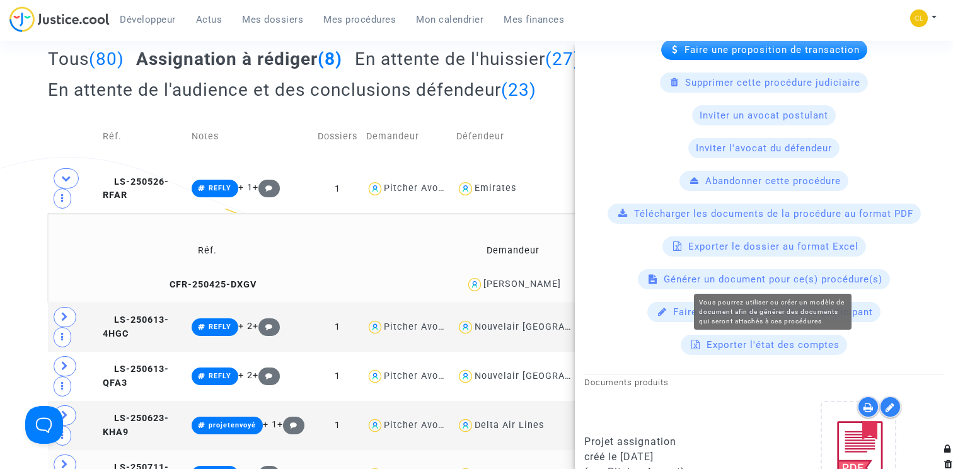
click at [753, 279] on span "Générer un document pour ce(s) procédure(s)" at bounding box center [773, 279] width 219 height 11
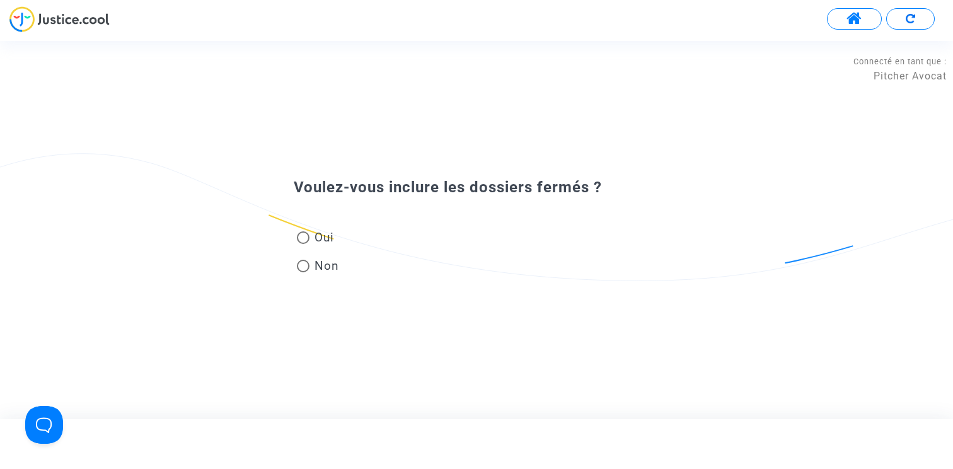
click at [312, 234] on span "Oui" at bounding box center [321, 237] width 25 height 17
click at [303, 244] on input "Oui" at bounding box center [303, 244] width 1 height 1
radio input "true"
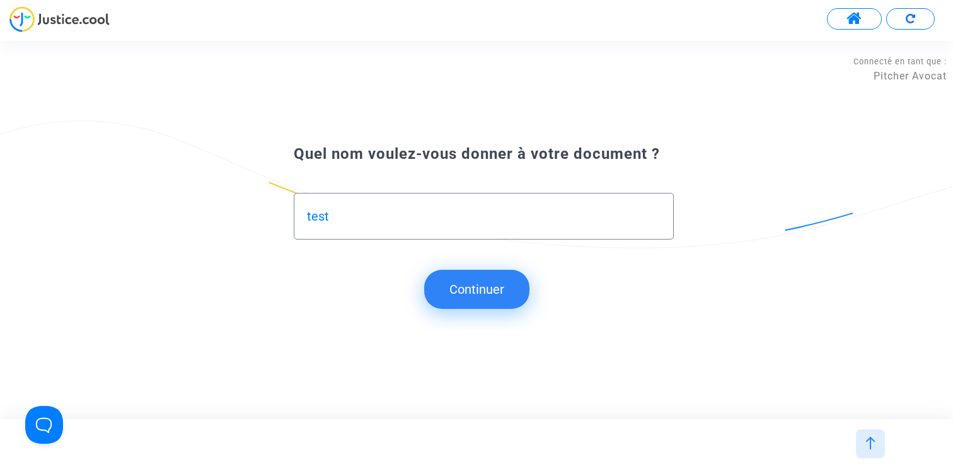
type input "test"
click at [487, 282] on button "Continuer" at bounding box center [476, 289] width 105 height 39
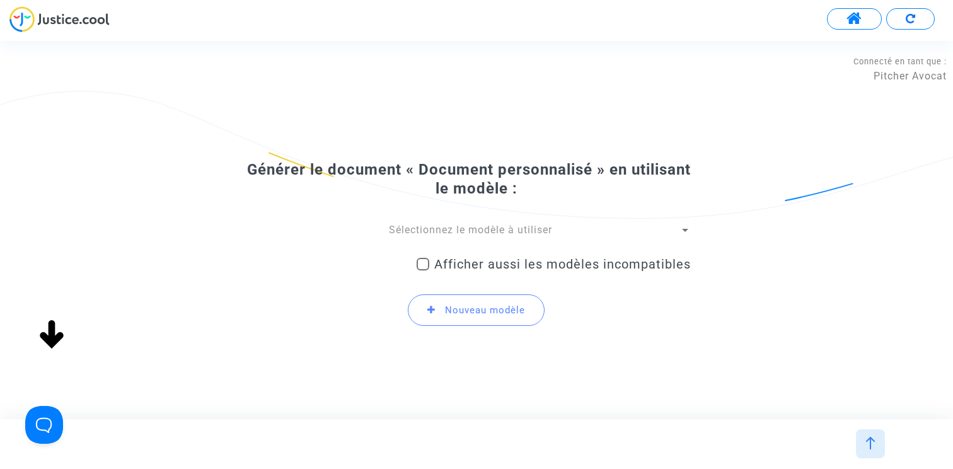
click at [451, 230] on span "Sélectionnez le modèle à utiliser" at bounding box center [470, 230] width 163 height 12
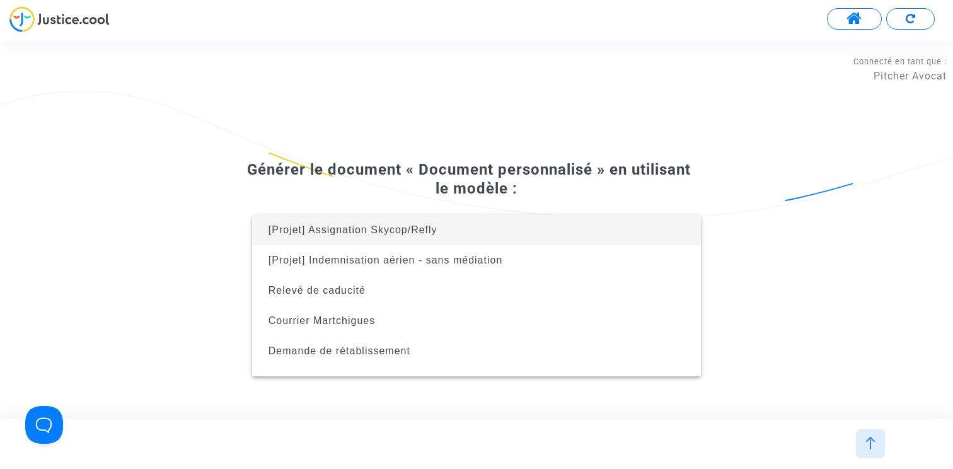
click at [437, 237] on span "[Projet] Assignation Skycop/Refly" at bounding box center [476, 230] width 429 height 30
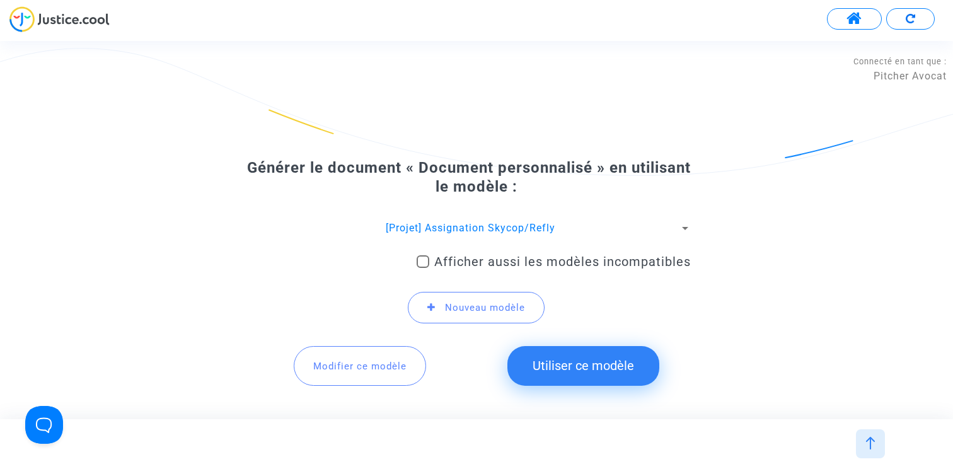
click at [558, 376] on button "Utiliser ce modèle" at bounding box center [583, 365] width 152 height 39
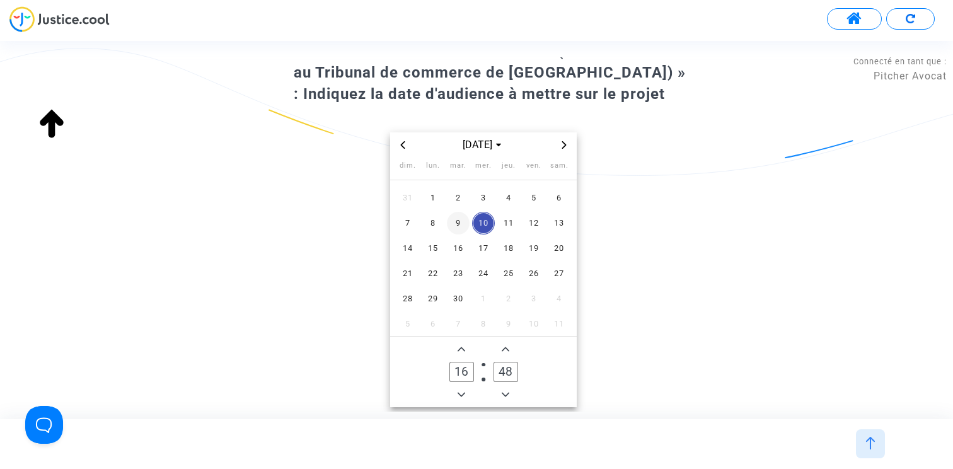
scroll to position [105, 0]
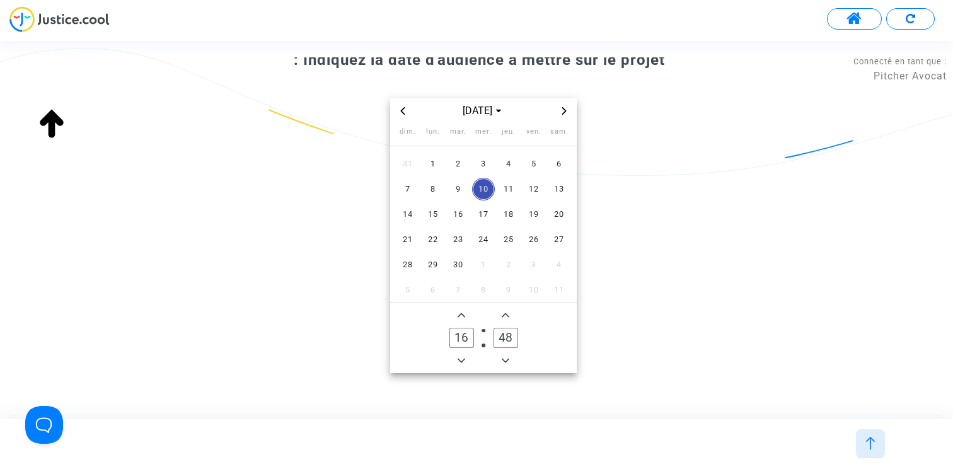
click at [484, 193] on span "10" at bounding box center [483, 189] width 23 height 23
click at [502, 318] on icon "Add a minute" at bounding box center [506, 315] width 8 height 8
type input "49"
click at [487, 383] on button "Continuer" at bounding box center [476, 368] width 105 height 39
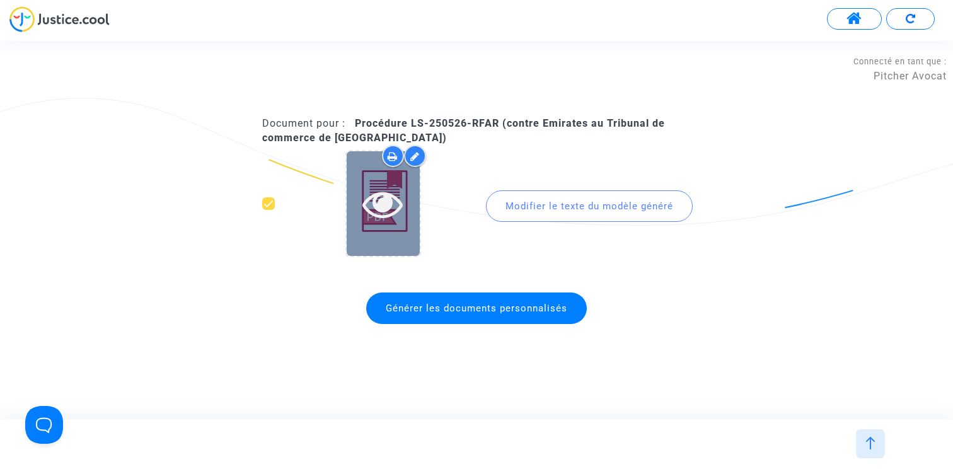
click at [393, 193] on icon at bounding box center [382, 203] width 41 height 40
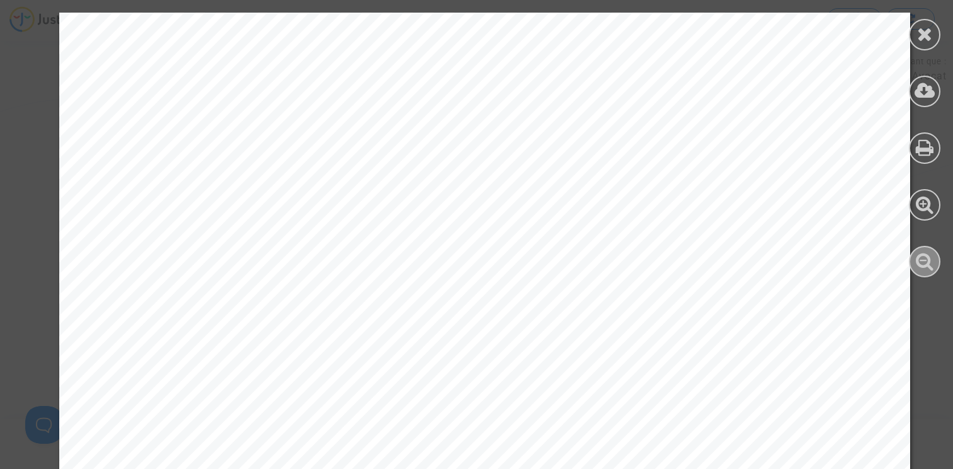
click at [923, 268] on icon at bounding box center [925, 260] width 18 height 19
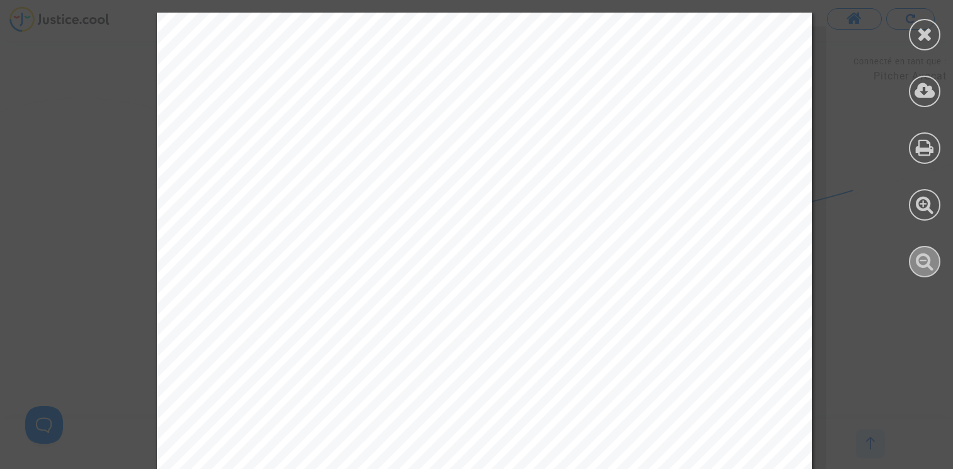
click at [923, 268] on icon at bounding box center [925, 260] width 18 height 19
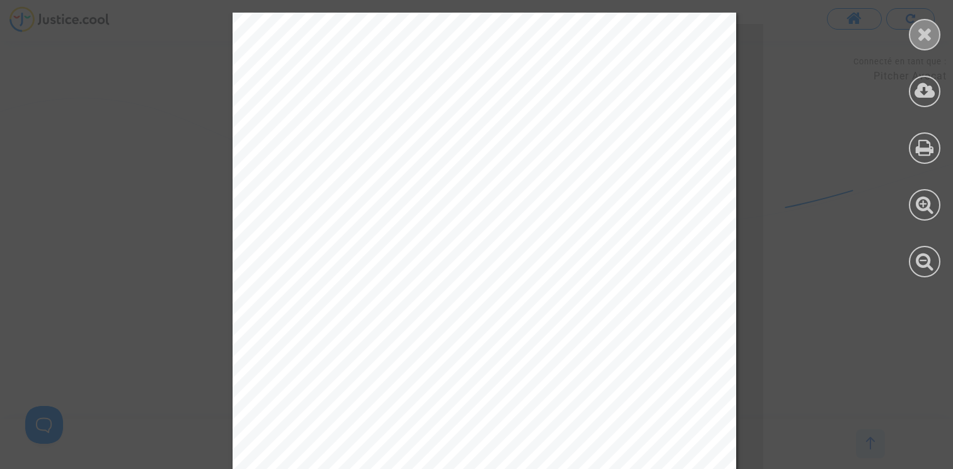
click at [922, 43] on icon at bounding box center [925, 34] width 16 height 19
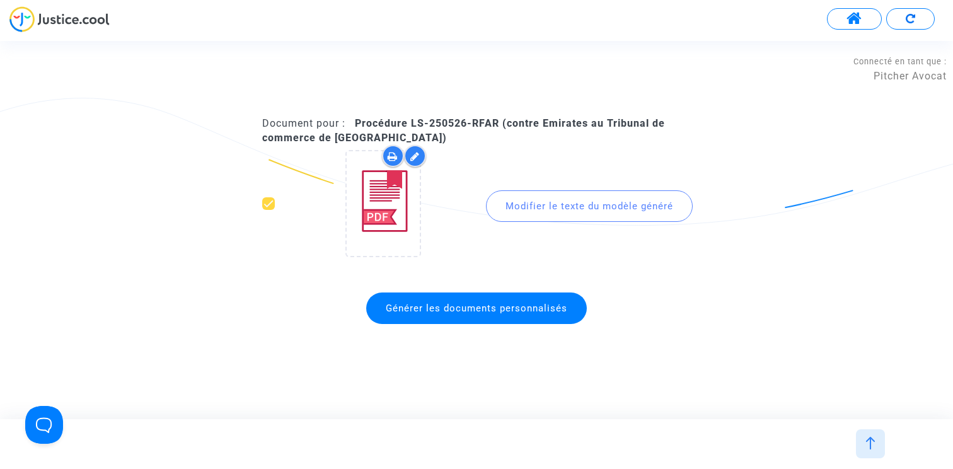
click at [867, 449] on img at bounding box center [870, 443] width 13 height 13
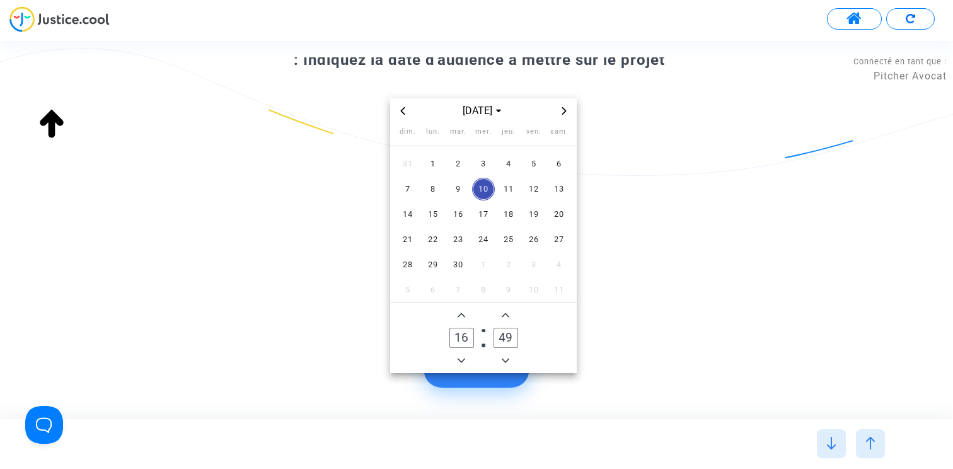
click at [867, 449] on img at bounding box center [870, 443] width 13 height 13
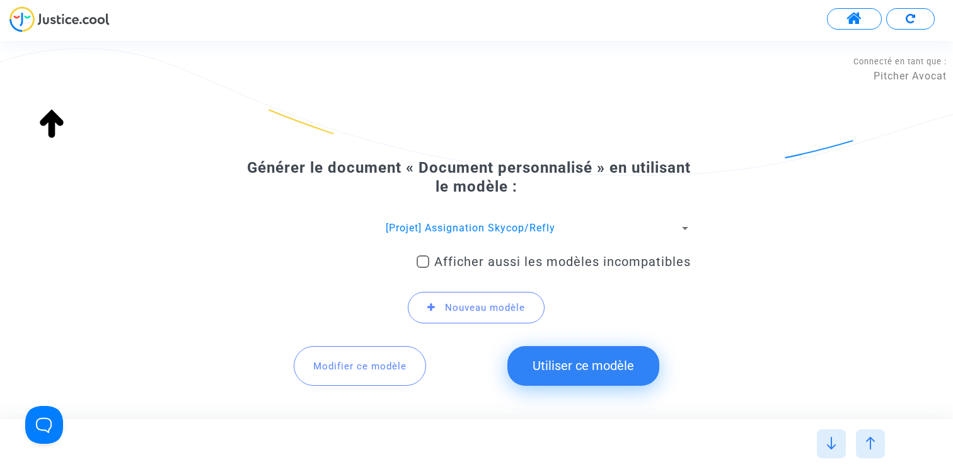
click at [373, 353] on button "Modifier ce modèle" at bounding box center [360, 365] width 132 height 39
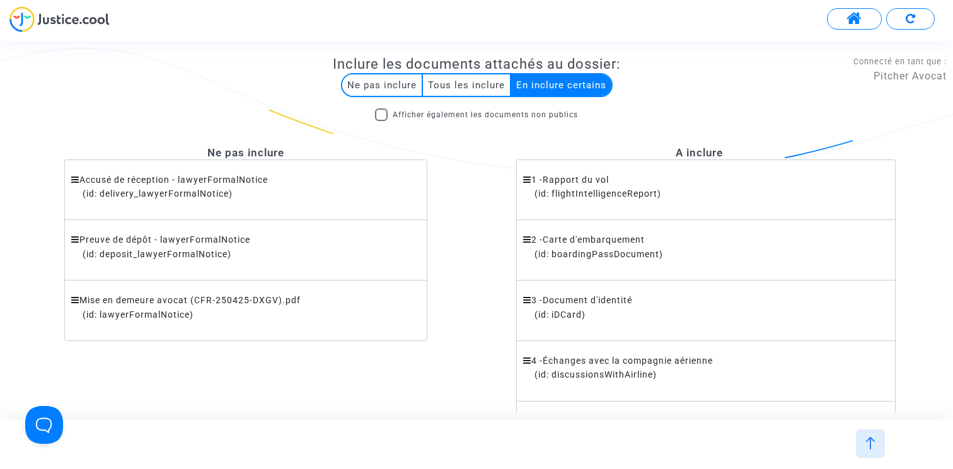
scroll to position [304, 0]
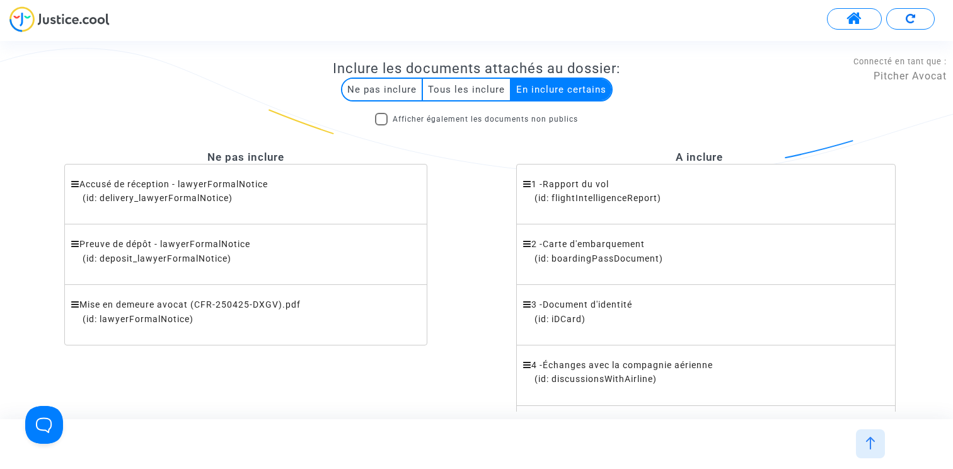
click at [444, 119] on span "Afficher également les documents non publics" at bounding box center [485, 119] width 185 height 15
click at [381, 125] on input "Afficher également les documents non publics" at bounding box center [381, 125] width 1 height 1
checkbox input "true"
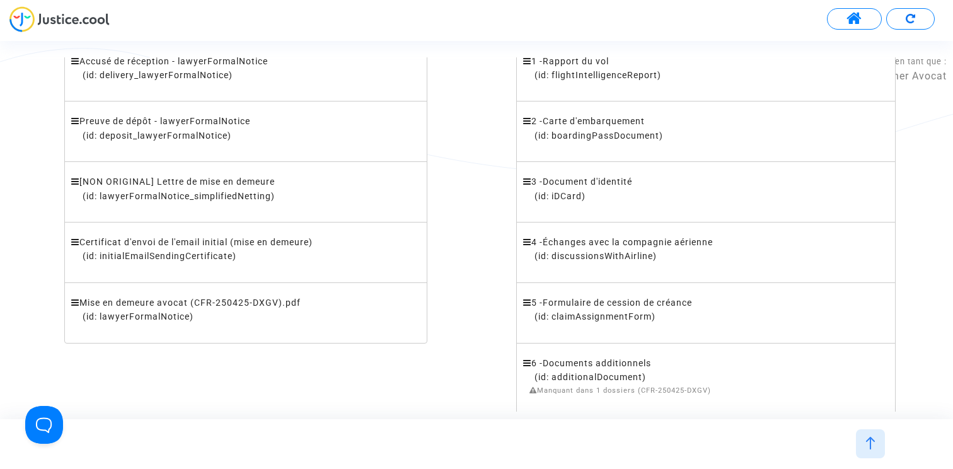
scroll to position [415, 0]
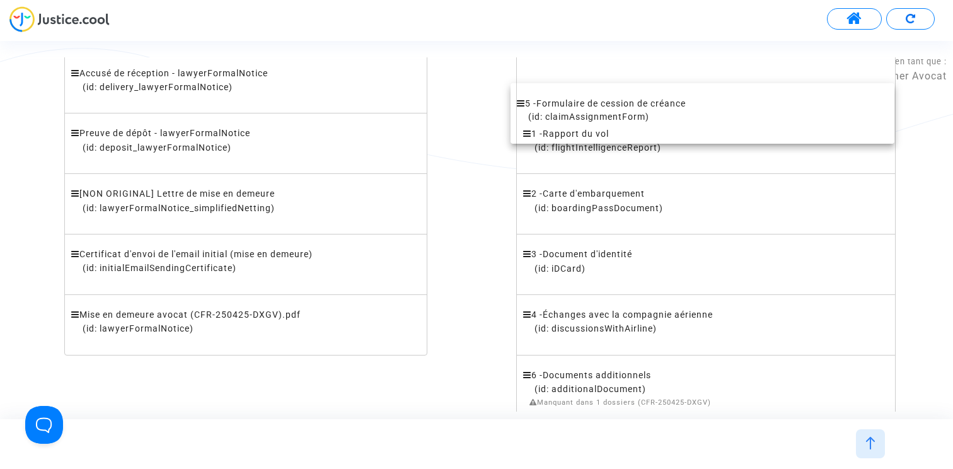
drag, startPoint x: 601, startPoint y: 317, endPoint x: 600, endPoint y: 96, distance: 221.2
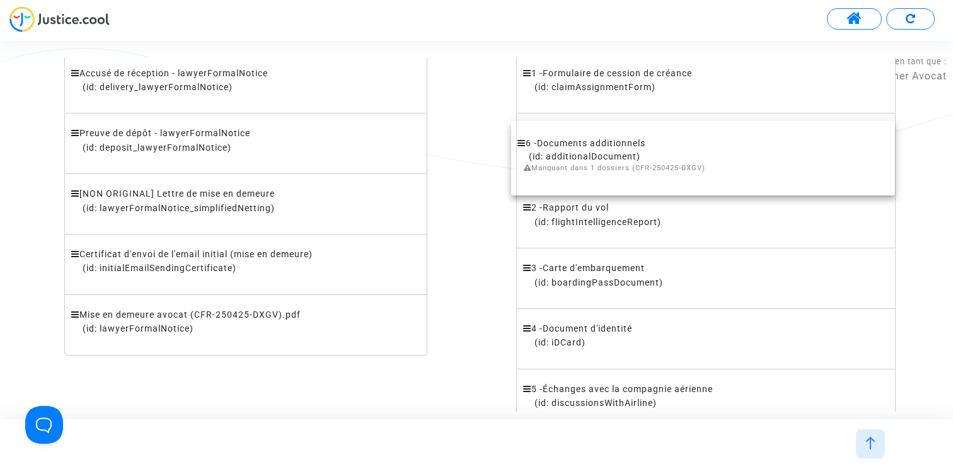
drag, startPoint x: 586, startPoint y: 383, endPoint x: 586, endPoint y: 146, distance: 236.4
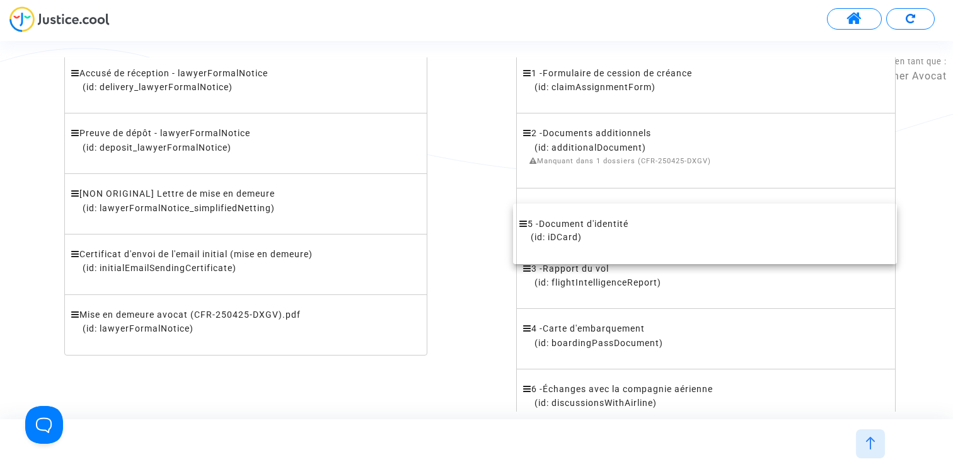
drag, startPoint x: 581, startPoint y: 327, endPoint x: 582, endPoint y: 216, distance: 110.9
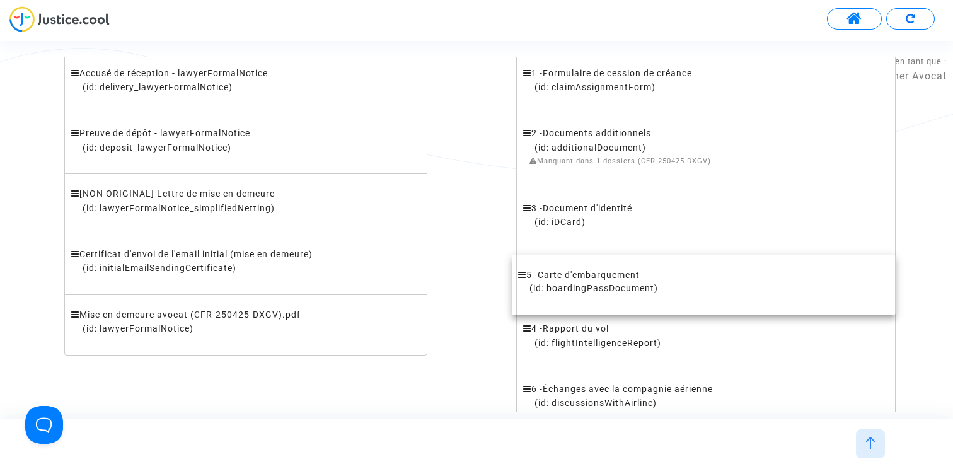
drag, startPoint x: 582, startPoint y: 330, endPoint x: 582, endPoint y: 276, distance: 54.2
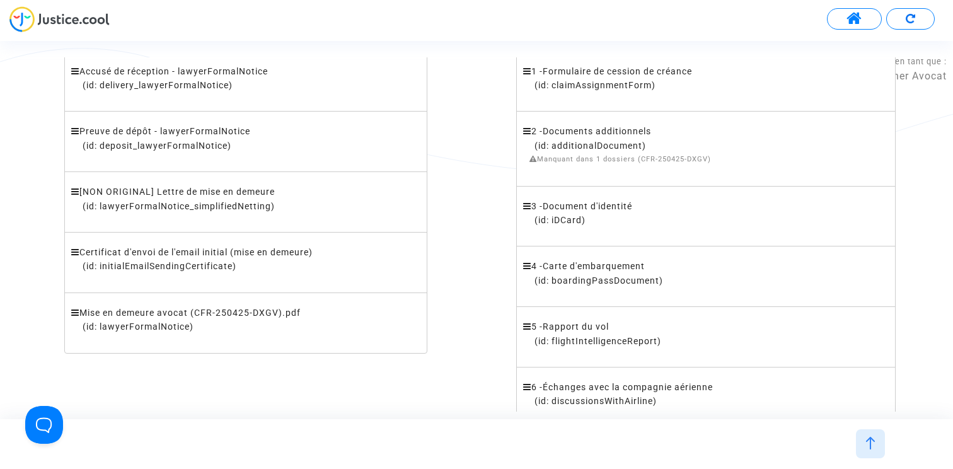
scroll to position [374, 0]
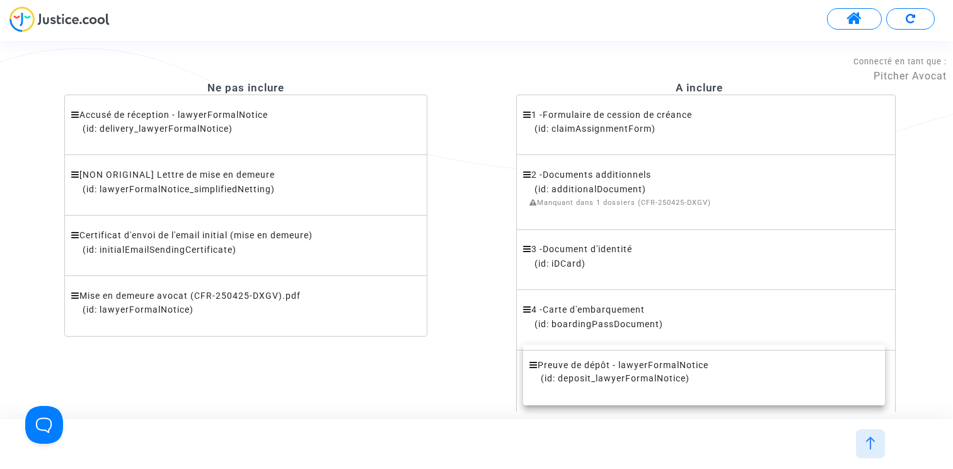
drag, startPoint x: 390, startPoint y: 200, endPoint x: 850, endPoint y: 389, distance: 496.9
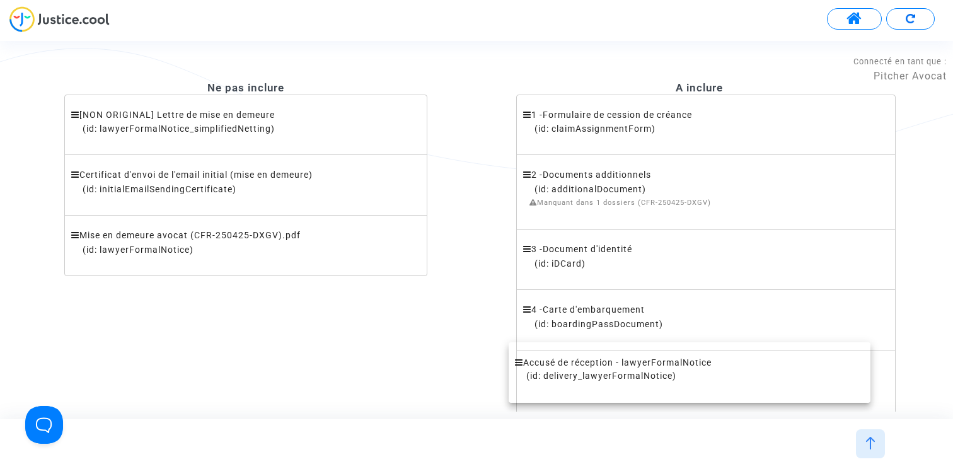
drag, startPoint x: 253, startPoint y: 132, endPoint x: 698, endPoint y: 380, distance: 509.3
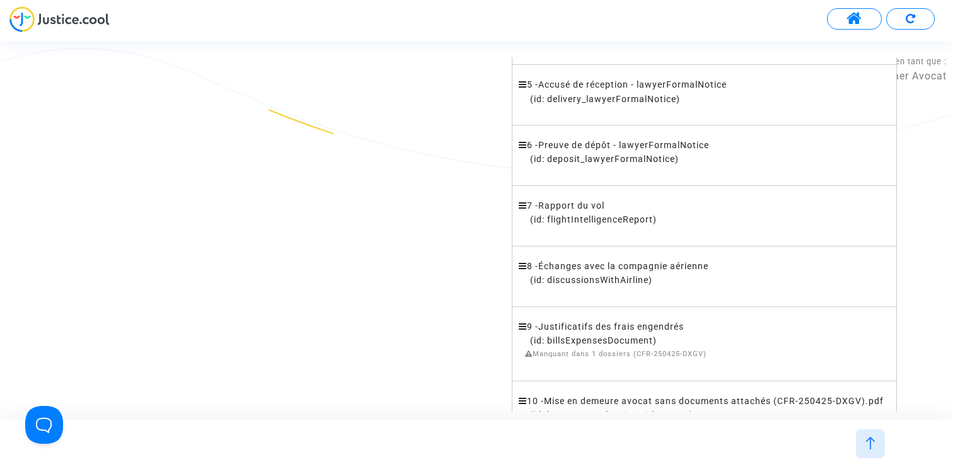
scroll to position [661, 0]
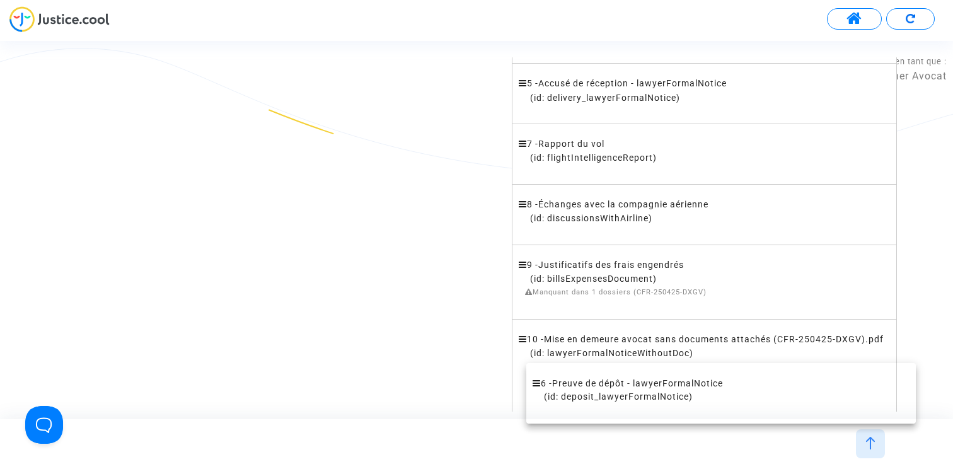
drag, startPoint x: 635, startPoint y: 156, endPoint x: 653, endPoint y: 396, distance: 240.2
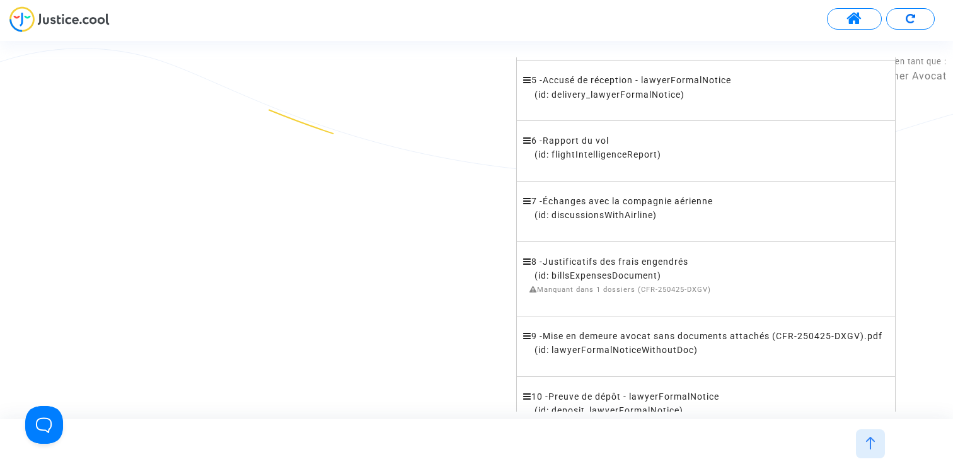
scroll to position [677, 0]
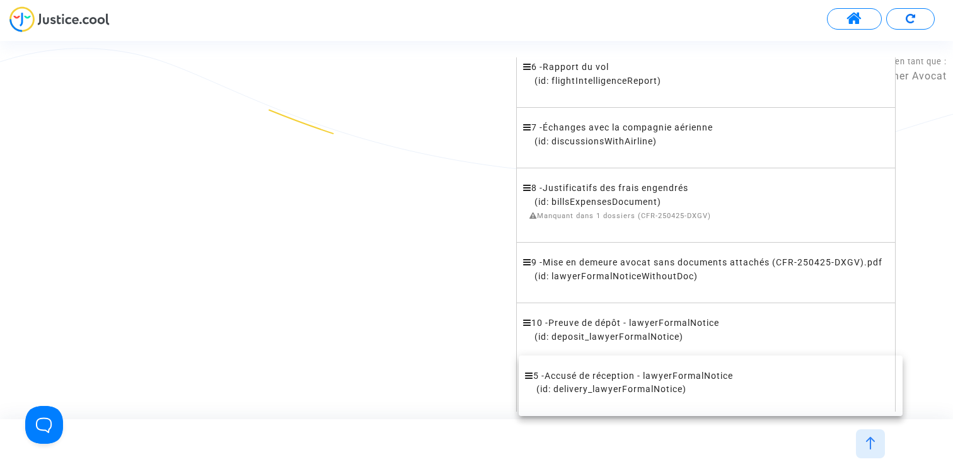
drag, startPoint x: 623, startPoint y: 74, endPoint x: 630, endPoint y: 383, distance: 308.3
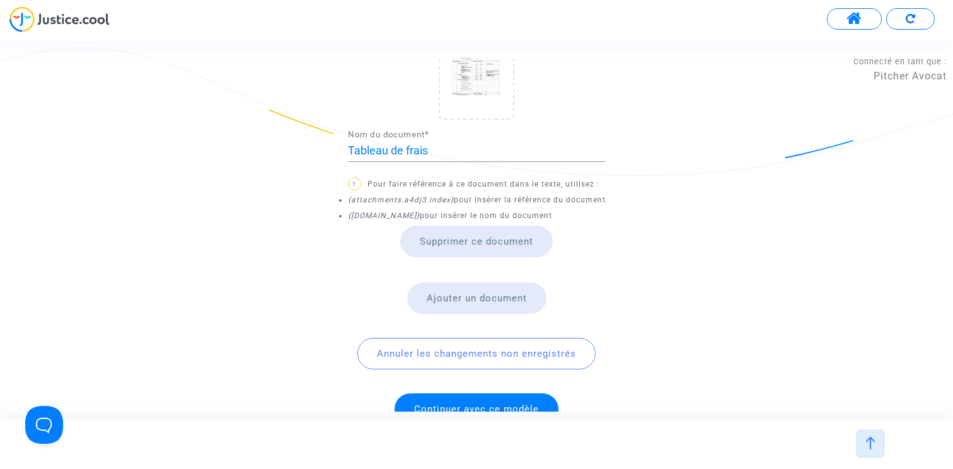
scroll to position [1509, 0]
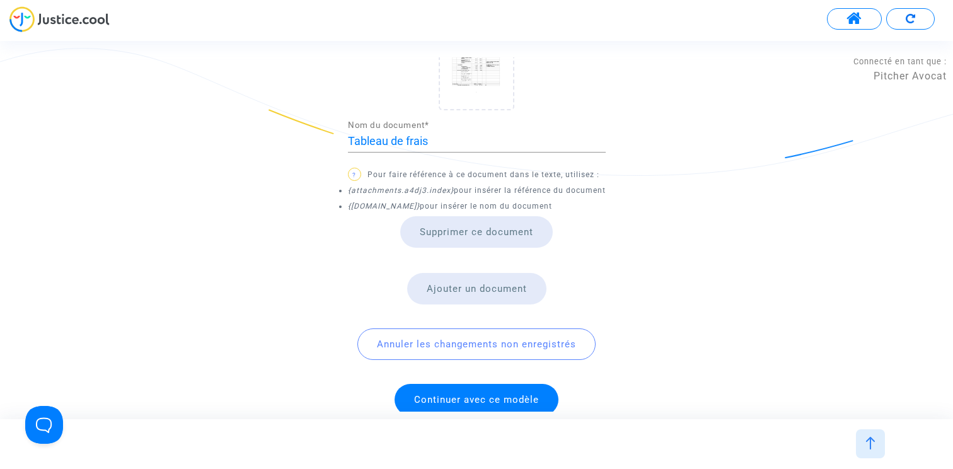
click at [486, 394] on span "Continuer avec ce modèle" at bounding box center [476, 399] width 125 height 11
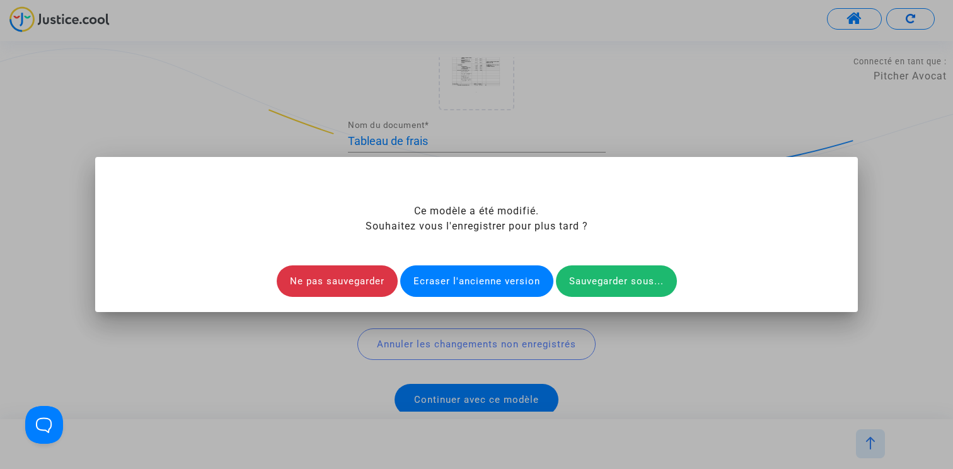
click at [482, 280] on div "Ecraser l'ancienne version" at bounding box center [476, 281] width 153 height 32
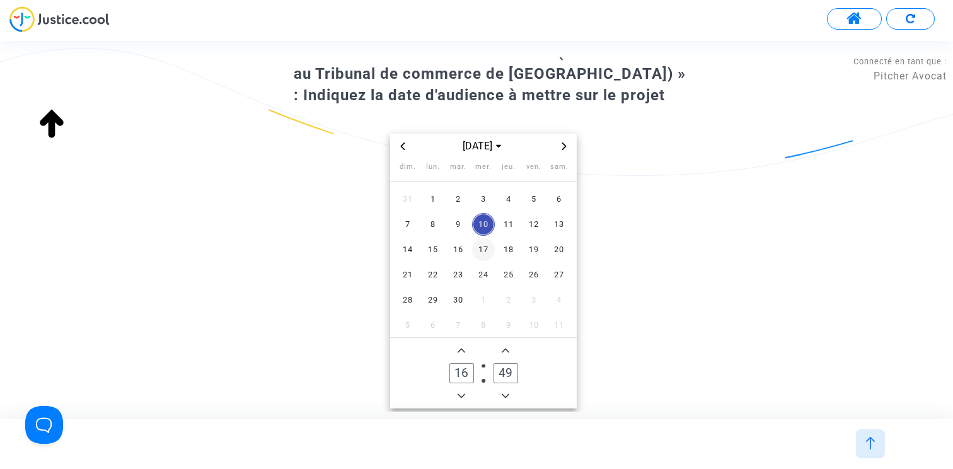
scroll to position [99, 0]
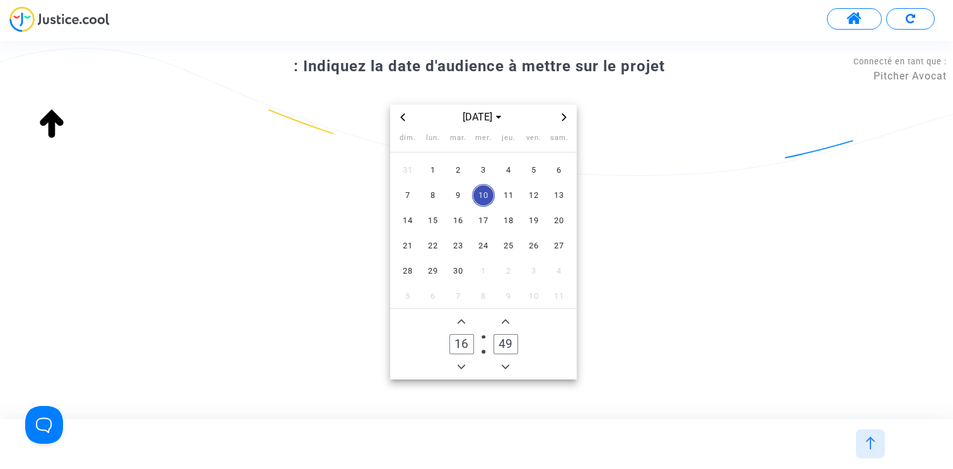
click at [509, 318] on icon "Add a minute" at bounding box center [506, 322] width 8 height 8
type input "50"
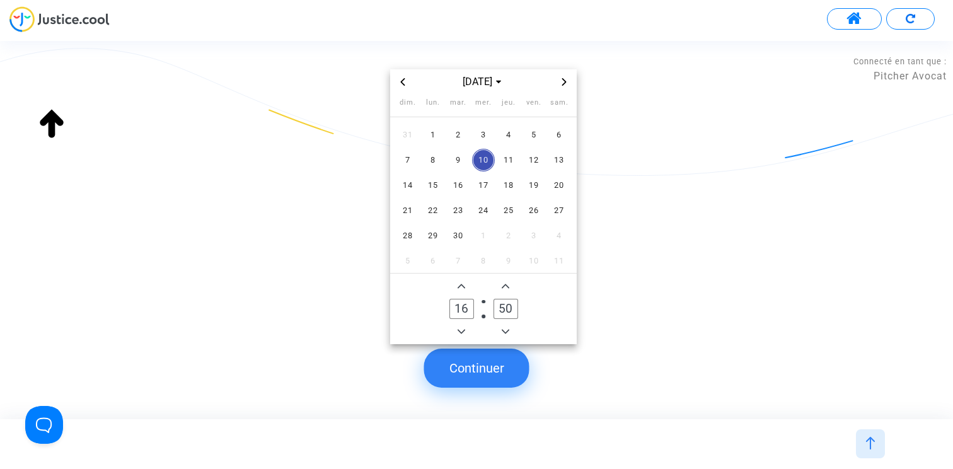
click at [487, 374] on button "Continuer" at bounding box center [476, 368] width 105 height 39
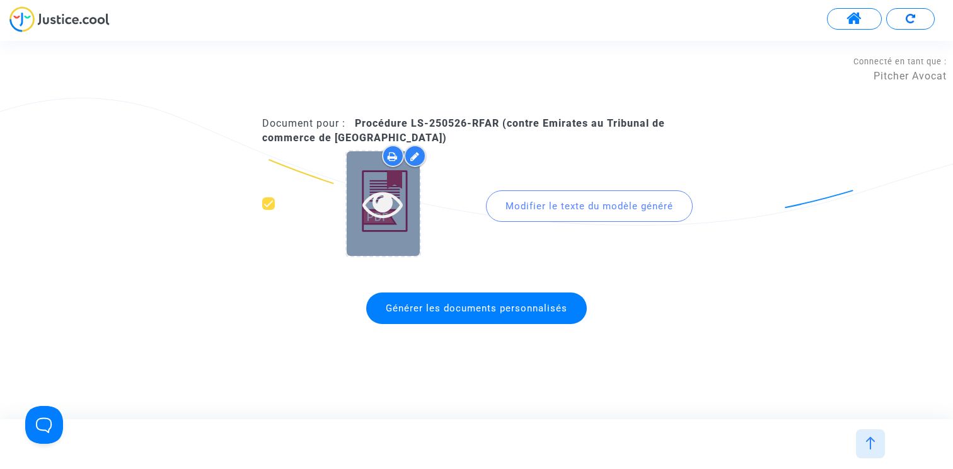
click at [384, 211] on icon at bounding box center [382, 203] width 41 height 40
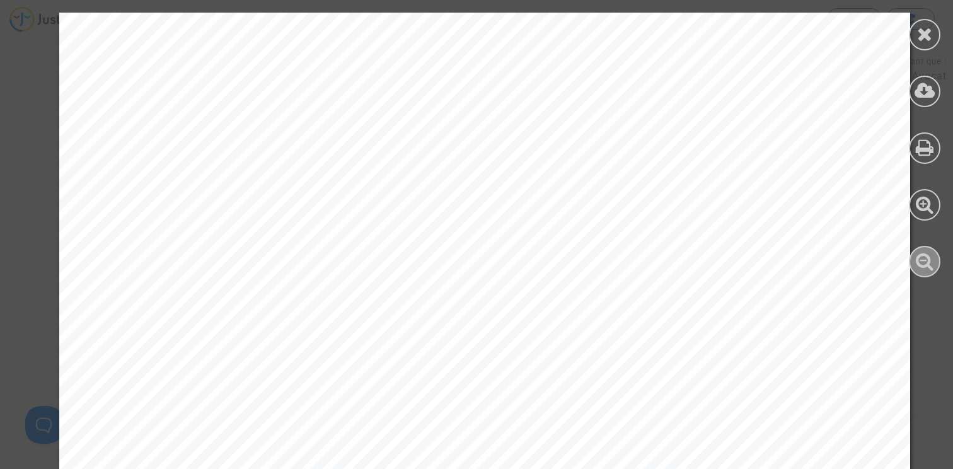
click at [921, 263] on icon at bounding box center [925, 260] width 18 height 19
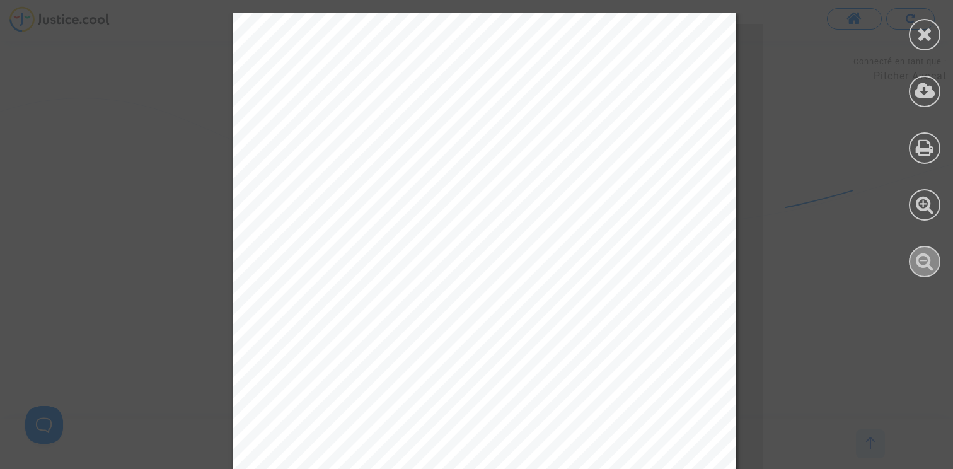
click at [921, 263] on icon at bounding box center [925, 260] width 18 height 19
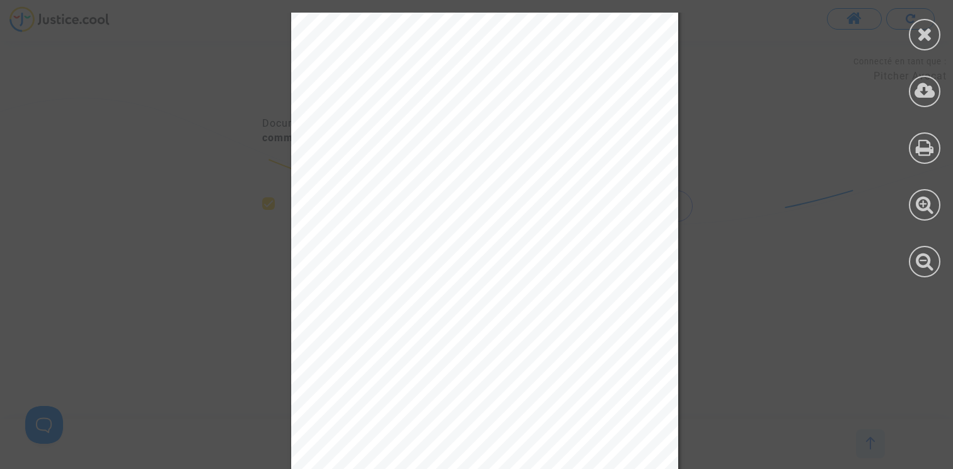
scroll to position [5574, 0]
click at [925, 40] on icon at bounding box center [925, 34] width 16 height 19
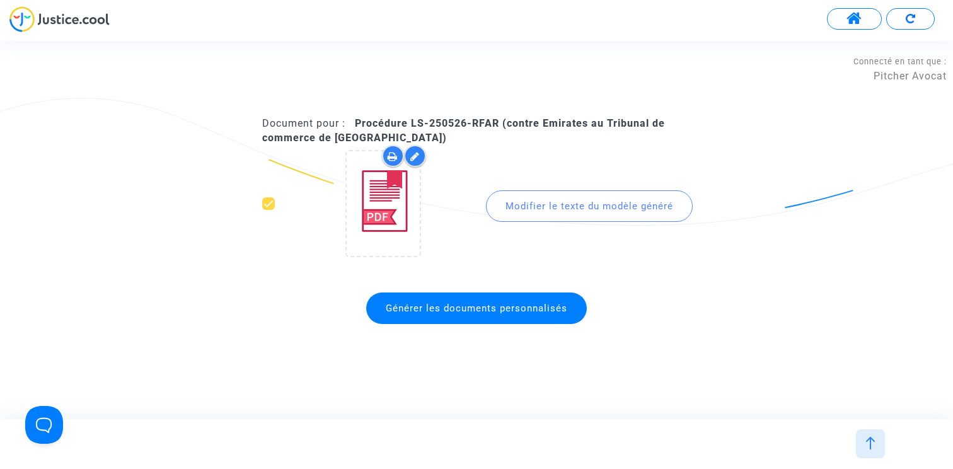
click at [852, 20] on span at bounding box center [855, 19] width 16 height 16
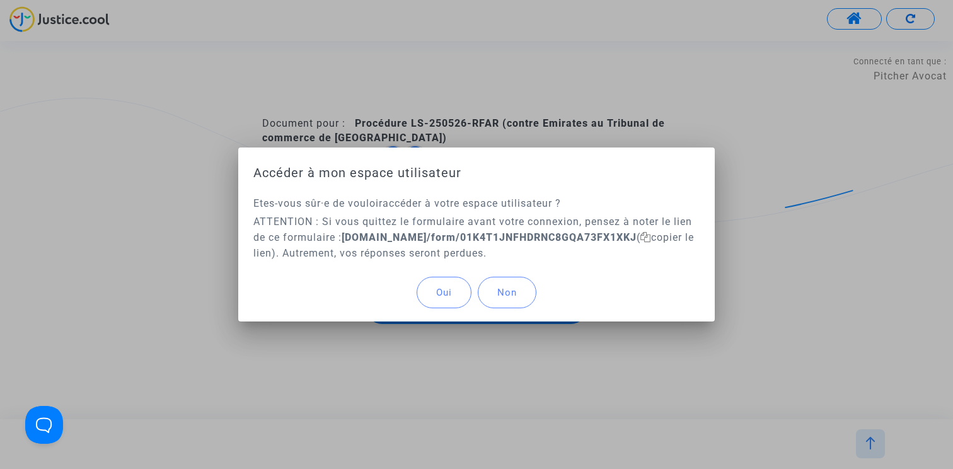
click at [425, 292] on button "Oui" at bounding box center [444, 293] width 55 height 32
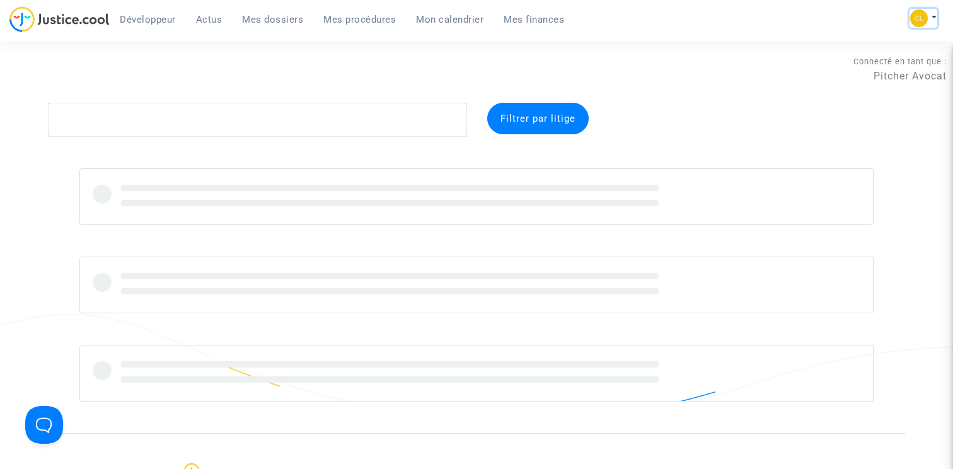
click at [928, 12] on button at bounding box center [924, 18] width 28 height 19
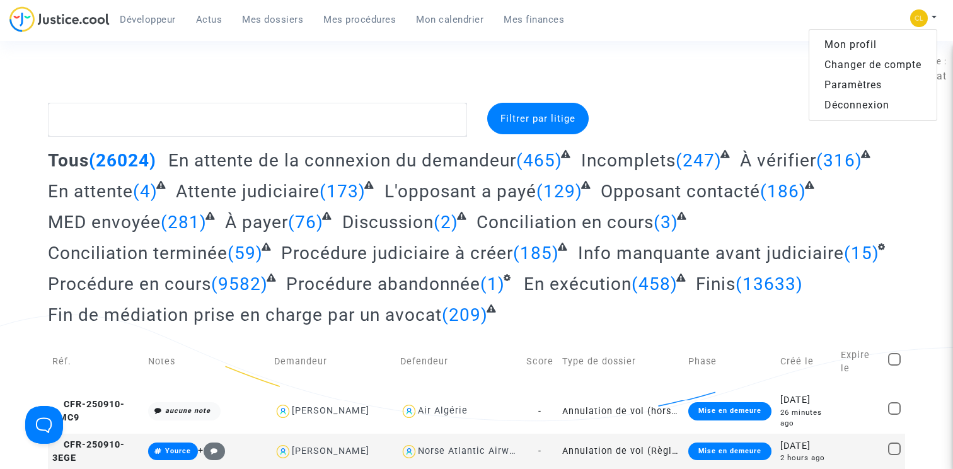
click at [862, 84] on link "Paramètres" at bounding box center [872, 85] width 127 height 20
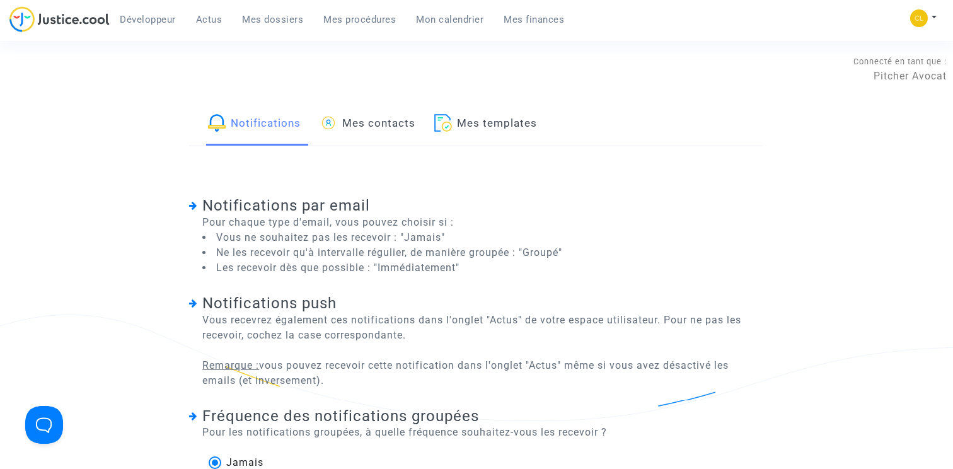
click at [473, 118] on link "Mes templates" at bounding box center [485, 124] width 103 height 43
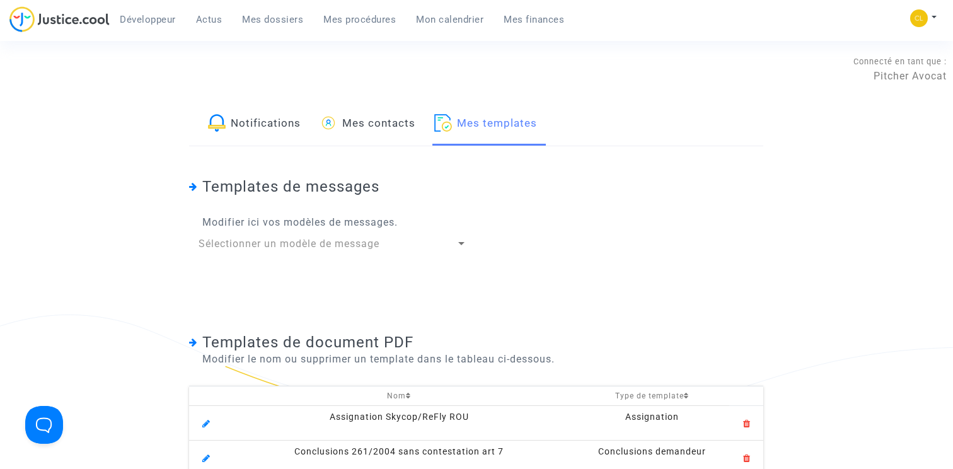
click at [396, 401] on th "Nom" at bounding box center [399, 396] width 352 height 20
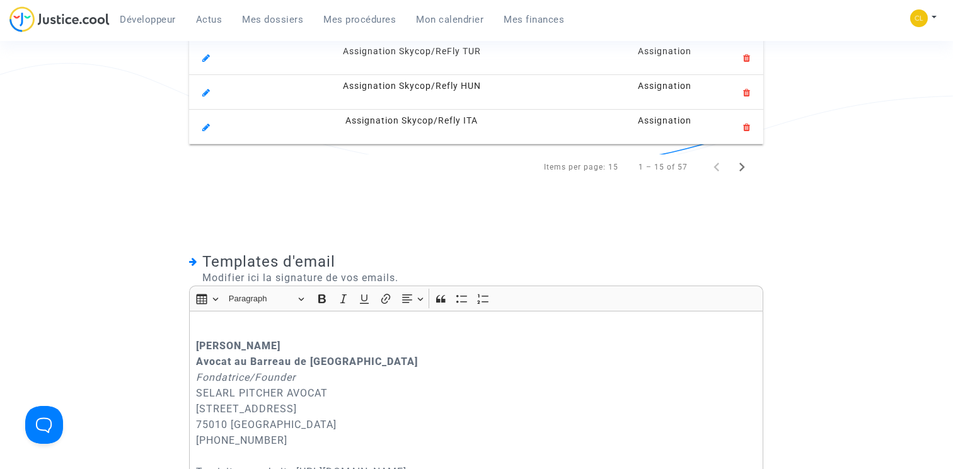
scroll to position [737, 0]
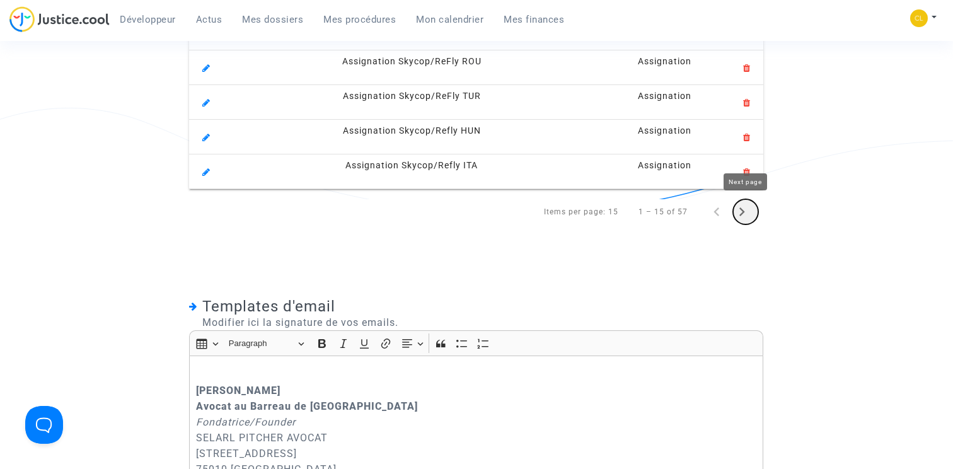
click at [744, 211] on icon "Next page" at bounding box center [743, 211] width 6 height 9
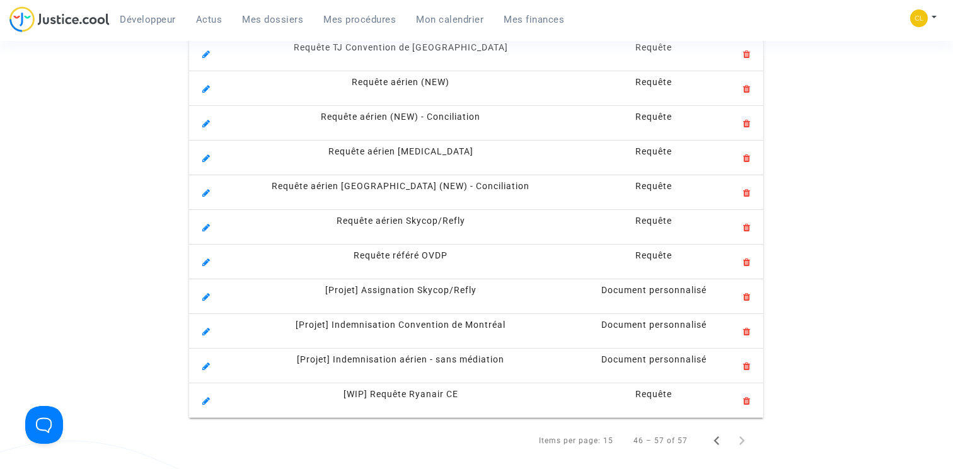
scroll to position [398, 0]
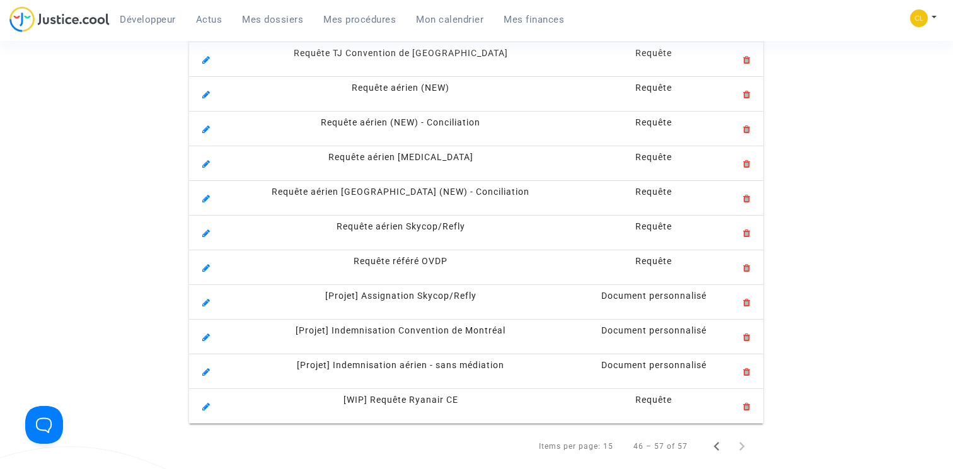
click at [425, 297] on span "[Projet] Assignation Skycop/Refly" at bounding box center [400, 296] width 151 height 10
copy tr "[Projet] Assignation Skycop/Refly"
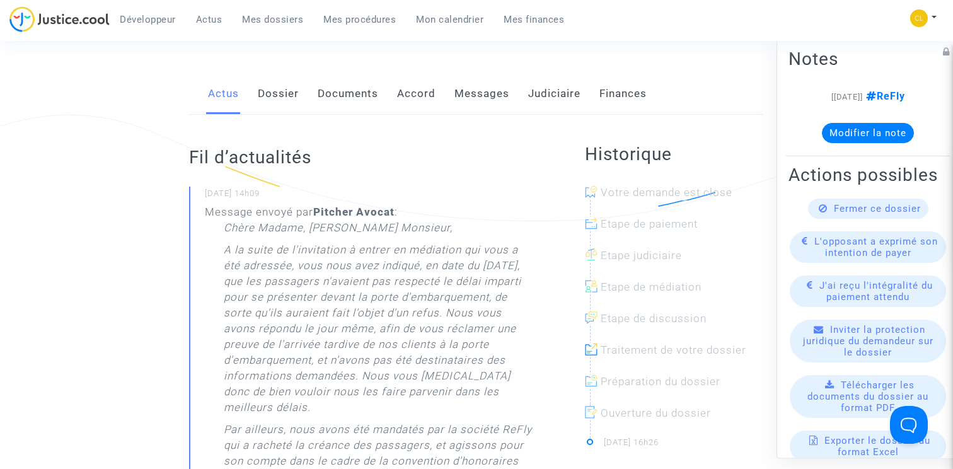
scroll to position [165, 0]
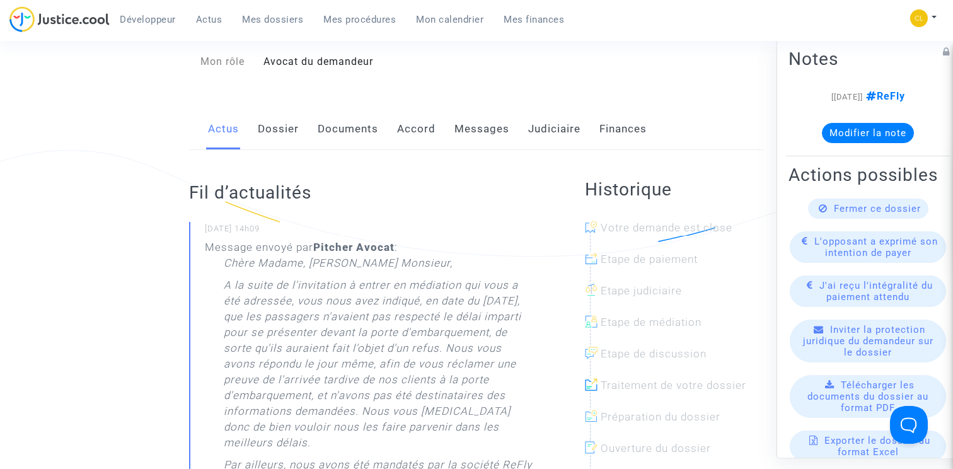
click at [374, 117] on link "Documents" at bounding box center [348, 129] width 61 height 42
